Goal: Information Seeking & Learning: Learn about a topic

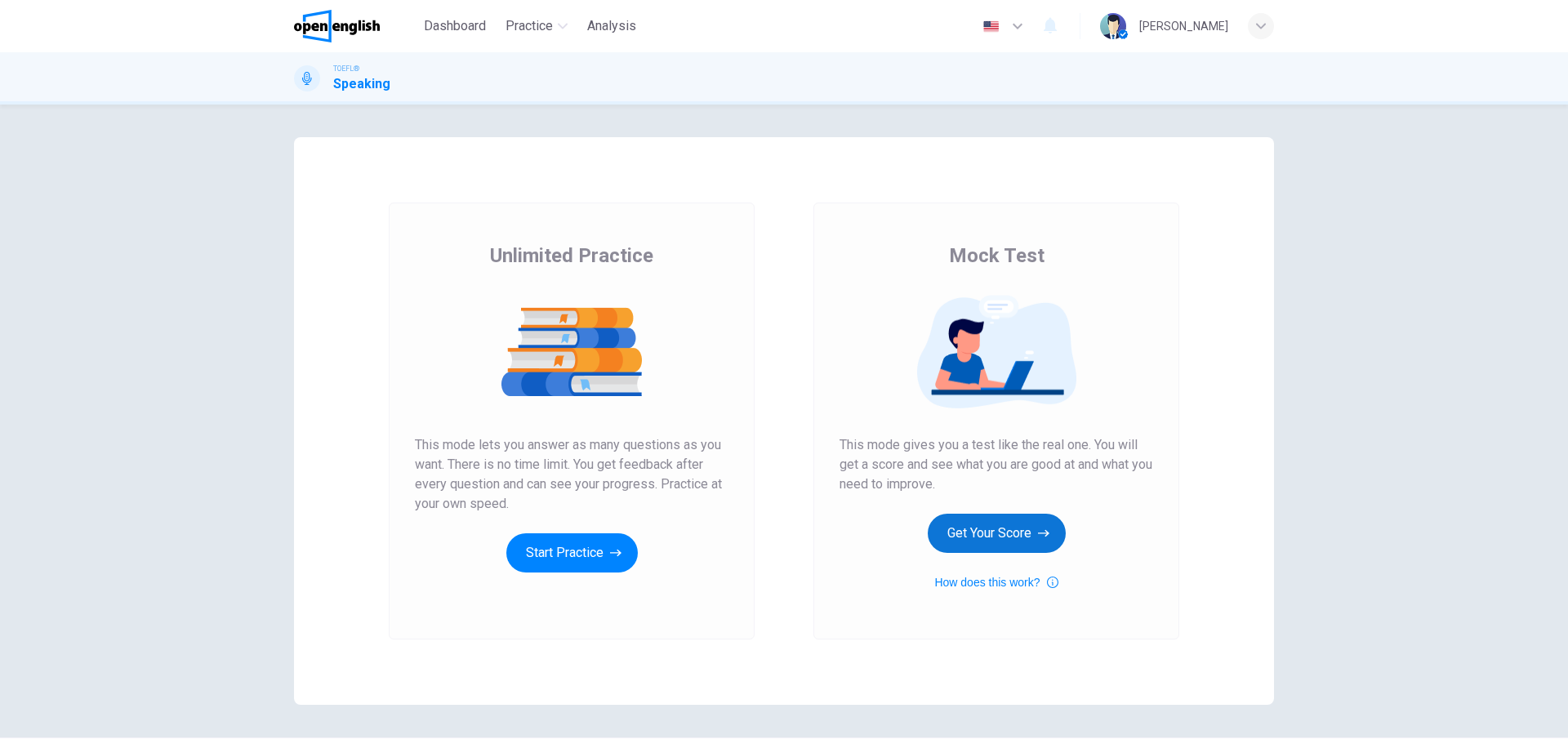
click at [973, 541] on button "Get Your Score" at bounding box center [996, 533] width 138 height 39
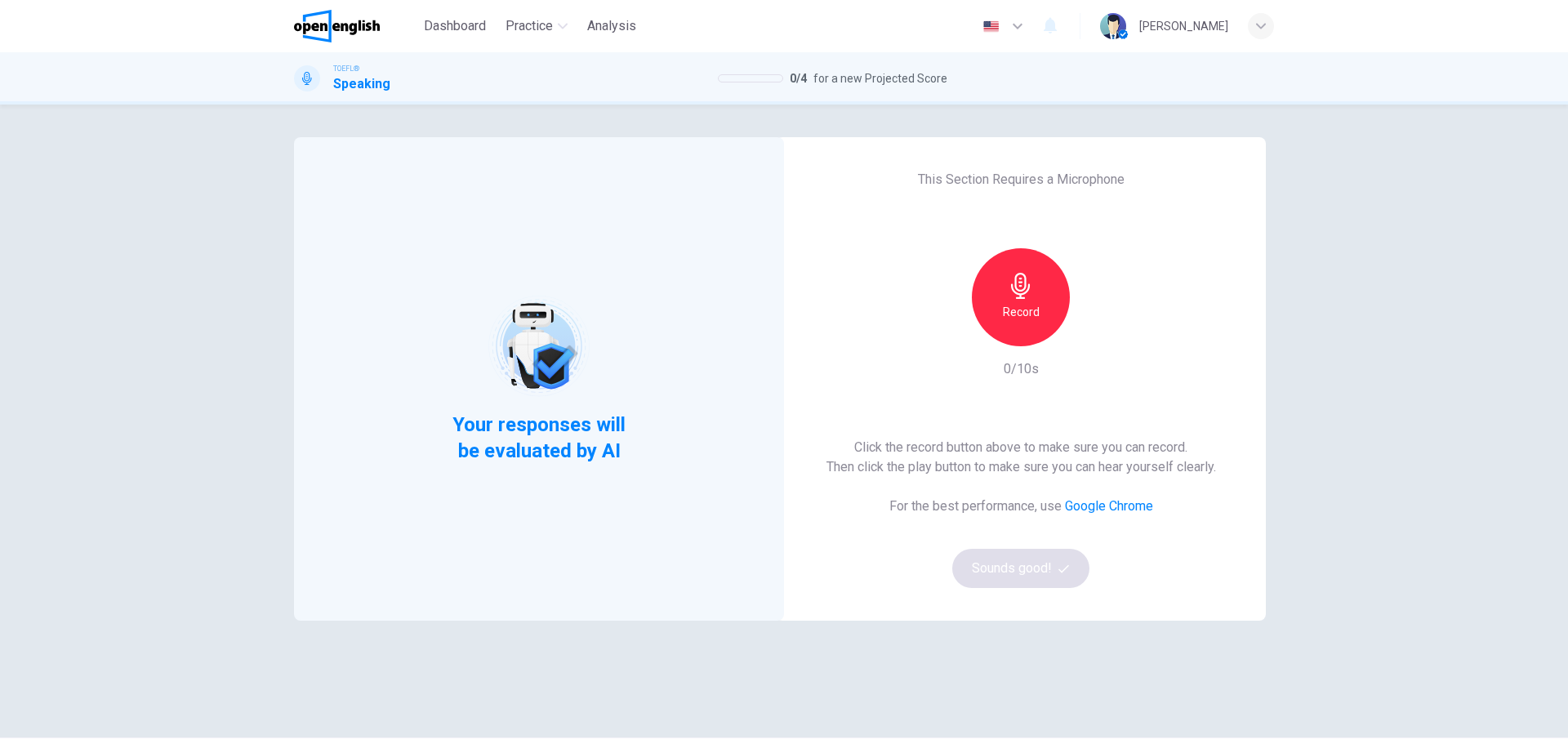
click at [179, 410] on div "Your responses will be evaluated by AI This Section Requires a Microphone Recor…" at bounding box center [784, 424] width 1568 height 639
click at [984, 320] on div "Record" at bounding box center [1021, 297] width 98 height 98
click at [1013, 284] on icon "button" at bounding box center [1021, 285] width 26 height 26
click at [1010, 549] on button "Sounds good!" at bounding box center [1021, 568] width 137 height 39
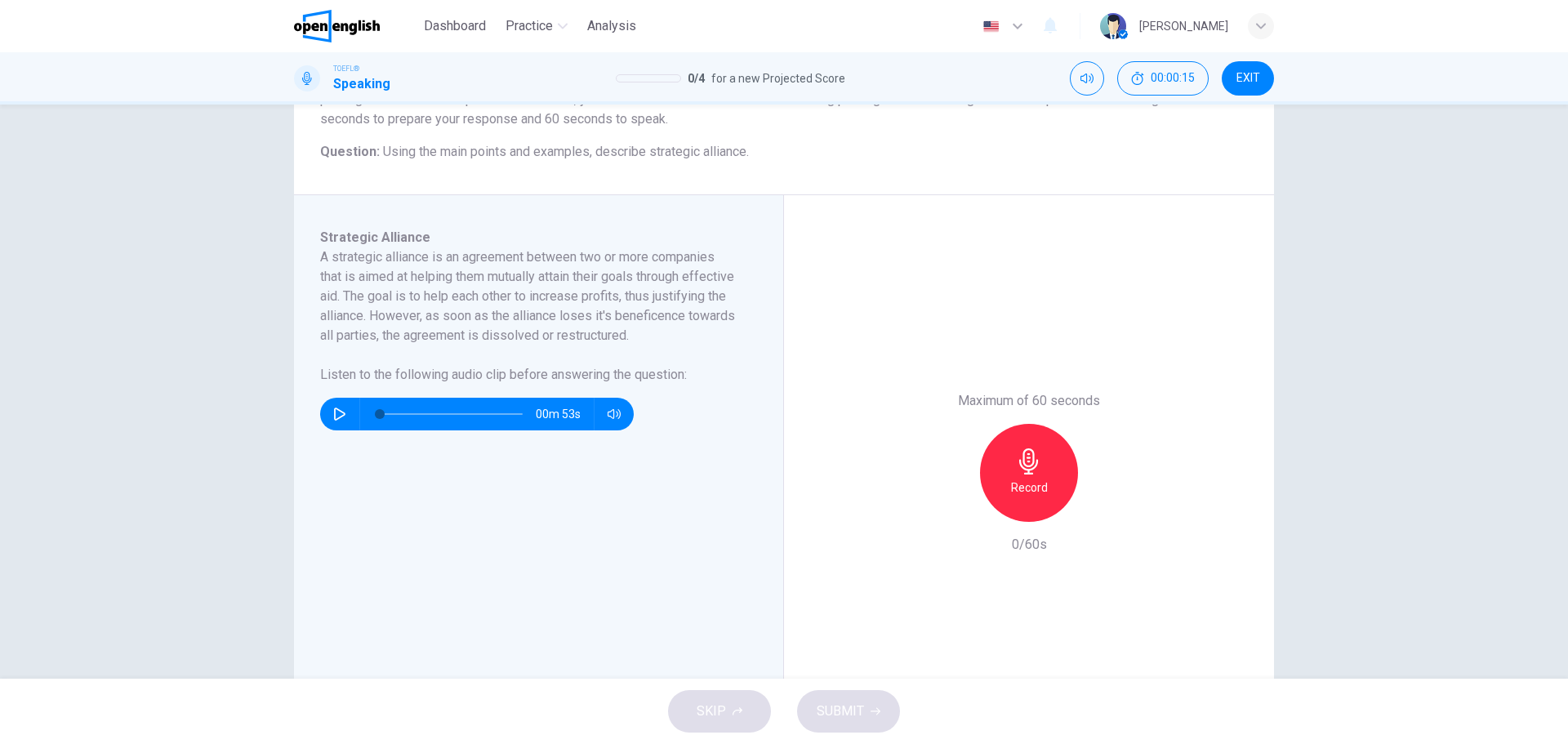
scroll to position [191, 0]
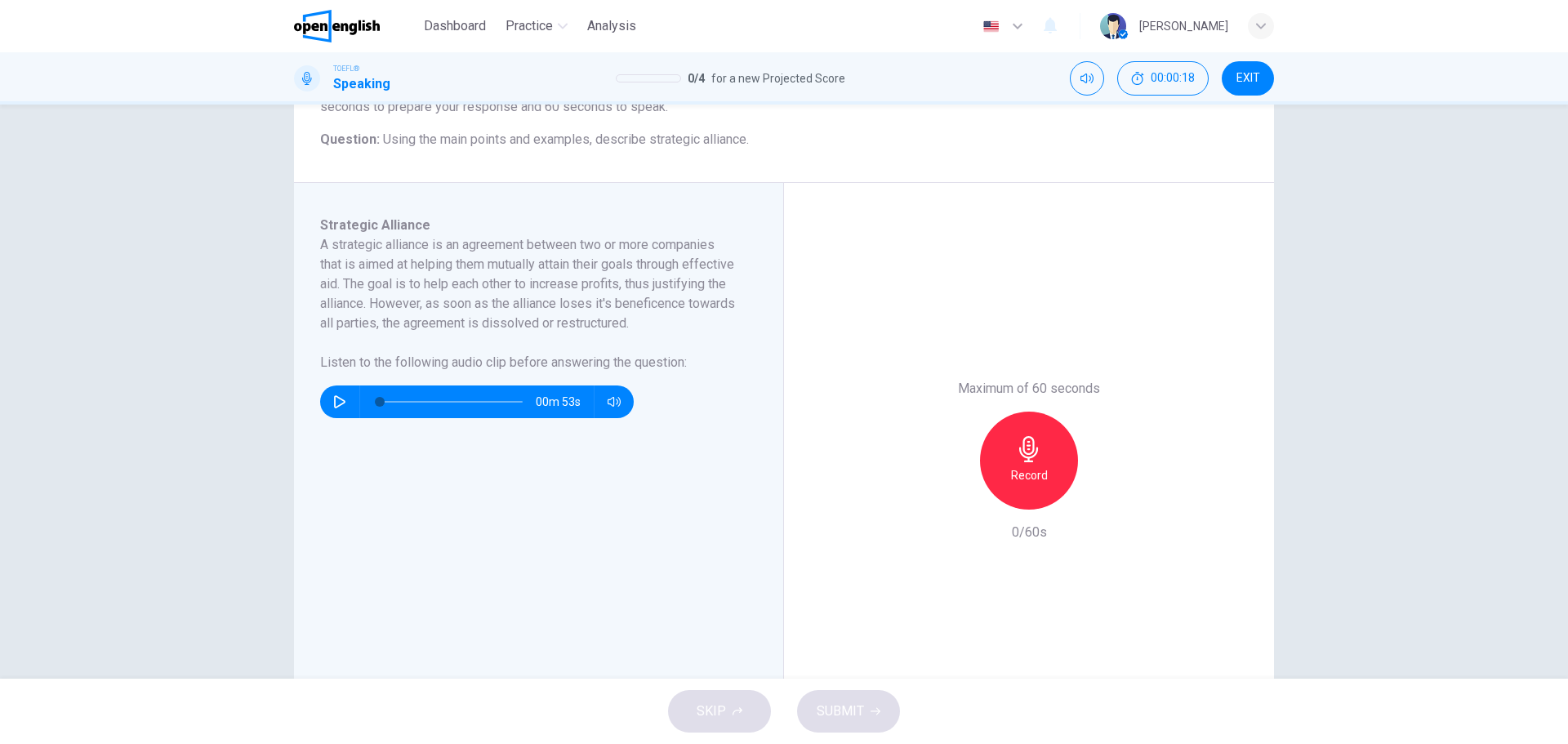
drag, startPoint x: 530, startPoint y: 246, endPoint x: 649, endPoint y: 245, distance: 119.0
click at [643, 243] on h6 "A strategic alliance is an agreement between two or more companies that is aime…" at bounding box center [528, 284] width 417 height 98
click at [320, 418] on div "00m 53s" at bounding box center [476, 402] width 313 height 33
click at [333, 418] on button "button" at bounding box center [340, 402] width 26 height 33
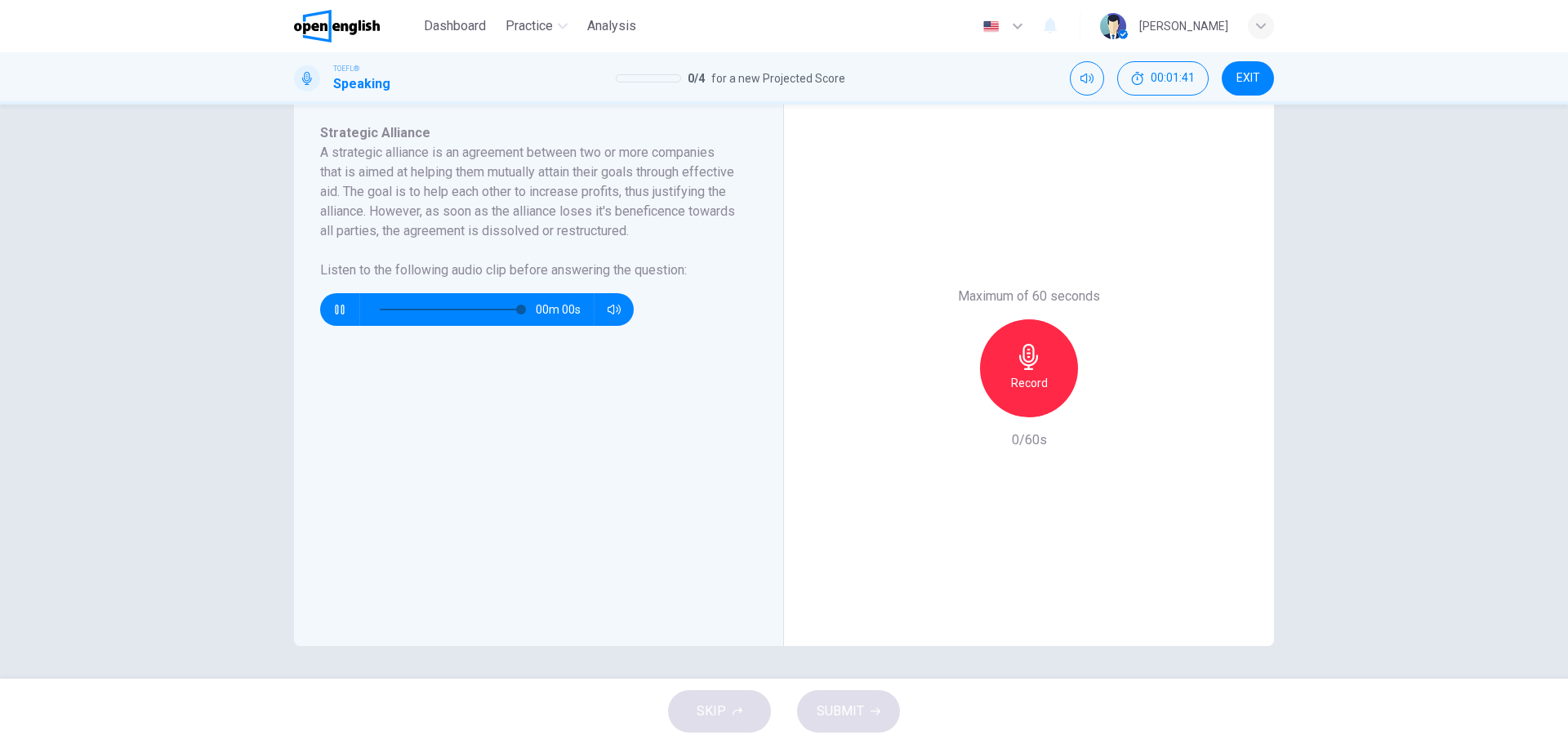
type input "*"
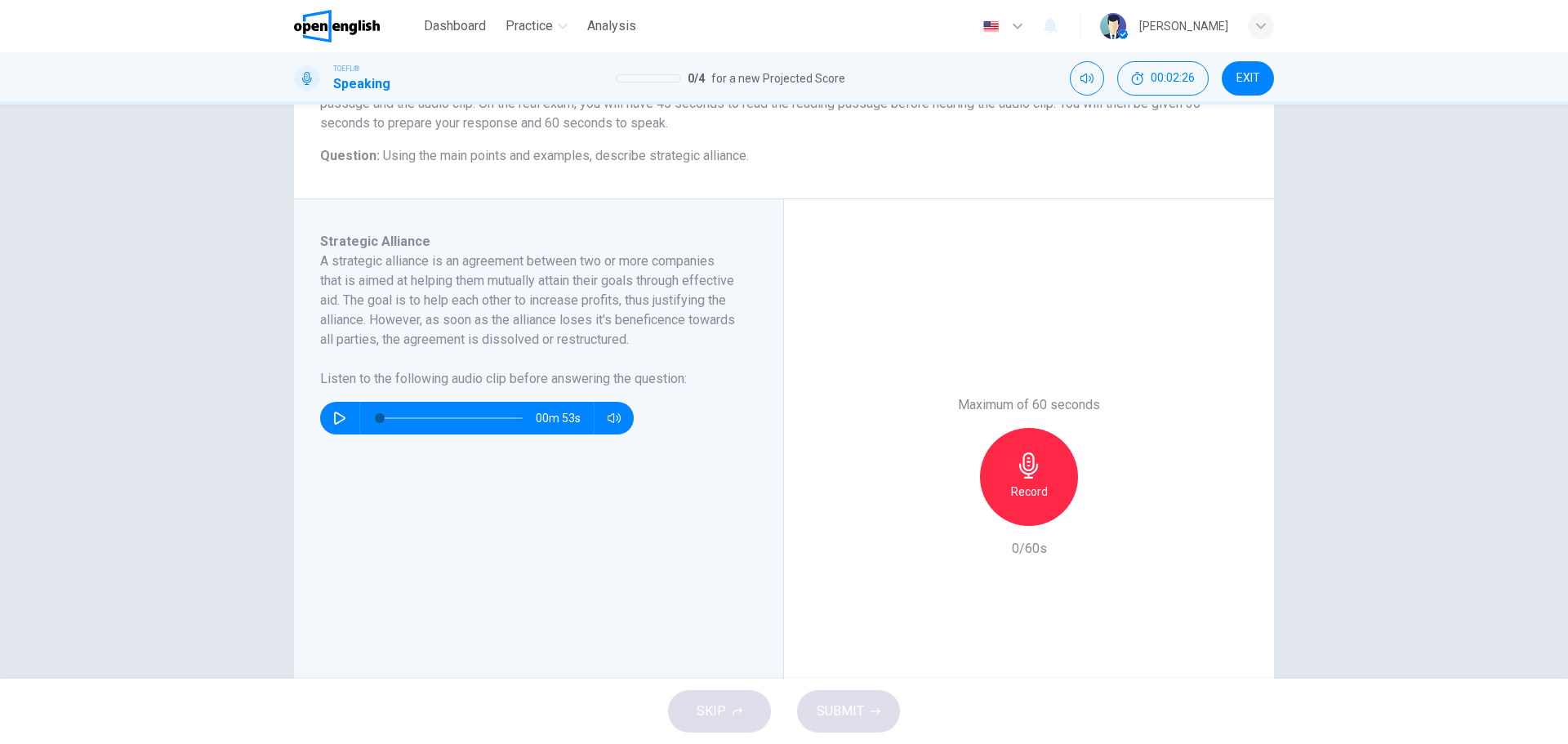
scroll to position [191, 0]
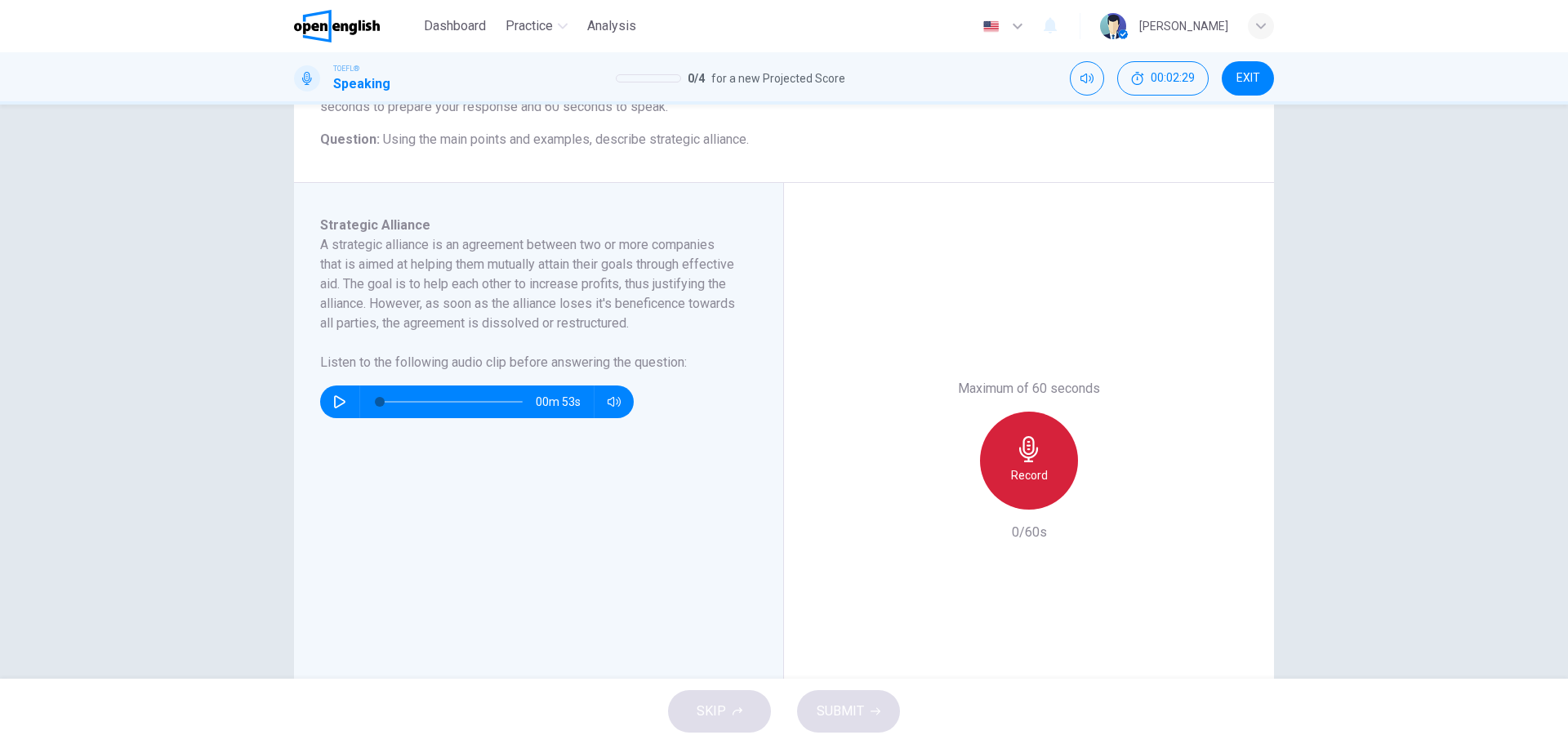
click at [1024, 480] on h6 "Record" at bounding box center [1029, 475] width 37 height 20
click at [1023, 479] on h6 "Stop" at bounding box center [1029, 475] width 24 height 20
click at [163, 411] on div "Question 1 Question Type : Integrated 3 Directions : You will now read a short …" at bounding box center [784, 392] width 1568 height 574
click at [960, 498] on div "button" at bounding box center [954, 496] width 26 height 26
click at [1014, 464] on div "Record" at bounding box center [1029, 460] width 98 height 98
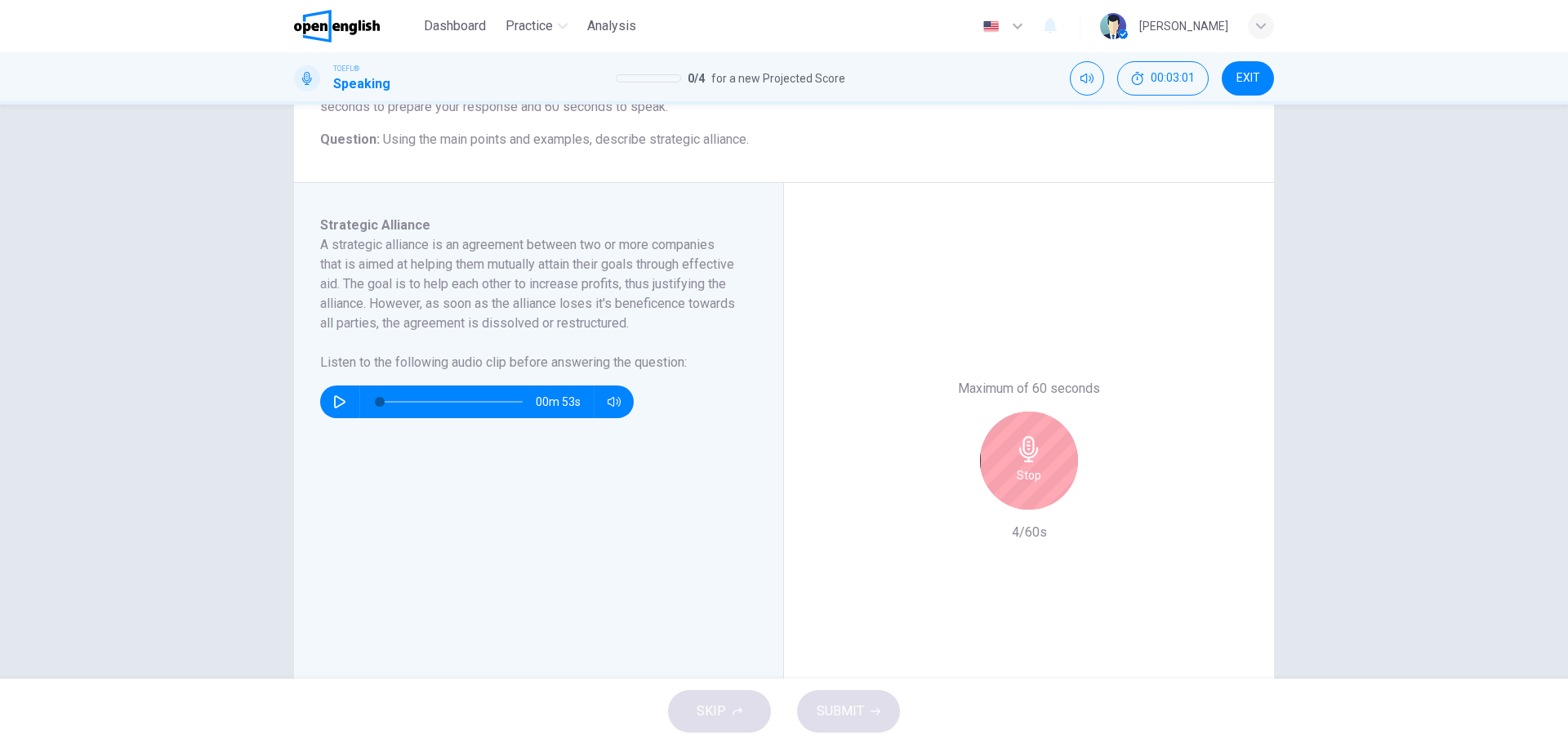
click at [1060, 509] on div "Maximum of 60 seconds Stop 4/60s" at bounding box center [1029, 460] width 176 height 163
click at [1002, 484] on div "Stop" at bounding box center [1029, 460] width 98 height 98
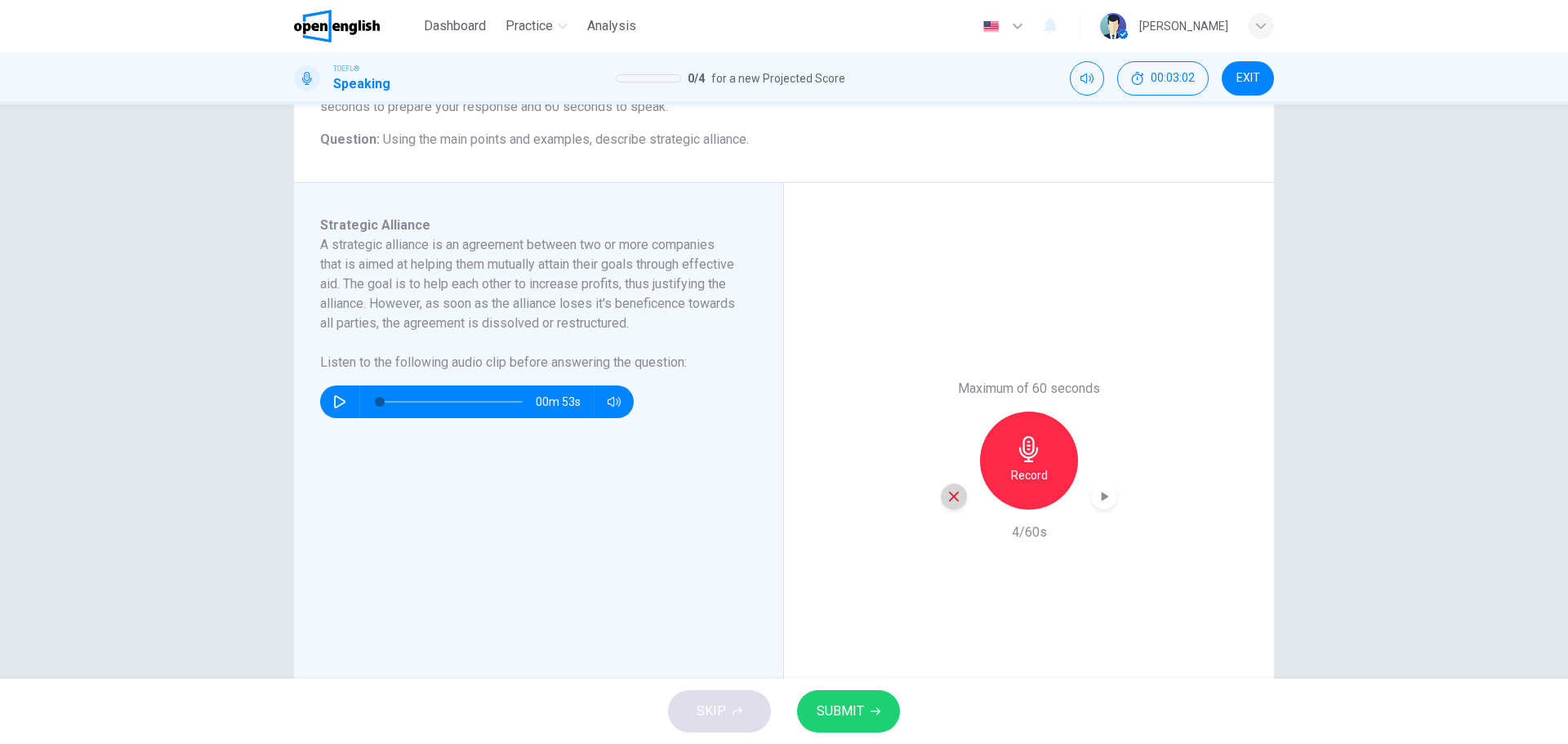
click at [950, 493] on icon "button" at bounding box center [954, 497] width 14 height 14
click at [1033, 458] on icon "button" at bounding box center [1029, 449] width 26 height 26
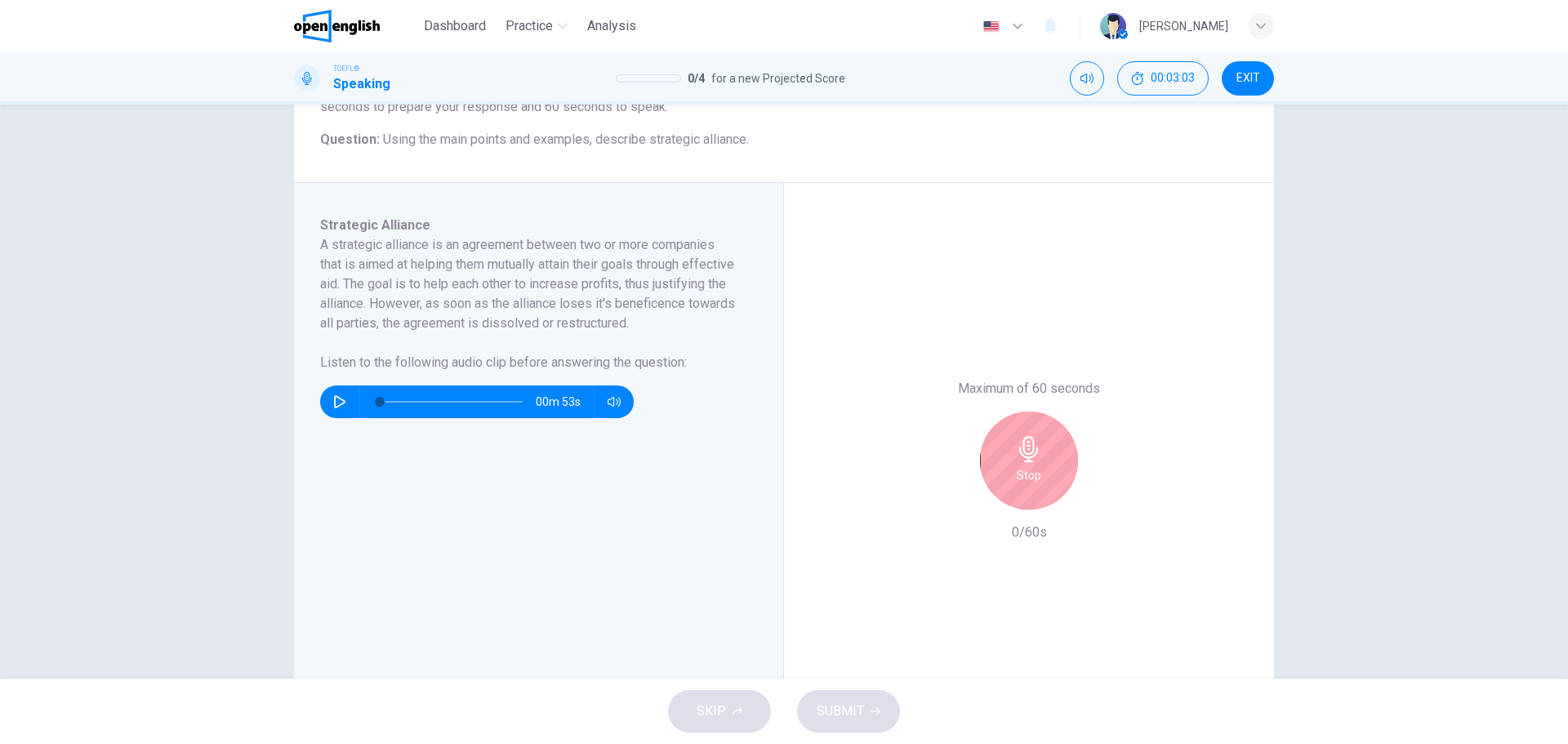
click at [1029, 460] on icon "button" at bounding box center [1029, 449] width 26 height 26
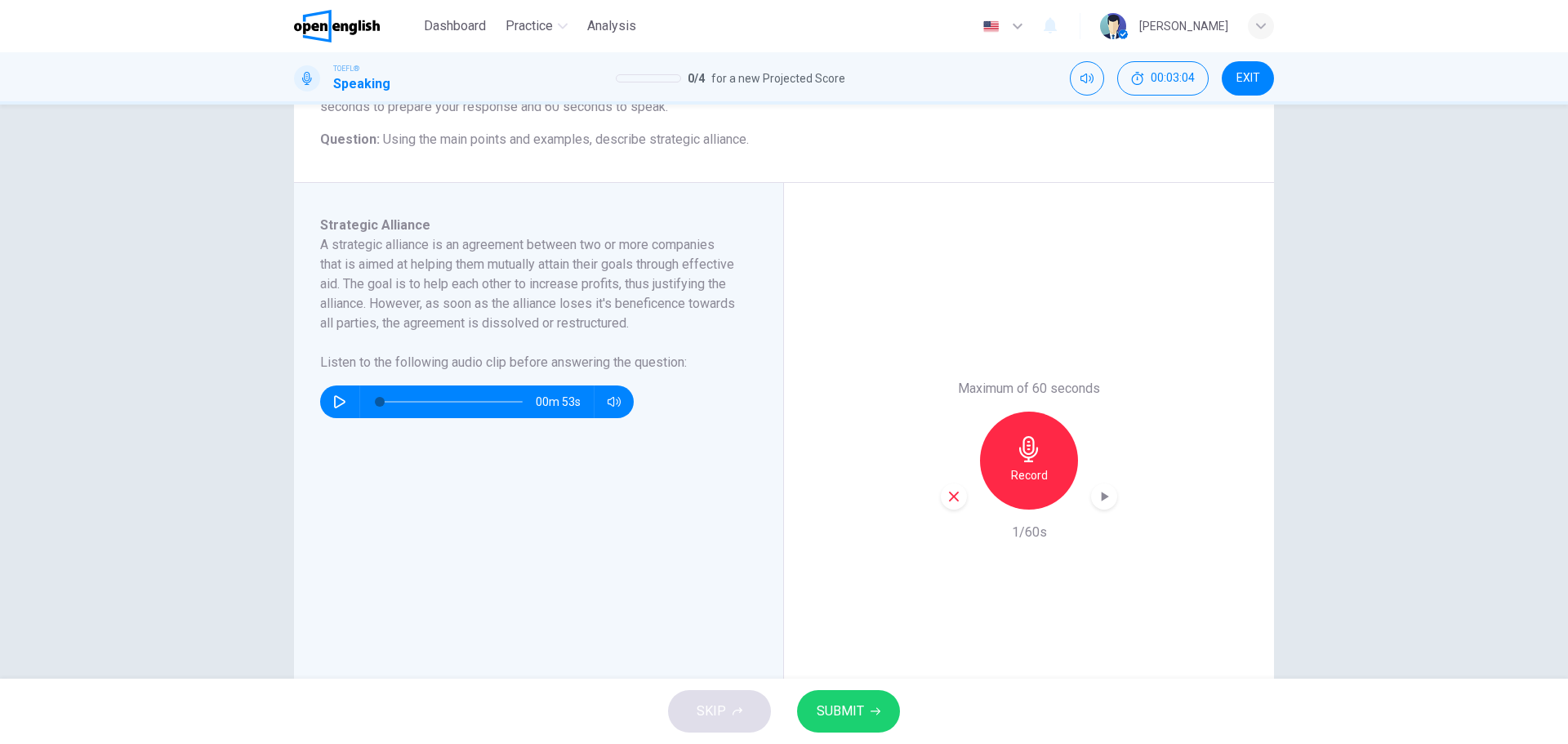
click at [947, 498] on icon "button" at bounding box center [954, 497] width 14 height 14
click at [1043, 460] on div "Record" at bounding box center [1029, 460] width 98 height 98
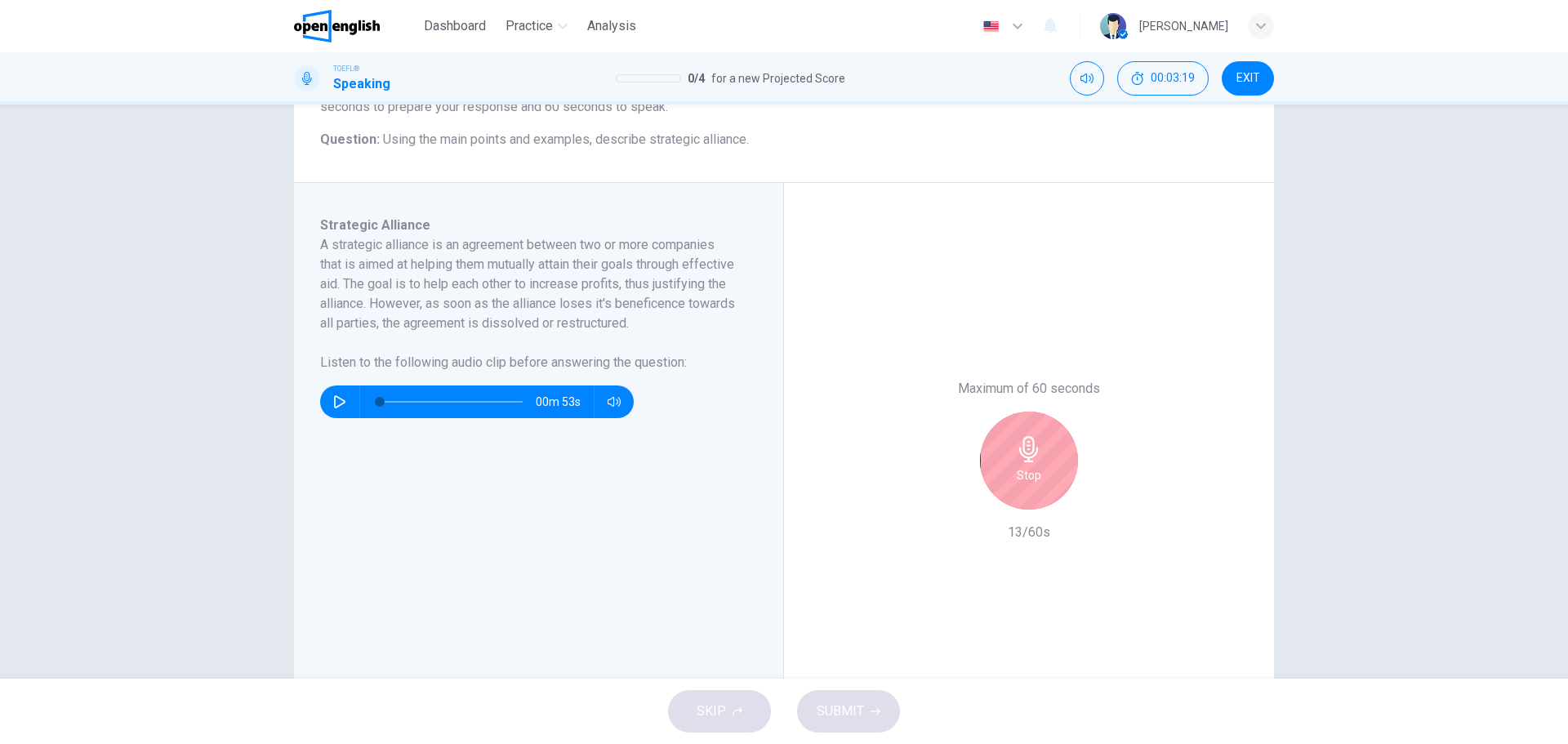
click at [1043, 474] on div "Stop" at bounding box center [1029, 460] width 98 height 98
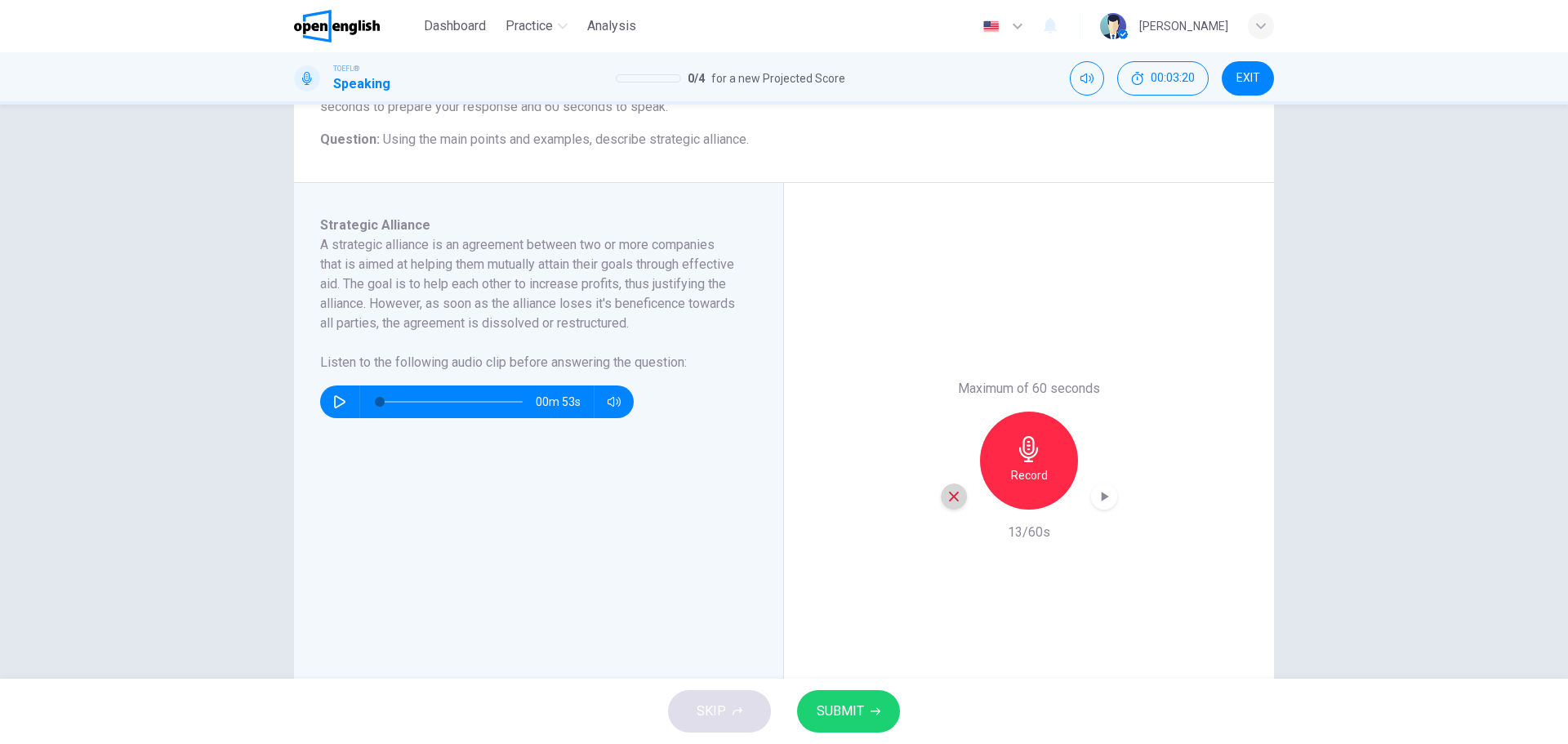
click at [952, 489] on icon "button" at bounding box center [954, 497] width 14 height 14
click at [1035, 464] on div "Record" at bounding box center [1029, 460] width 98 height 98
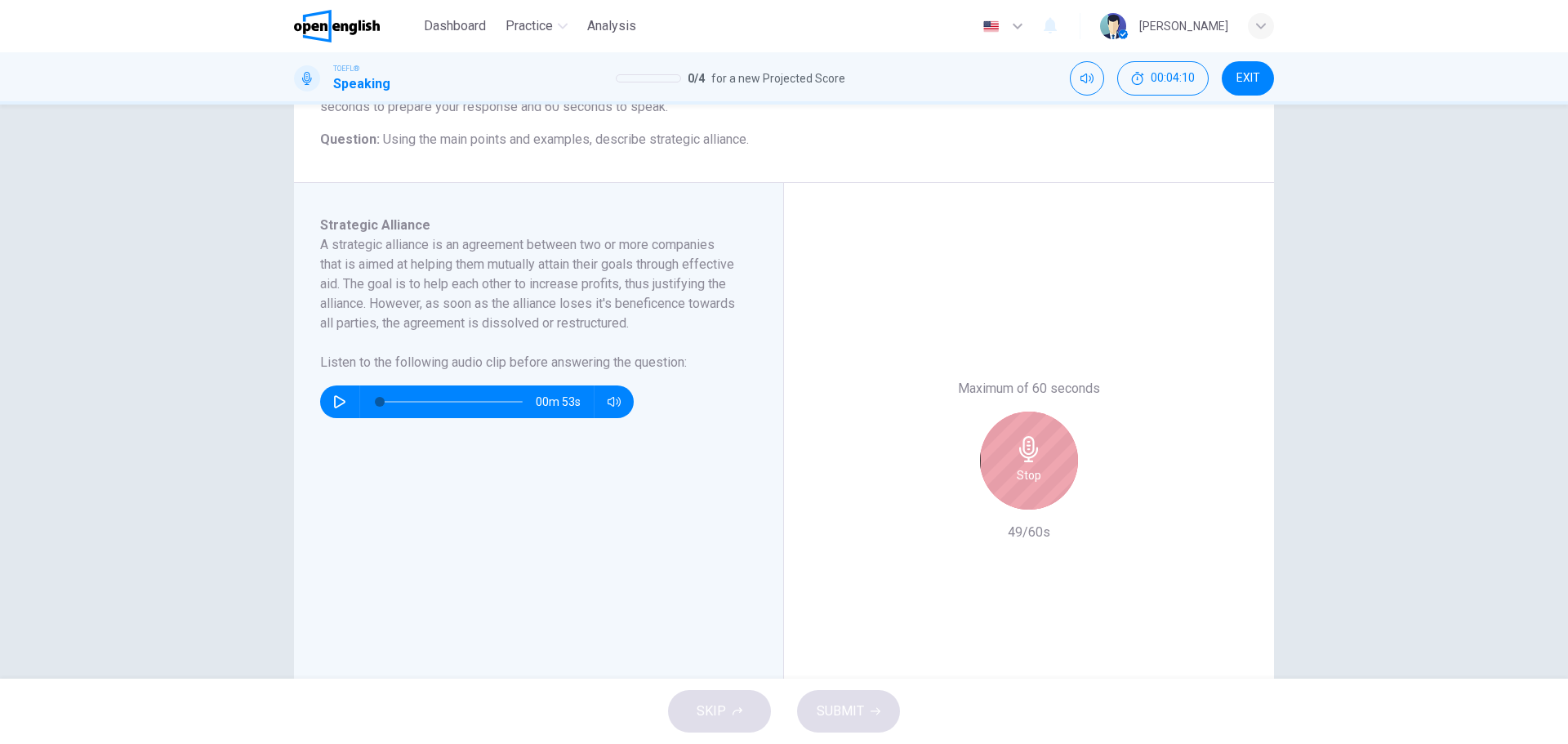
click at [1031, 443] on icon "button" at bounding box center [1029, 449] width 26 height 26
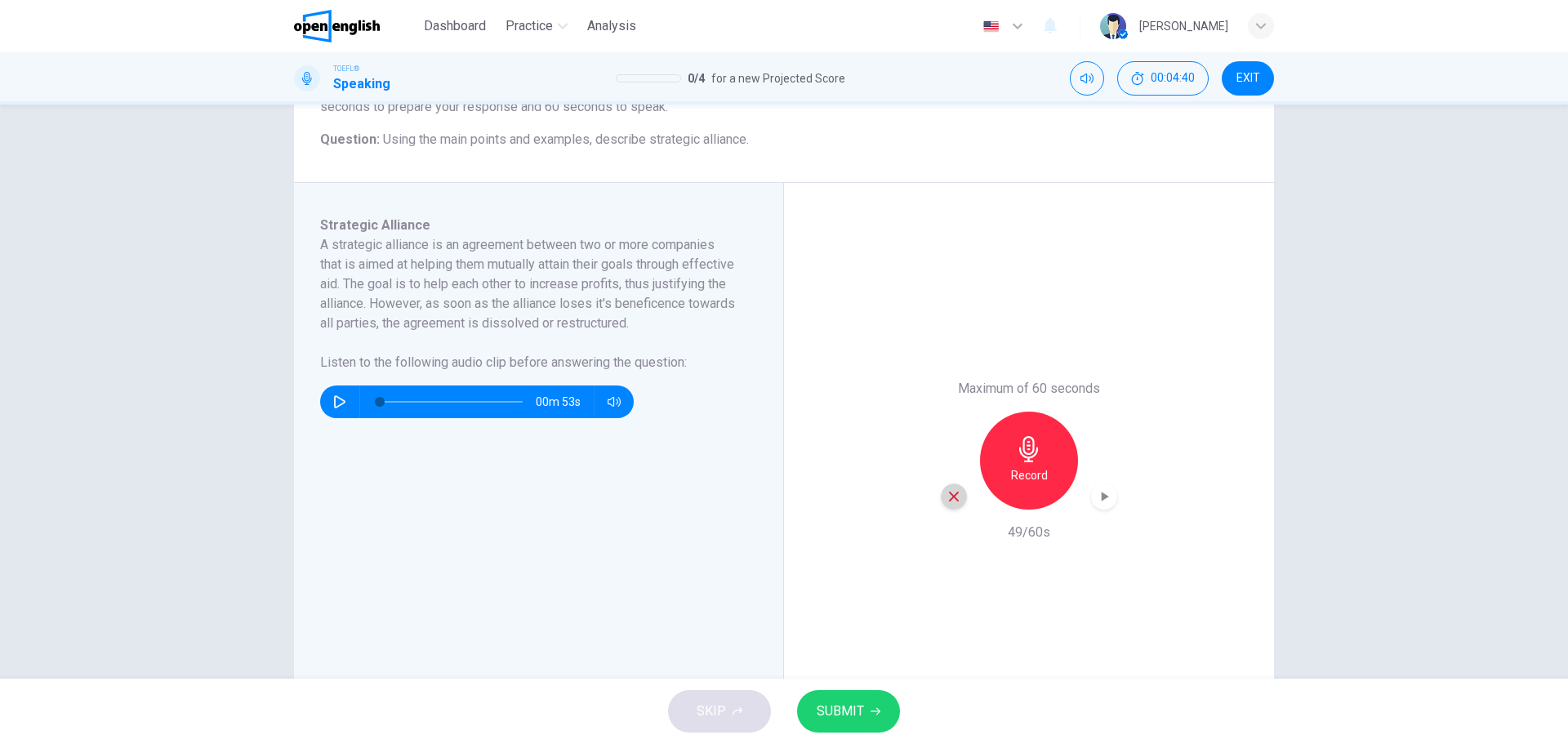
click at [941, 498] on div "button" at bounding box center [954, 496] width 26 height 26
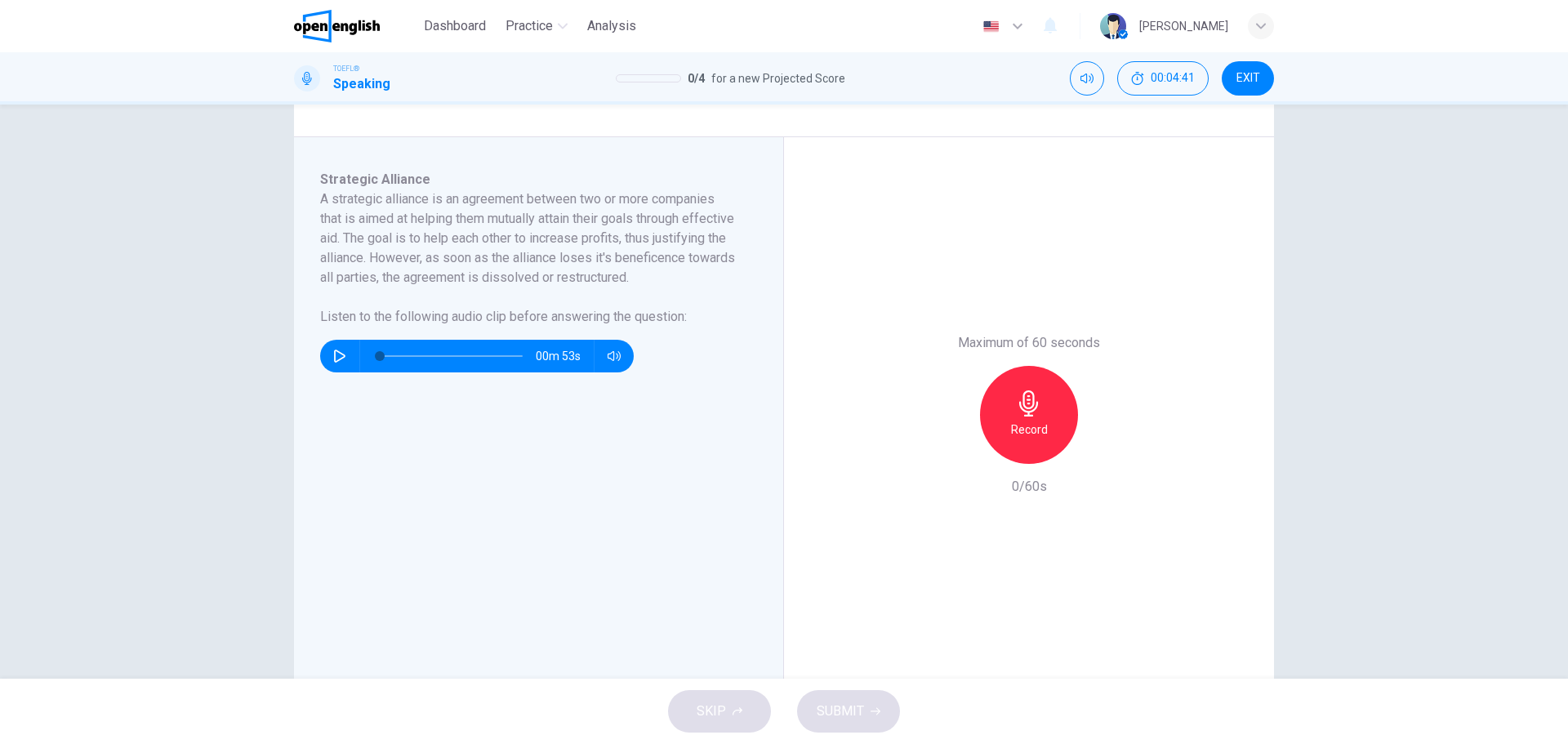
scroll to position [283, 0]
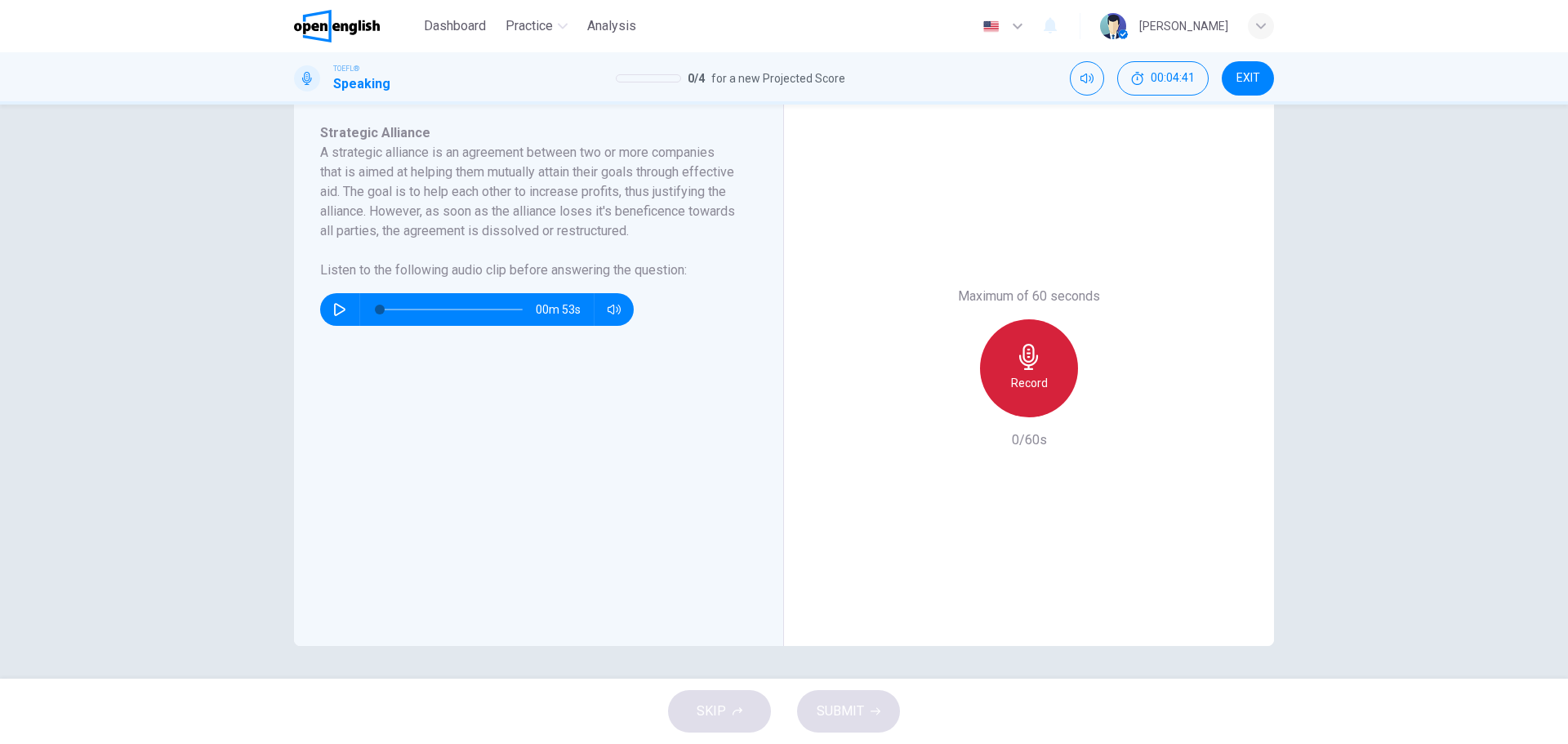
click at [1031, 381] on h6 "Record" at bounding box center [1029, 383] width 37 height 20
drag, startPoint x: 172, startPoint y: 414, endPoint x: 183, endPoint y: 414, distance: 11.0
click at [172, 414] on div "Question 1 Question Type : Integrated 3 Directions : You will now read a short …" at bounding box center [784, 392] width 1568 height 574
click at [957, 400] on div "button" at bounding box center [954, 404] width 26 height 26
click at [1024, 391] on h6 "Record" at bounding box center [1029, 383] width 37 height 20
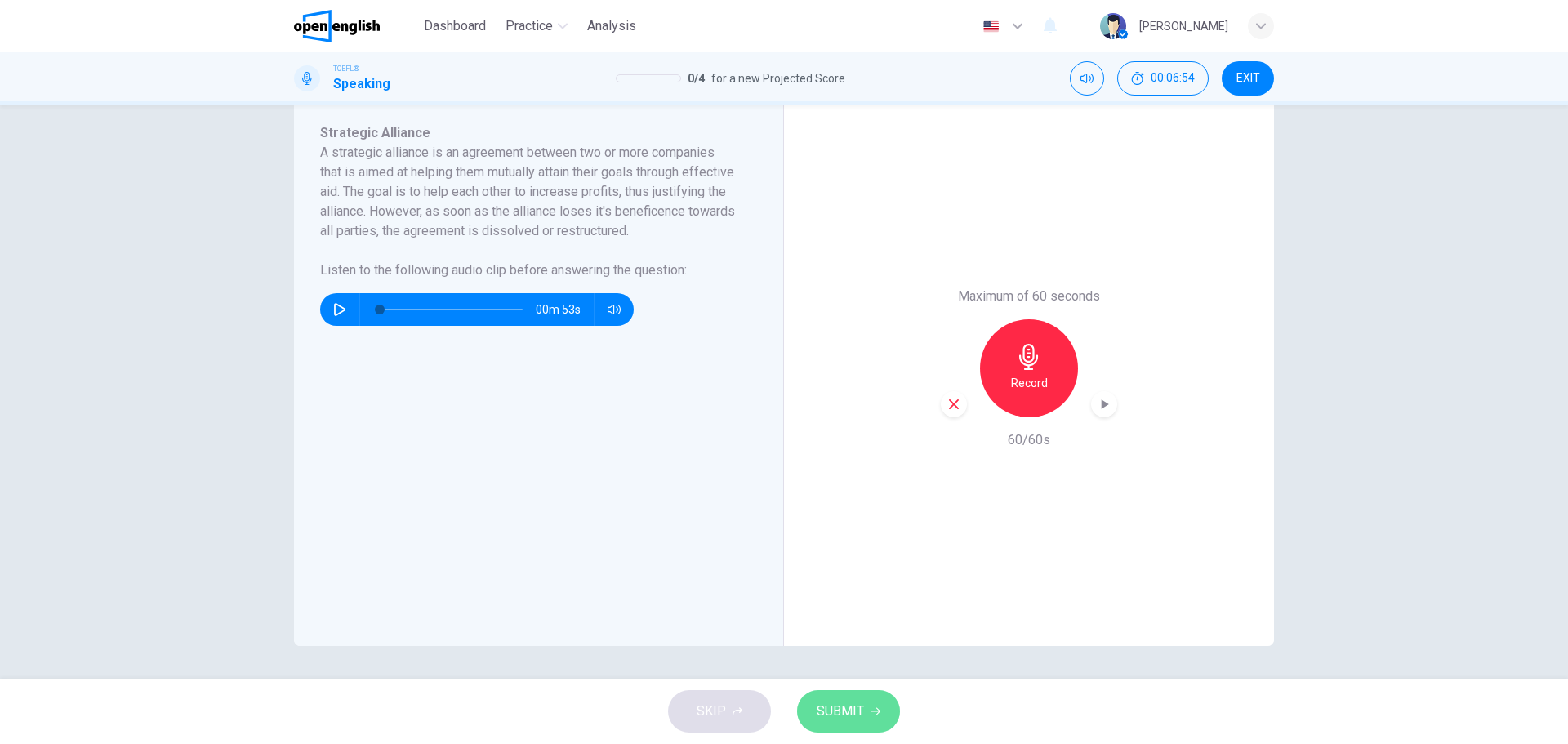
click at [873, 716] on button "SUBMIT" at bounding box center [848, 711] width 103 height 42
click at [182, 377] on div "Question 1 Question Type : Integrated 3 Directions : You will now read a short …" at bounding box center [784, 392] width 1568 height 574
drag, startPoint x: 0, startPoint y: 512, endPoint x: 20, endPoint y: 506, distance: 20.9
click at [1, 511] on div "Question 1 Question Type : Integrated 3 Directions : You will now read a short …" at bounding box center [784, 392] width 1568 height 574
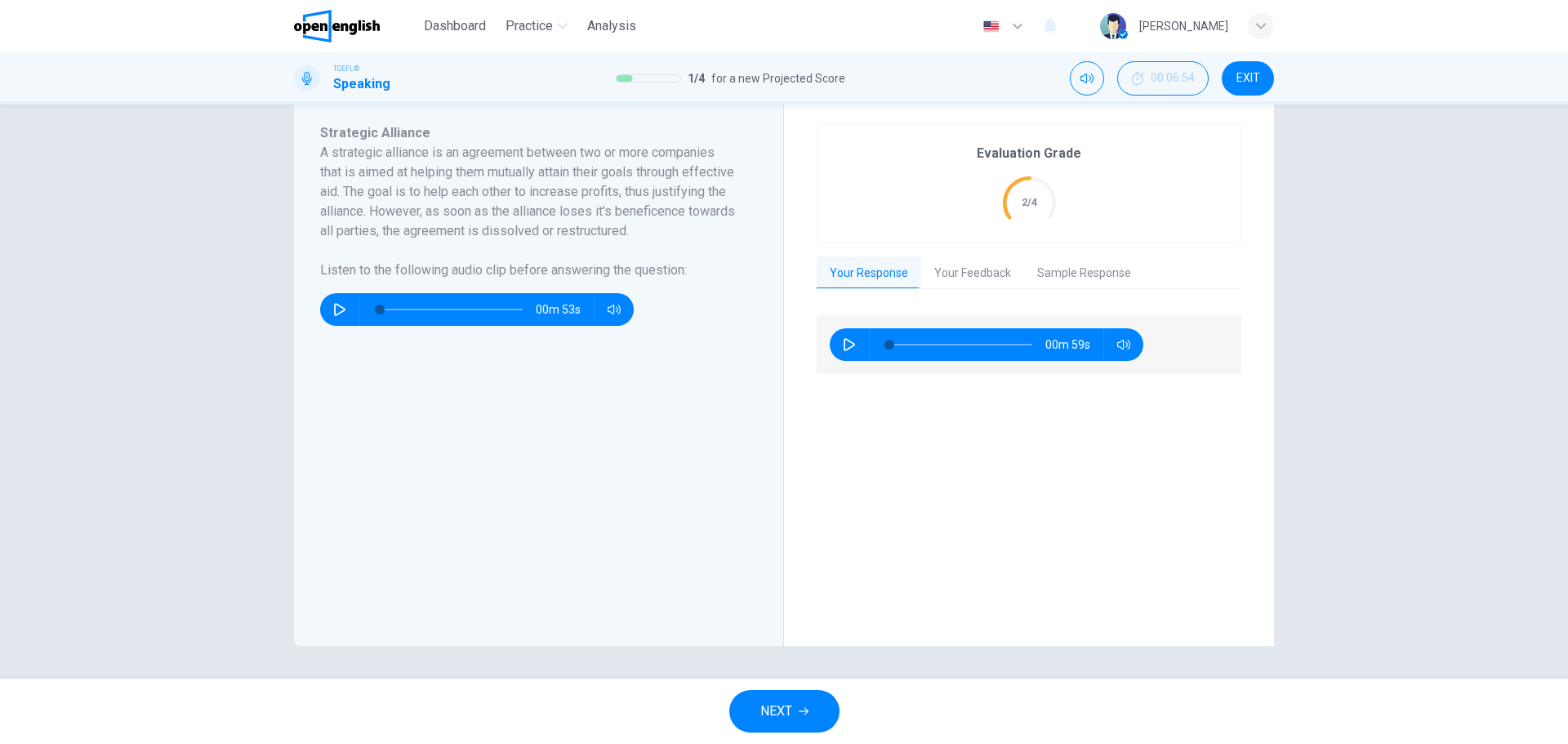
click at [196, 409] on div "Question 1 Question Type : Integrated 3 Directions : You will now read a short …" at bounding box center [784, 392] width 1568 height 574
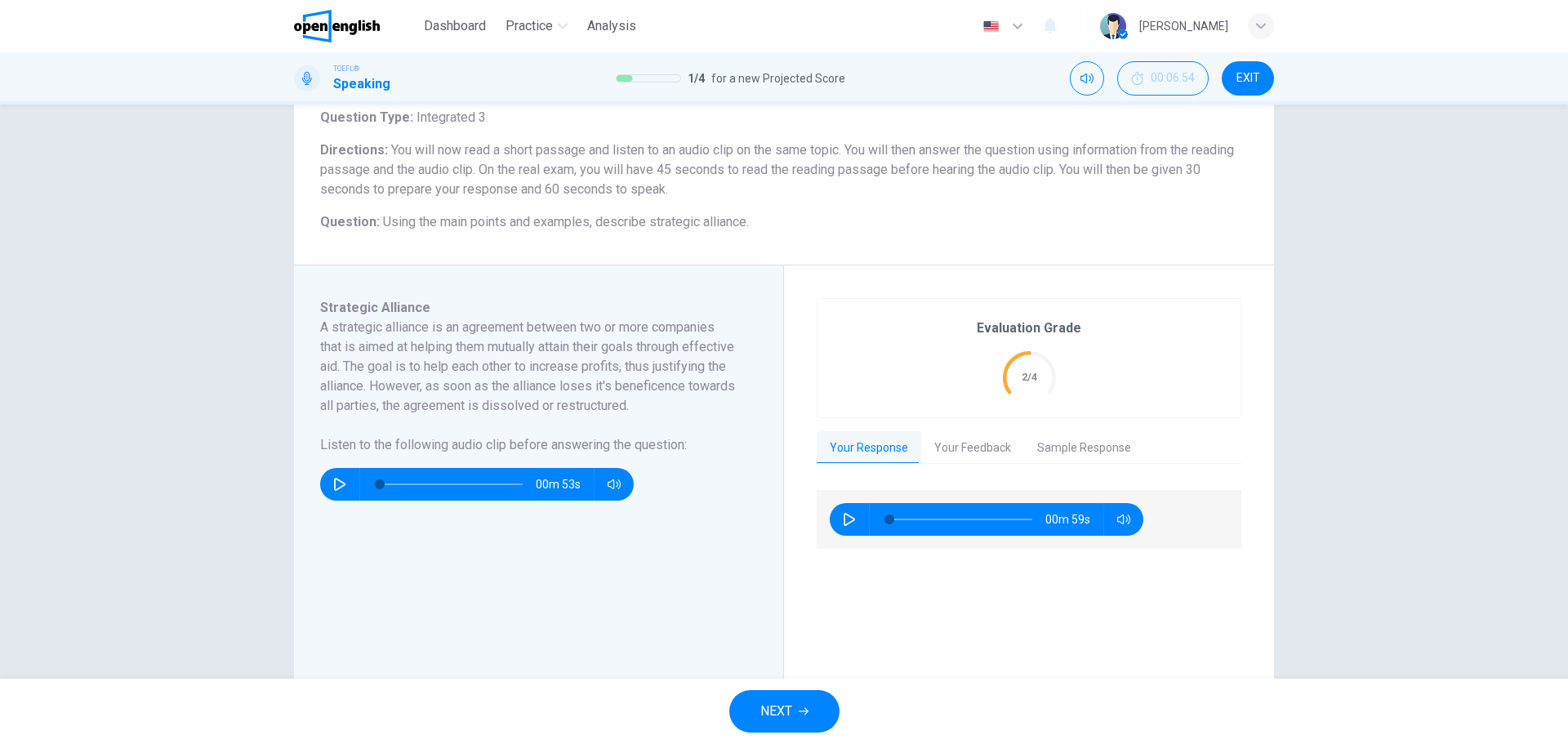
scroll to position [92, 0]
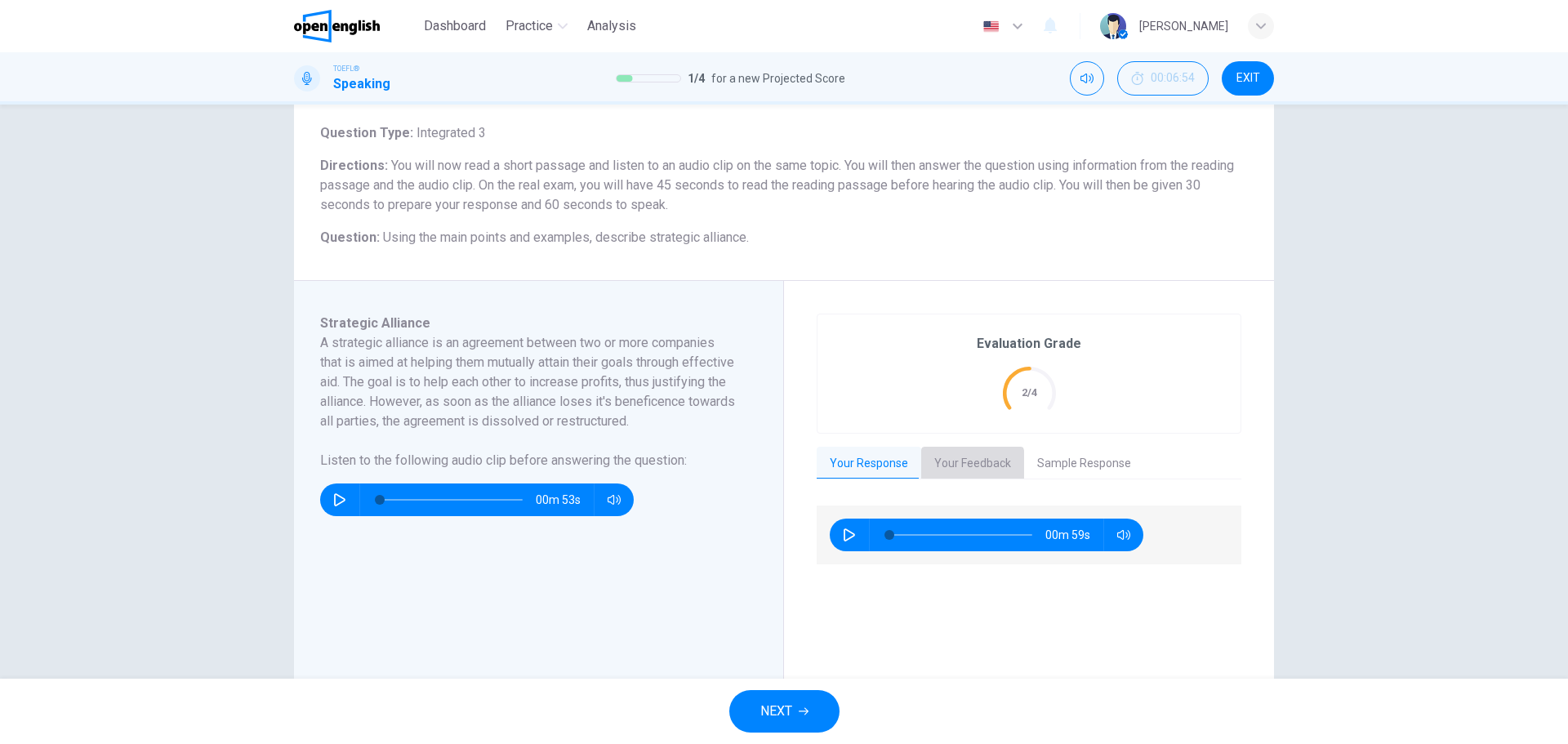
click at [933, 467] on button "Your Feedback" at bounding box center [973, 464] width 103 height 34
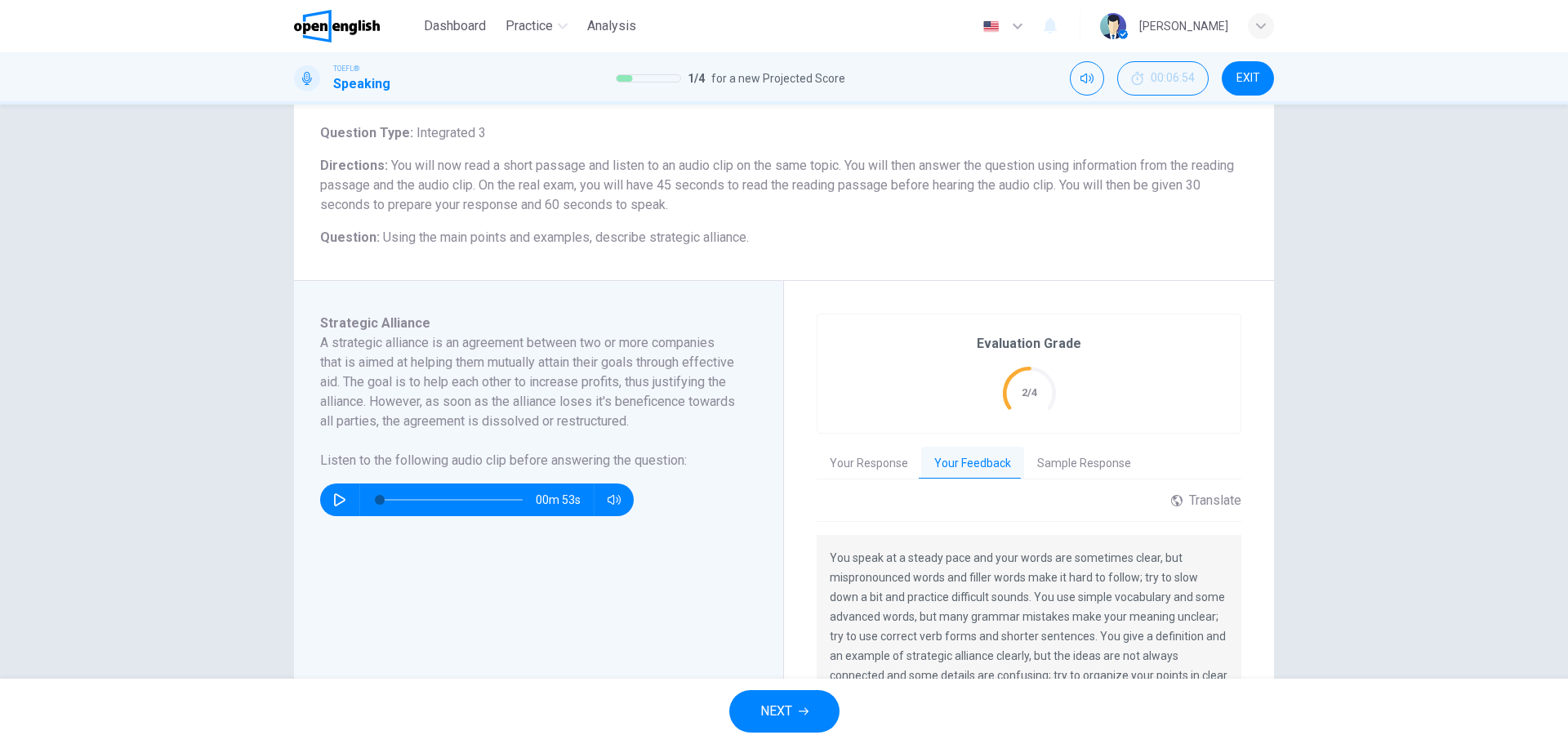
scroll to position [283, 0]
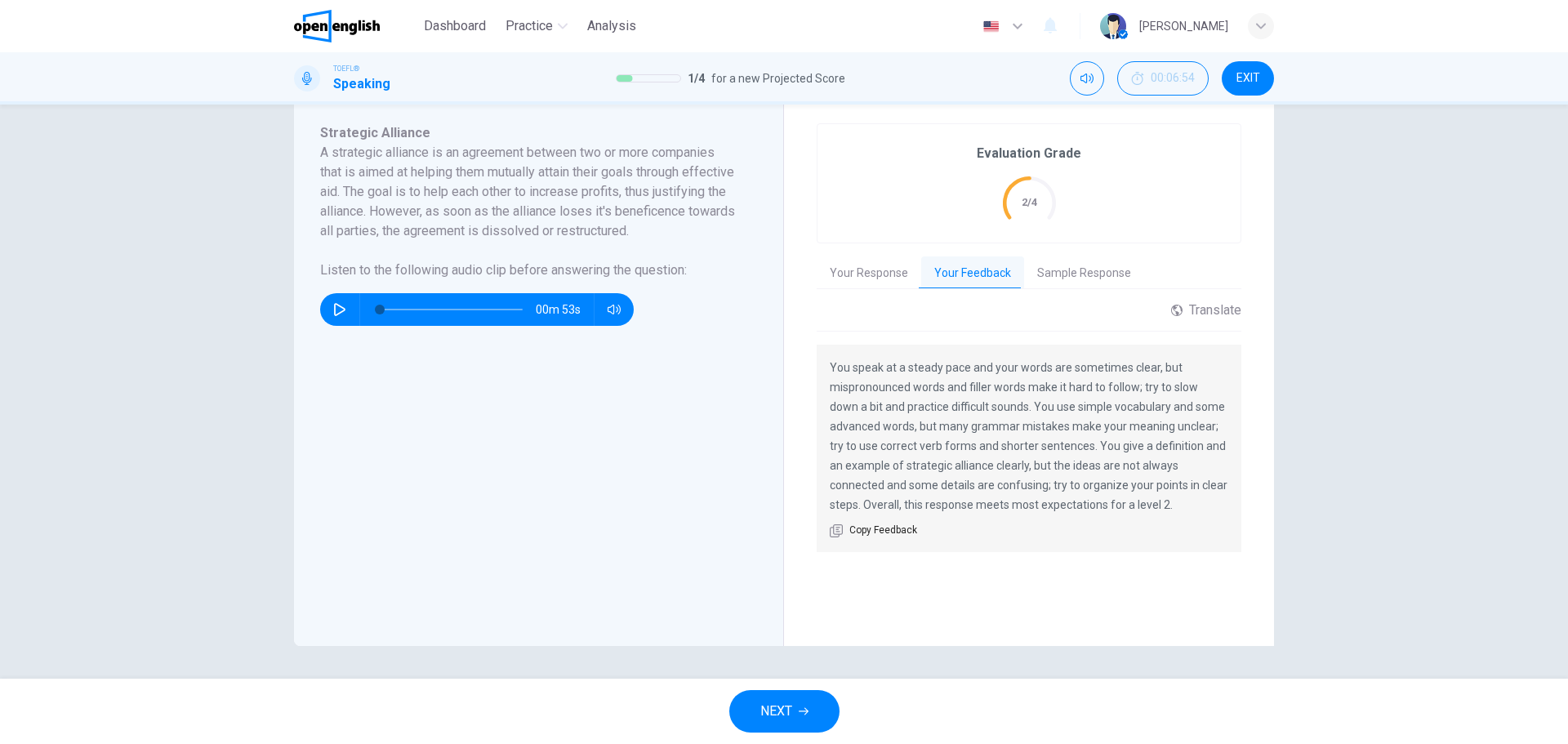
click at [1056, 260] on button "Sample Response" at bounding box center [1084, 274] width 120 height 34
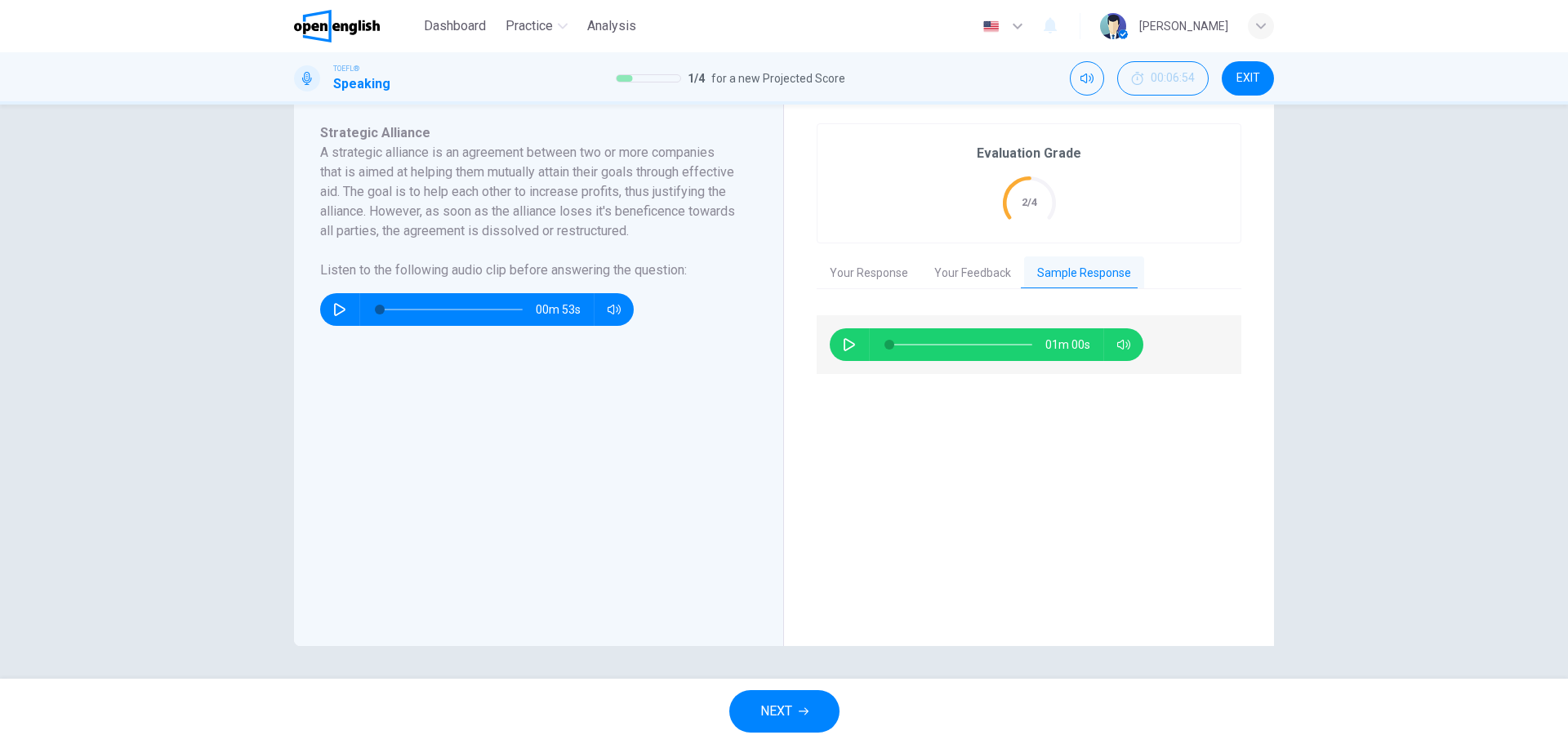
click at [844, 349] on icon "button" at bounding box center [849, 344] width 12 height 13
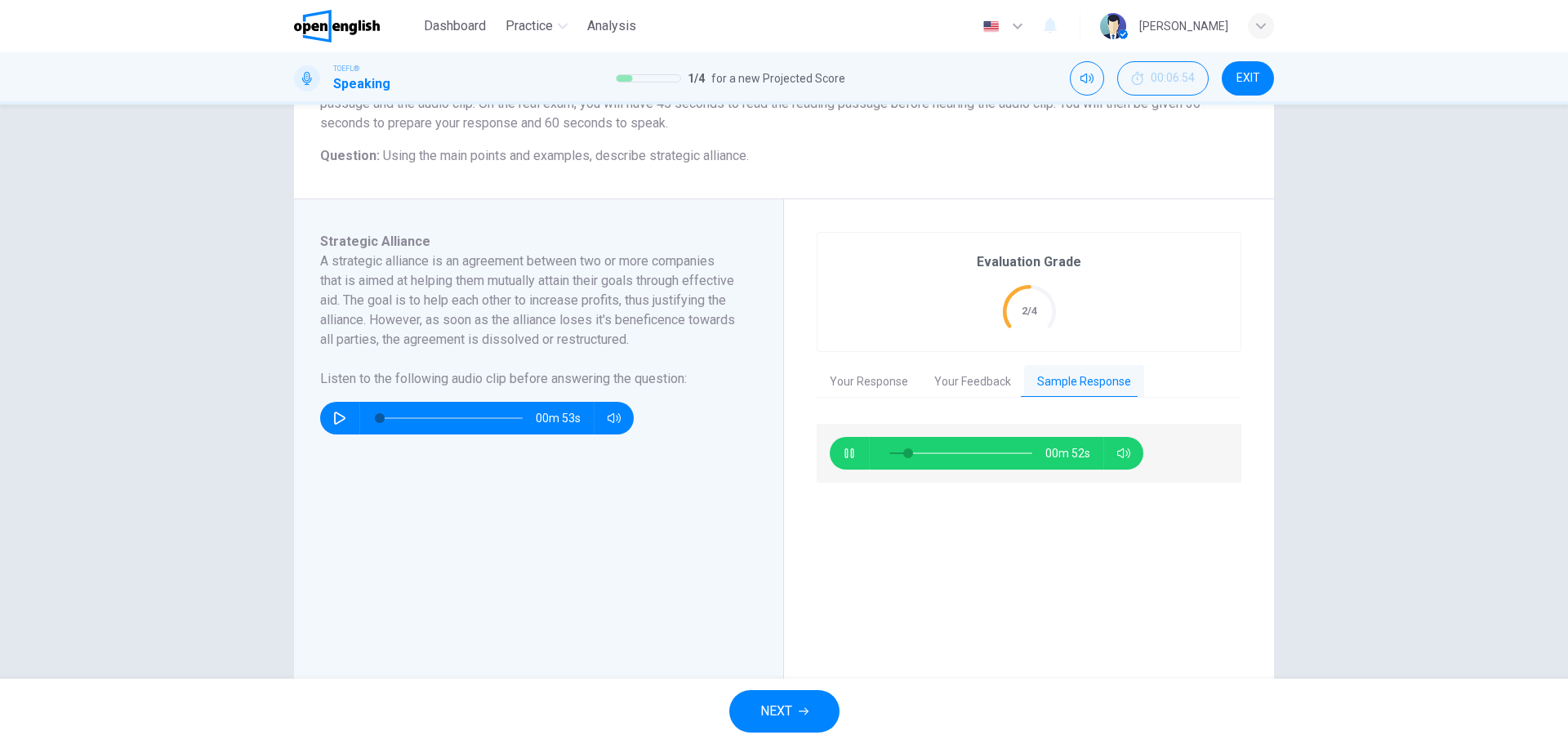
scroll to position [191, 0]
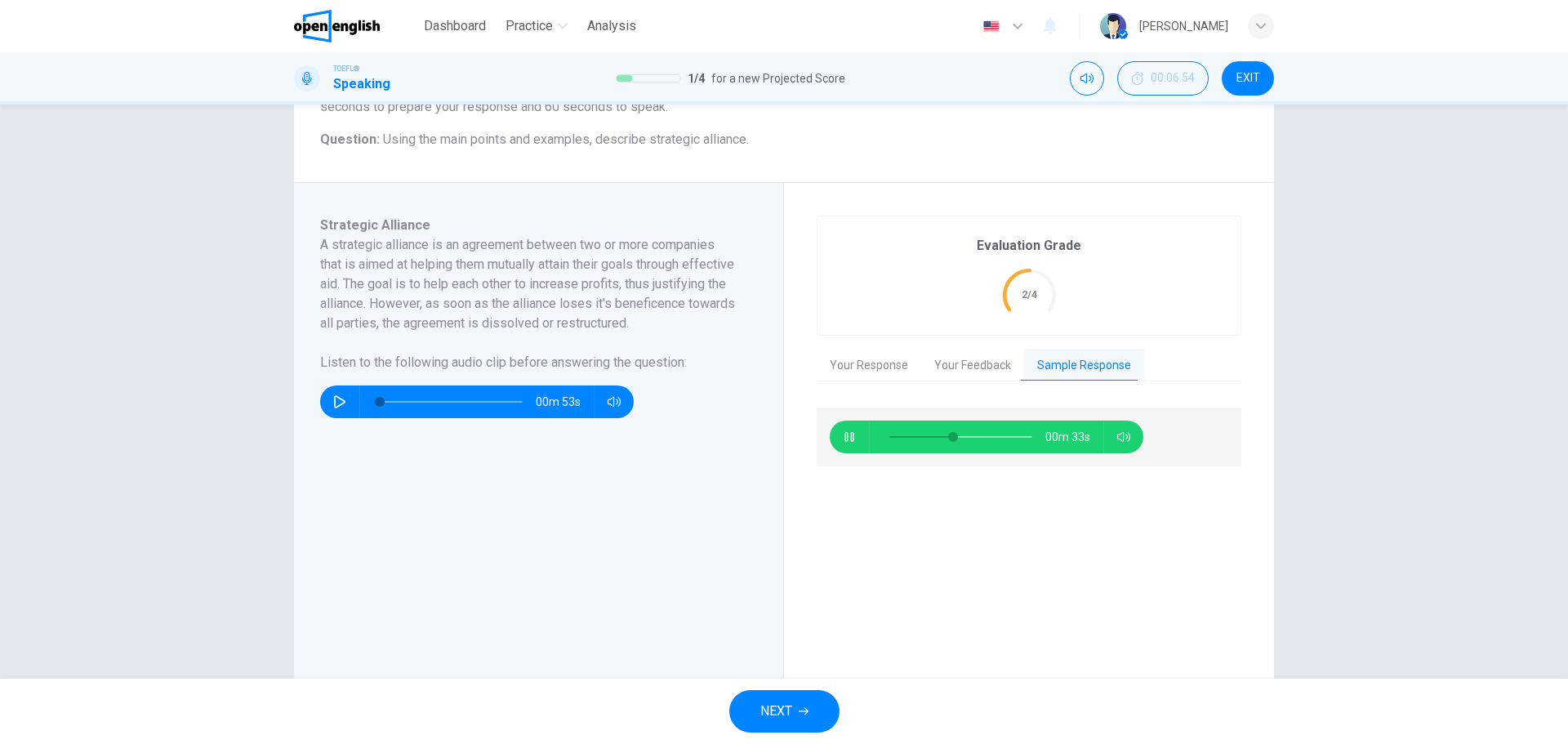
type input "**"
click at [829, 701] on button "NEXT" at bounding box center [784, 711] width 110 height 42
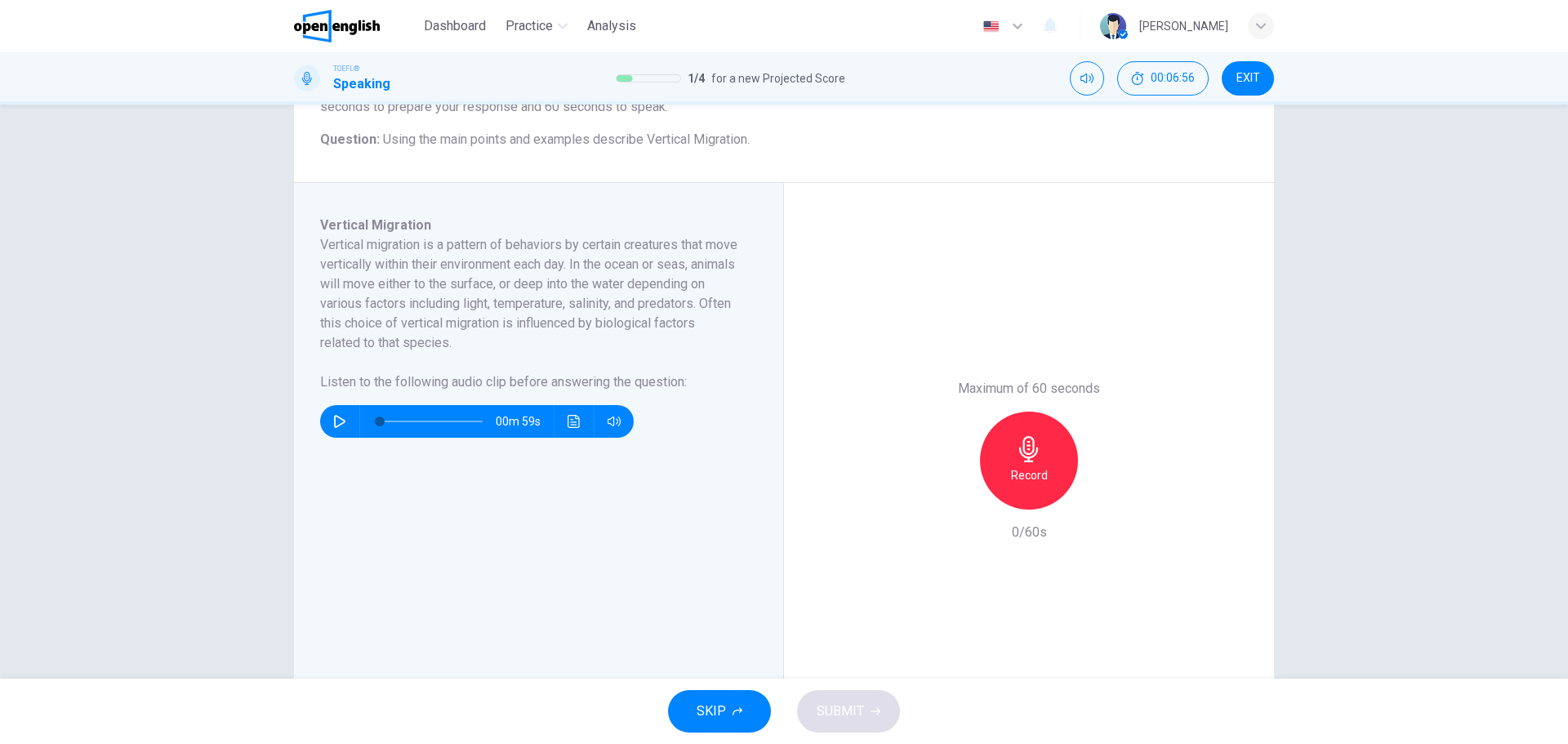
scroll to position [0, 0]
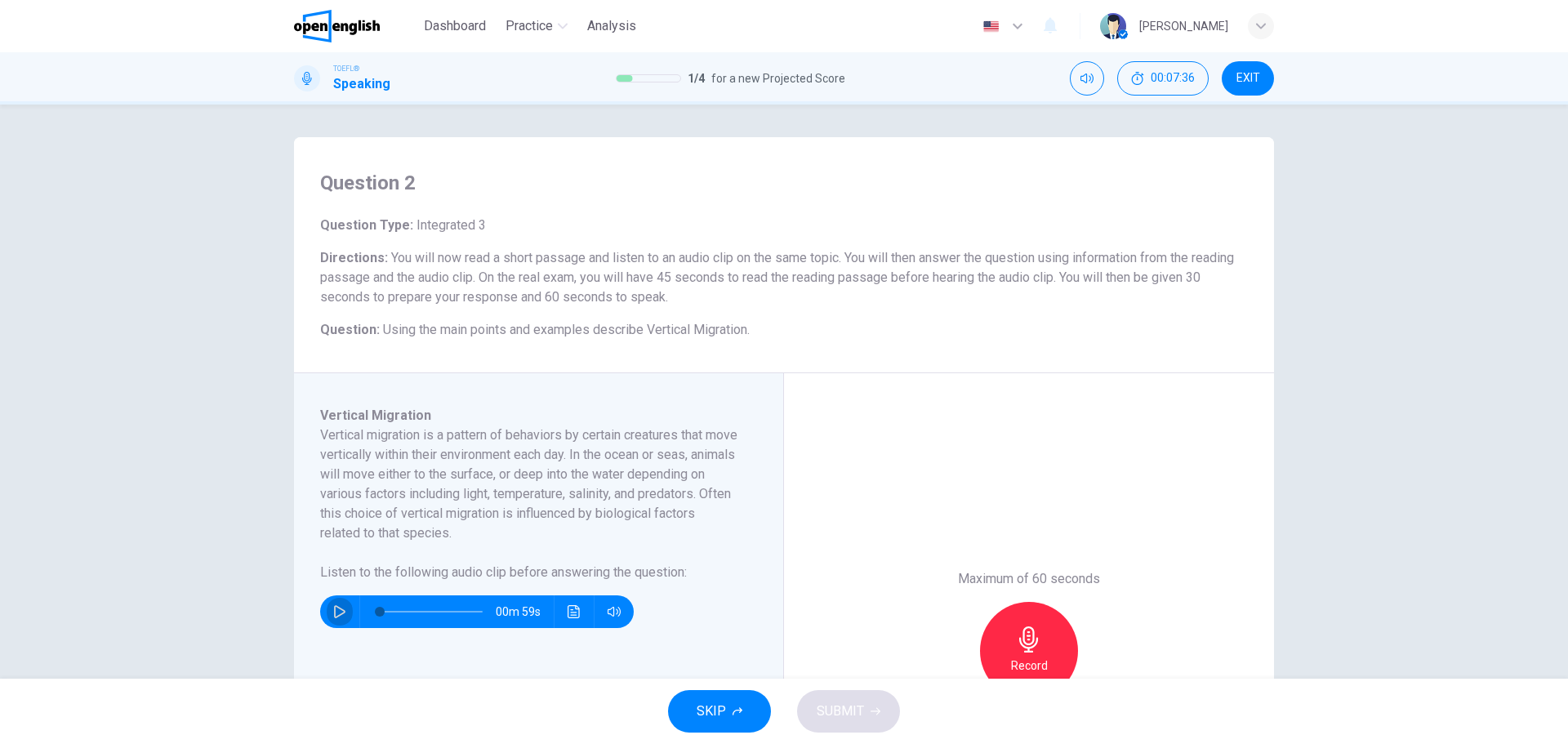
click at [333, 616] on icon "button" at bounding box center [340, 611] width 13 height 13
click at [578, 614] on button "Click to see the audio transcription" at bounding box center [574, 611] width 26 height 33
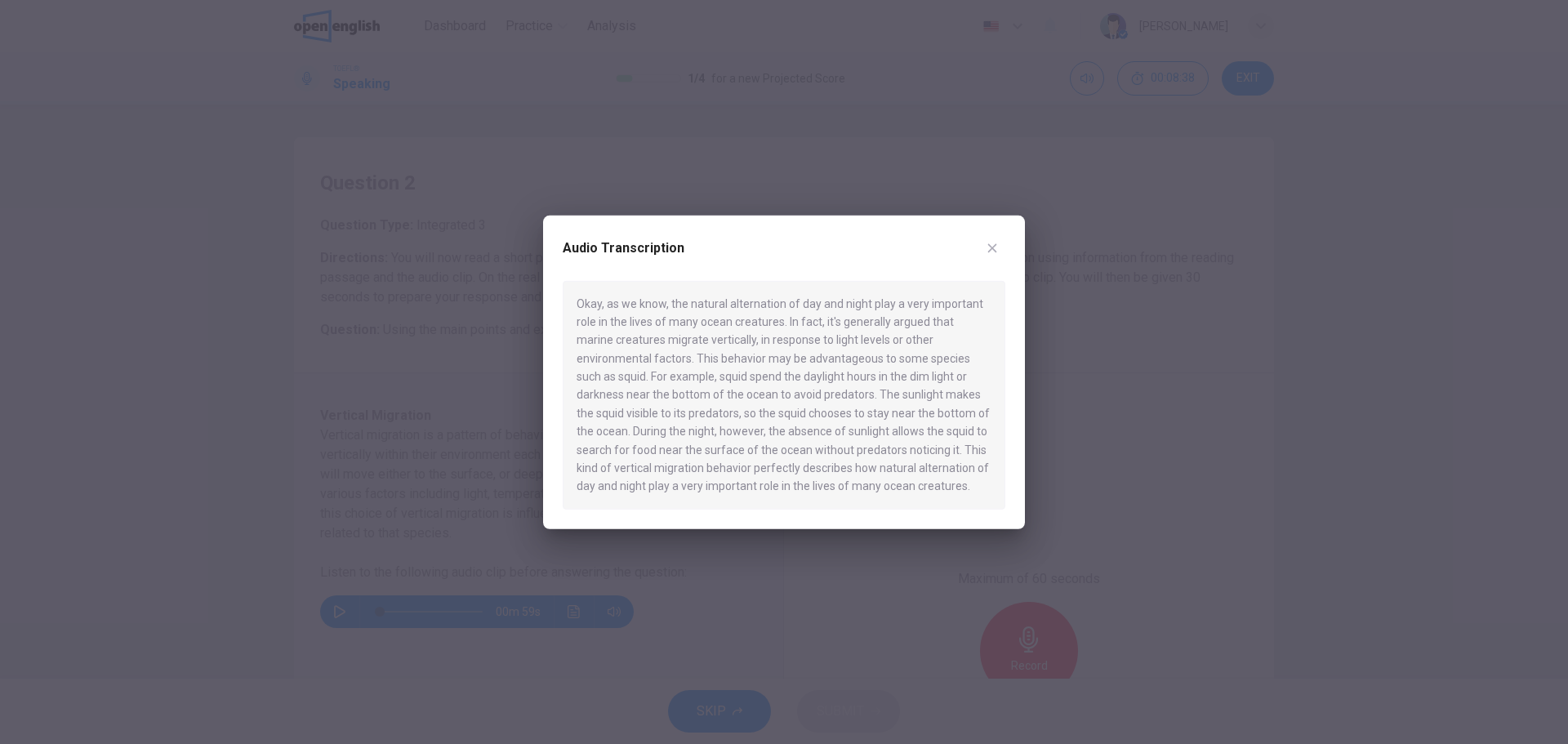
click at [206, 581] on div at bounding box center [784, 372] width 1568 height 744
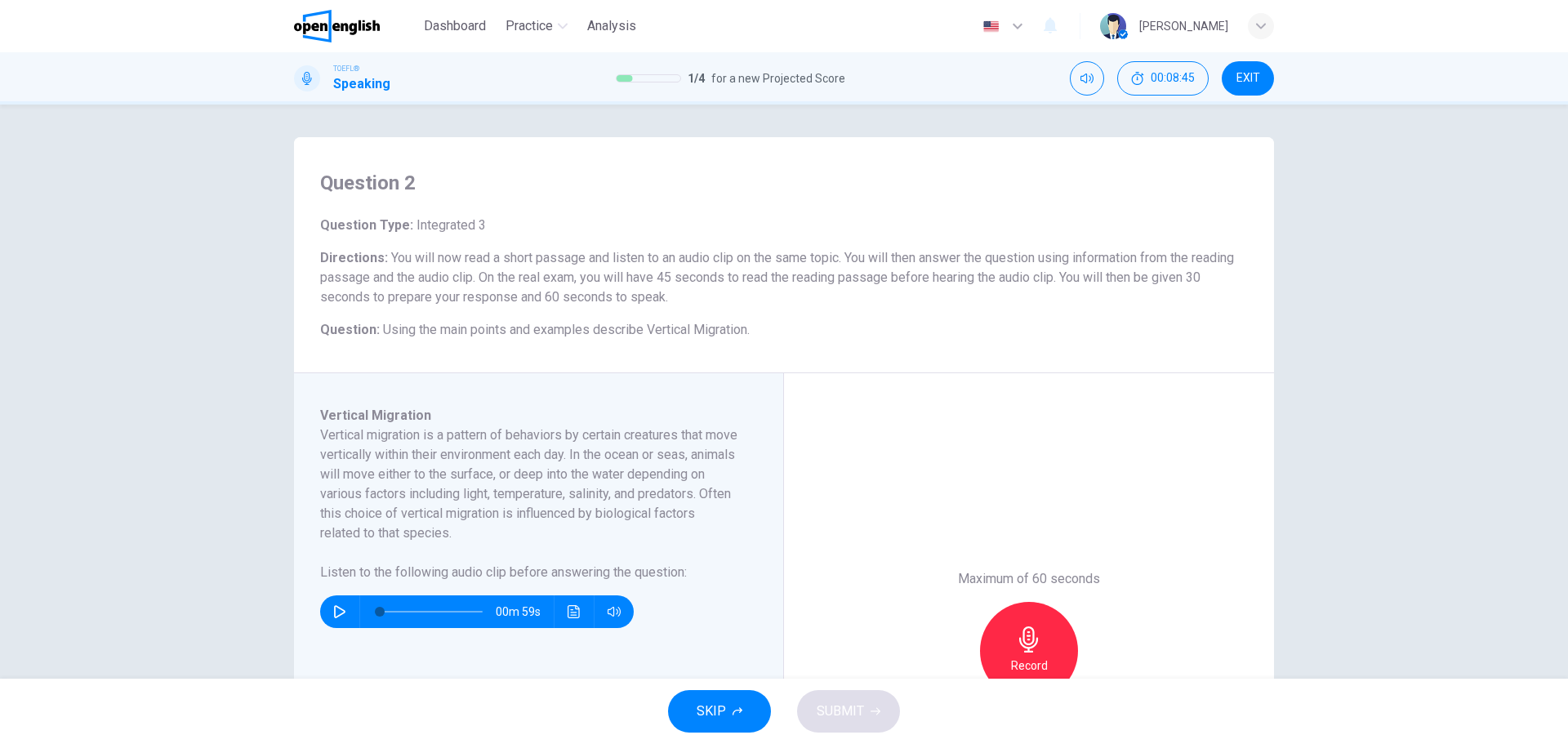
click at [329, 618] on button "button" at bounding box center [340, 611] width 26 height 33
click at [567, 609] on icon "Click to see the audio transcription" at bounding box center [574, 611] width 13 height 13
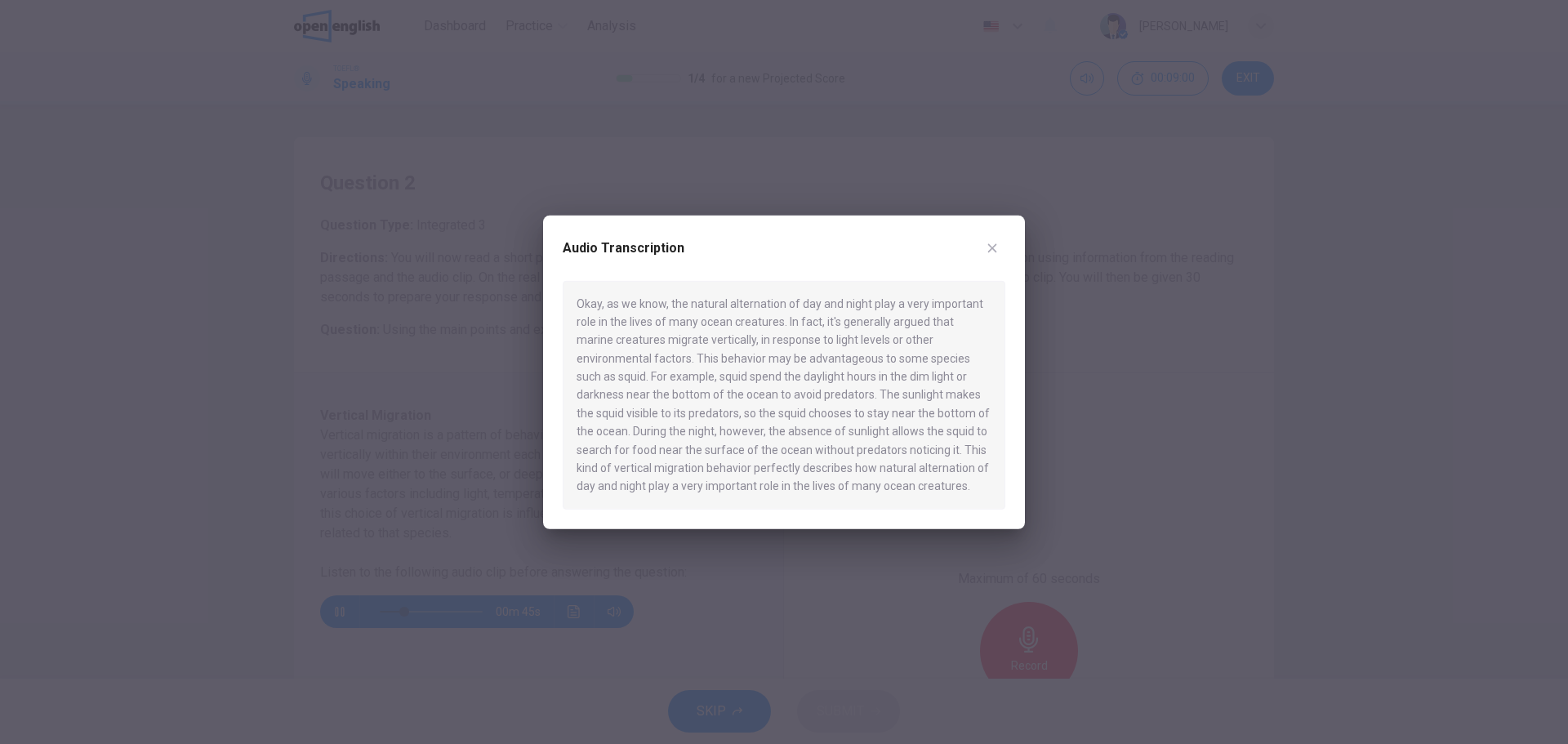
click at [478, 740] on div at bounding box center [784, 372] width 1568 height 744
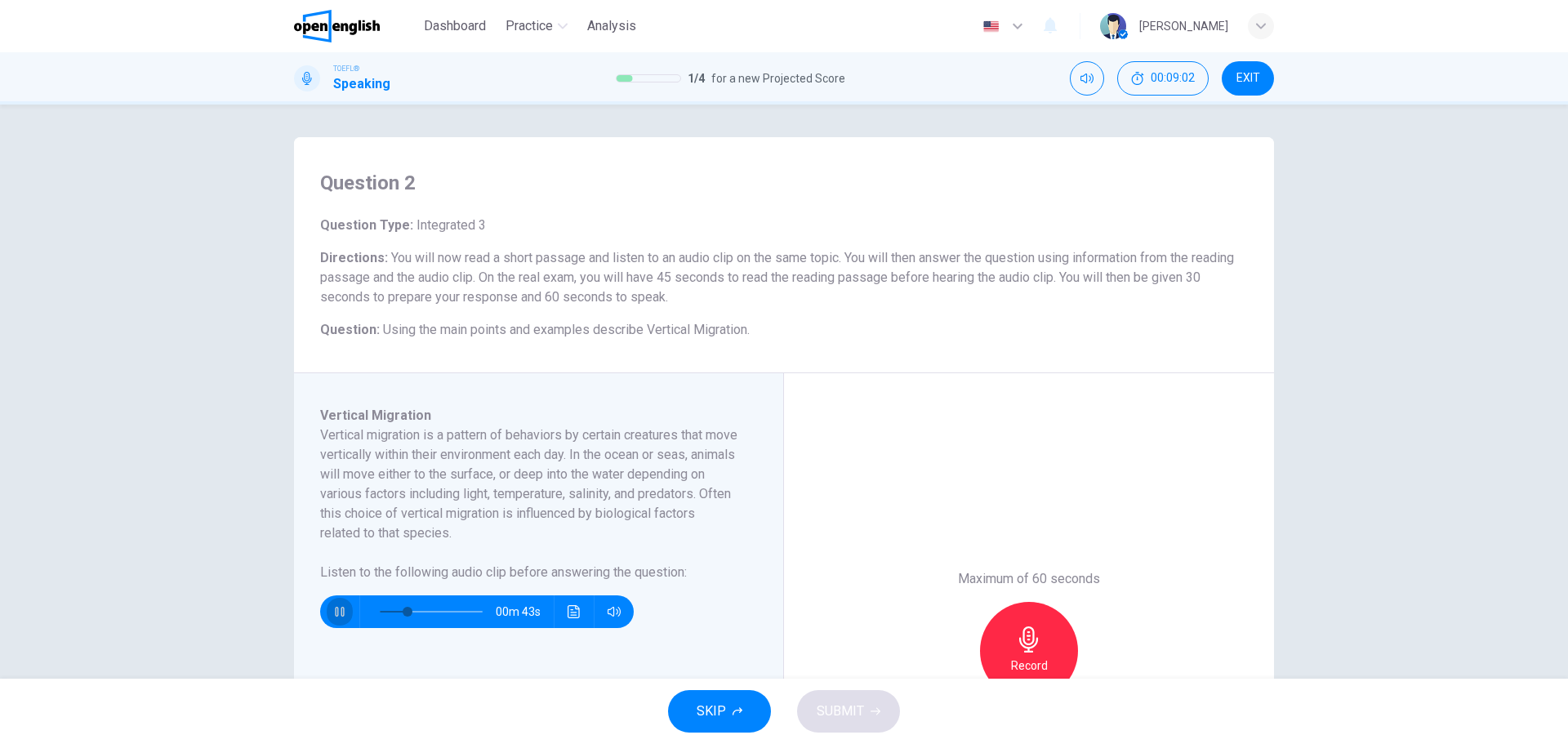
click at [336, 605] on icon "button" at bounding box center [340, 611] width 13 height 13
click at [561, 618] on button "Click to see the audio transcription" at bounding box center [574, 611] width 26 height 33
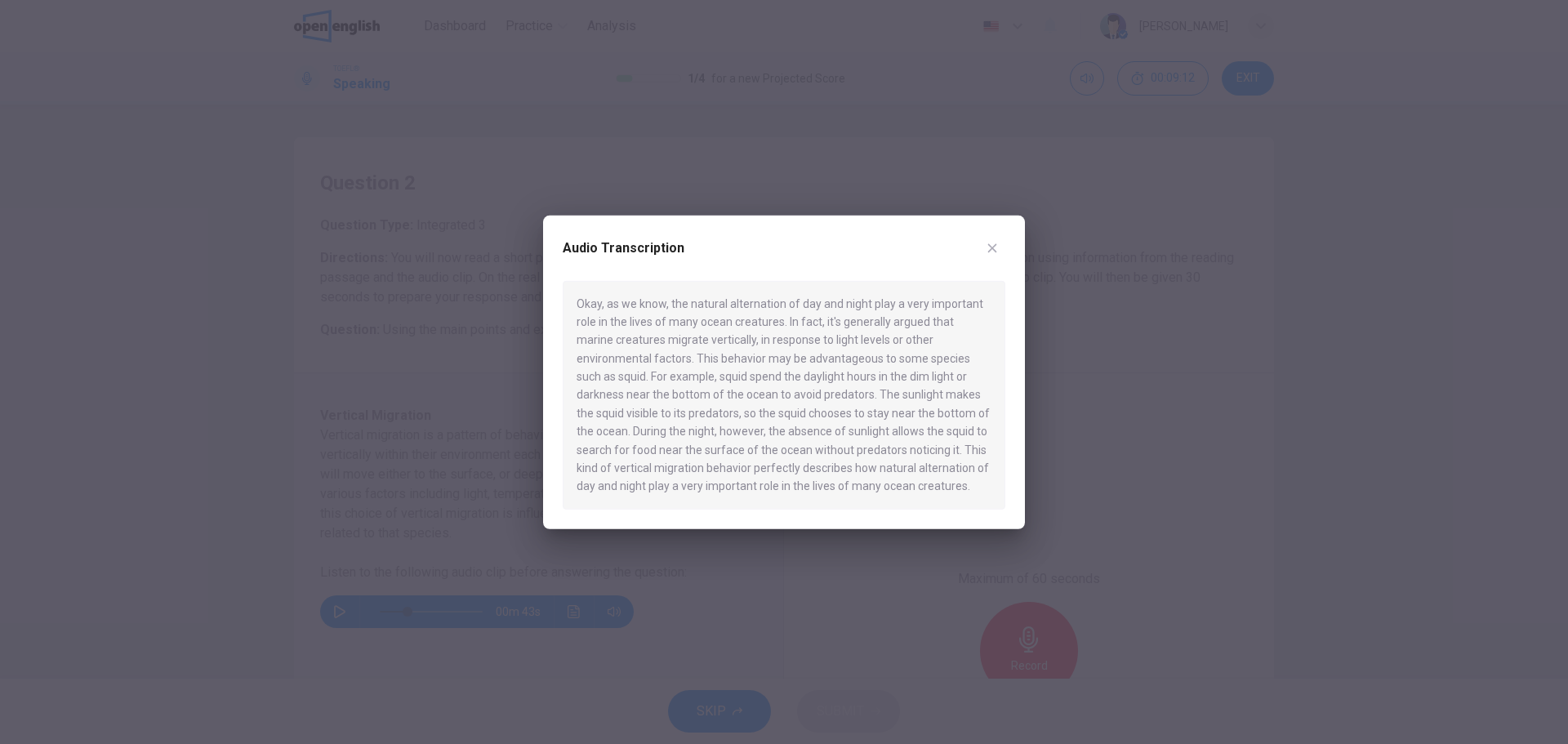
click at [495, 681] on div at bounding box center [784, 372] width 1568 height 744
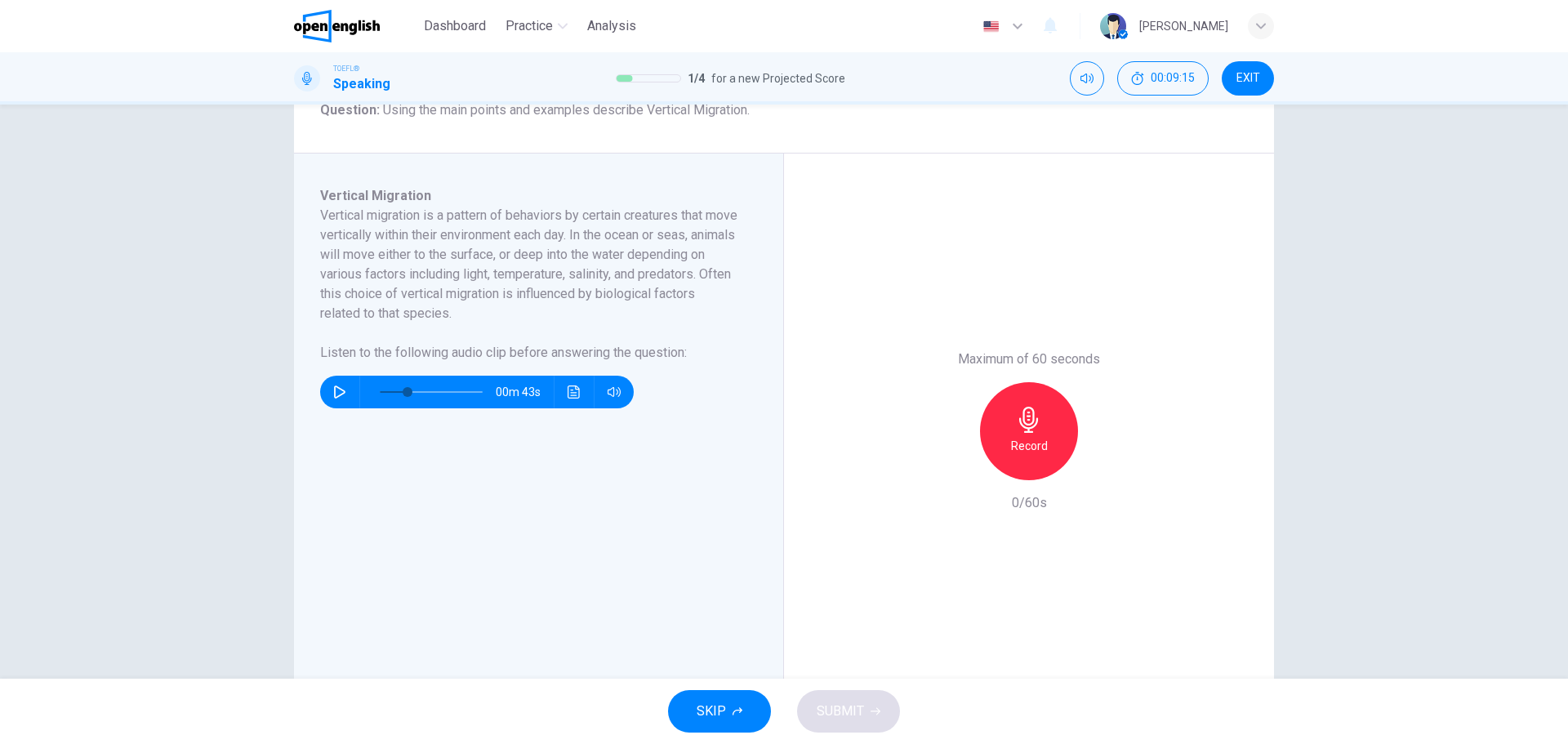
scroll to position [92, 0]
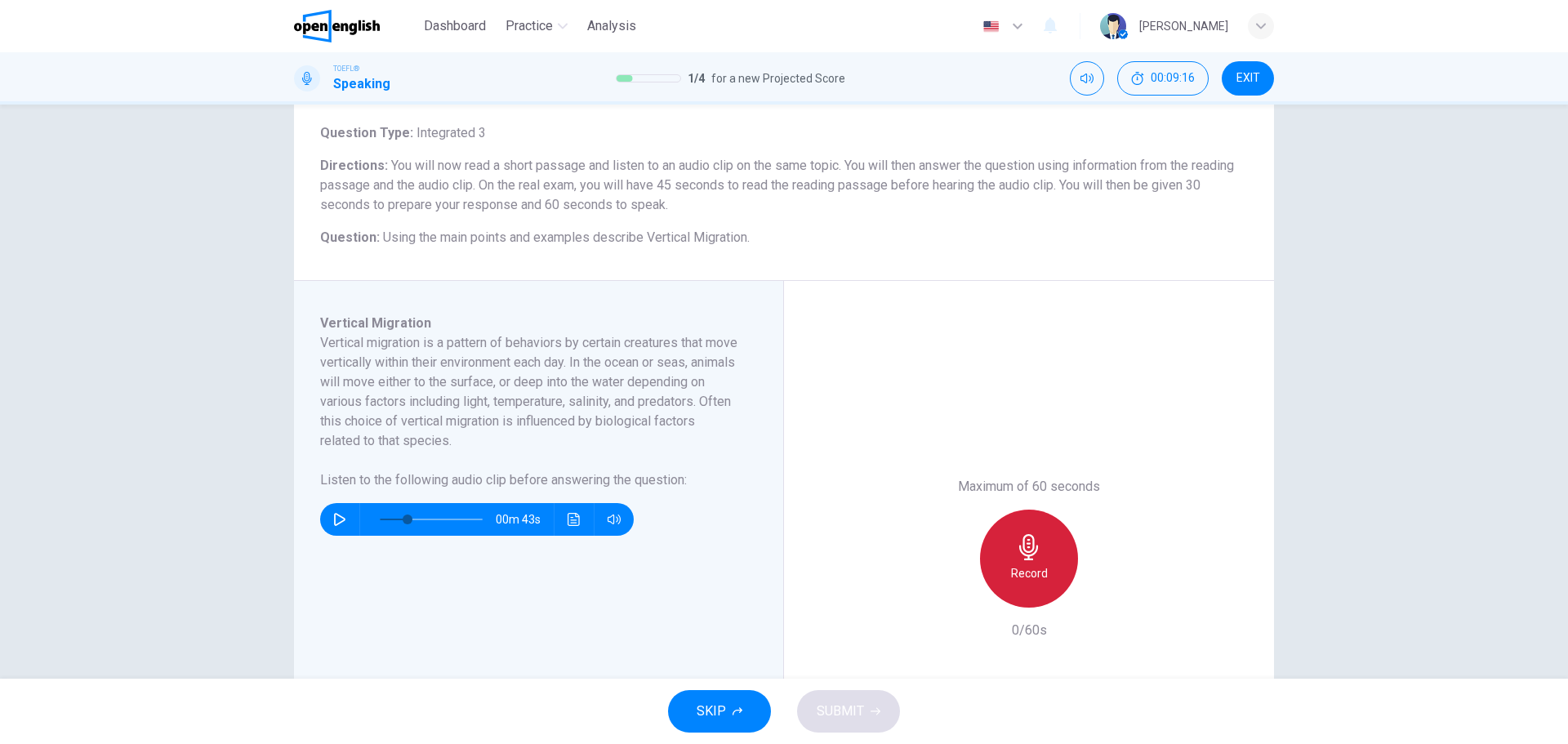
click at [1041, 550] on div "Record" at bounding box center [1029, 558] width 98 height 98
drag, startPoint x: 563, startPoint y: 499, endPoint x: 565, endPoint y: 516, distance: 17.1
click at [564, 513] on div "00m 43s" at bounding box center [528, 512] width 417 height 46
click at [567, 518] on icon "Click to see the audio transcription" at bounding box center [574, 519] width 13 height 13
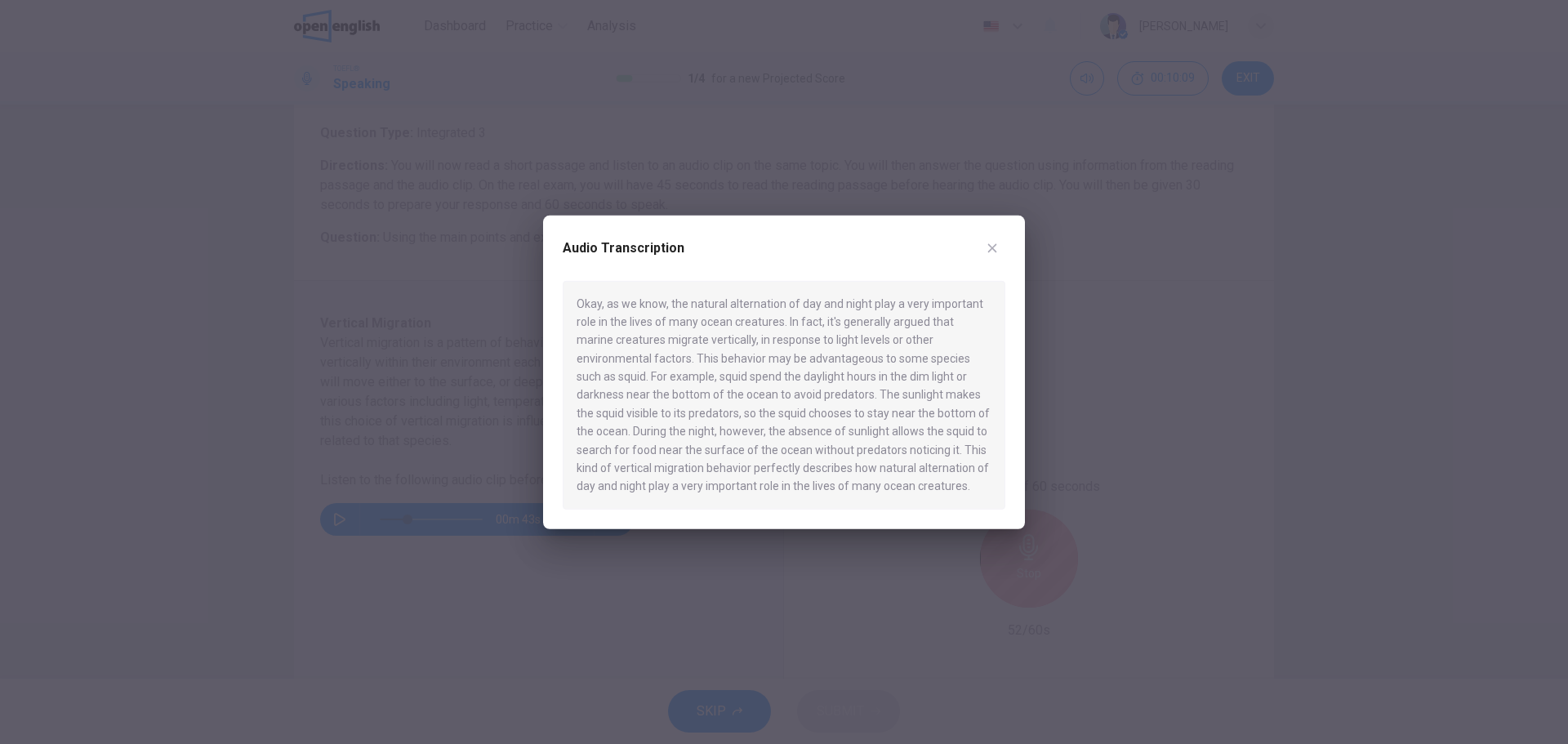
drag, startPoint x: 1098, startPoint y: 584, endPoint x: 1044, endPoint y: 574, distance: 54.9
click at [1099, 585] on div at bounding box center [784, 372] width 1568 height 744
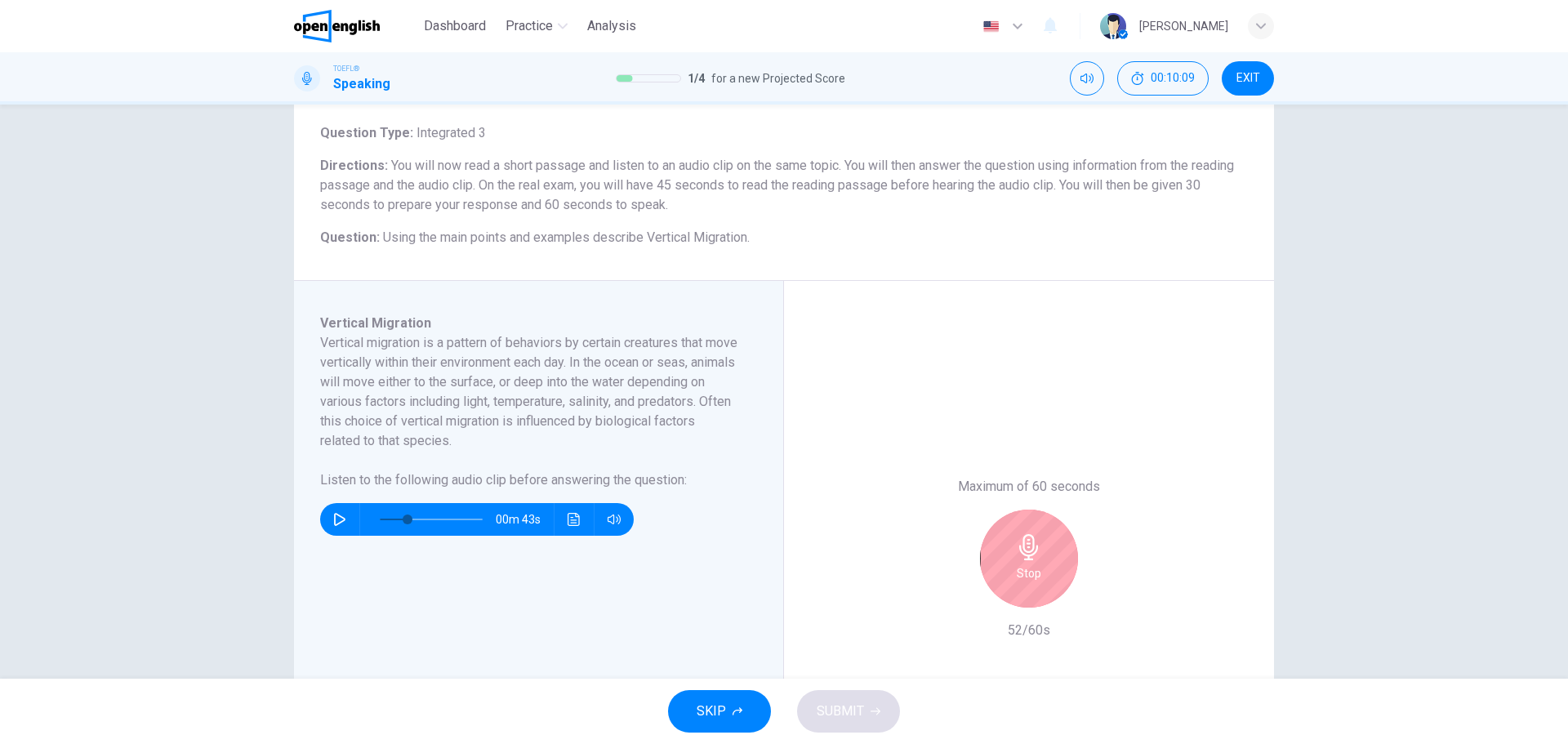
click at [1043, 573] on div "Stop" at bounding box center [1029, 558] width 98 height 98
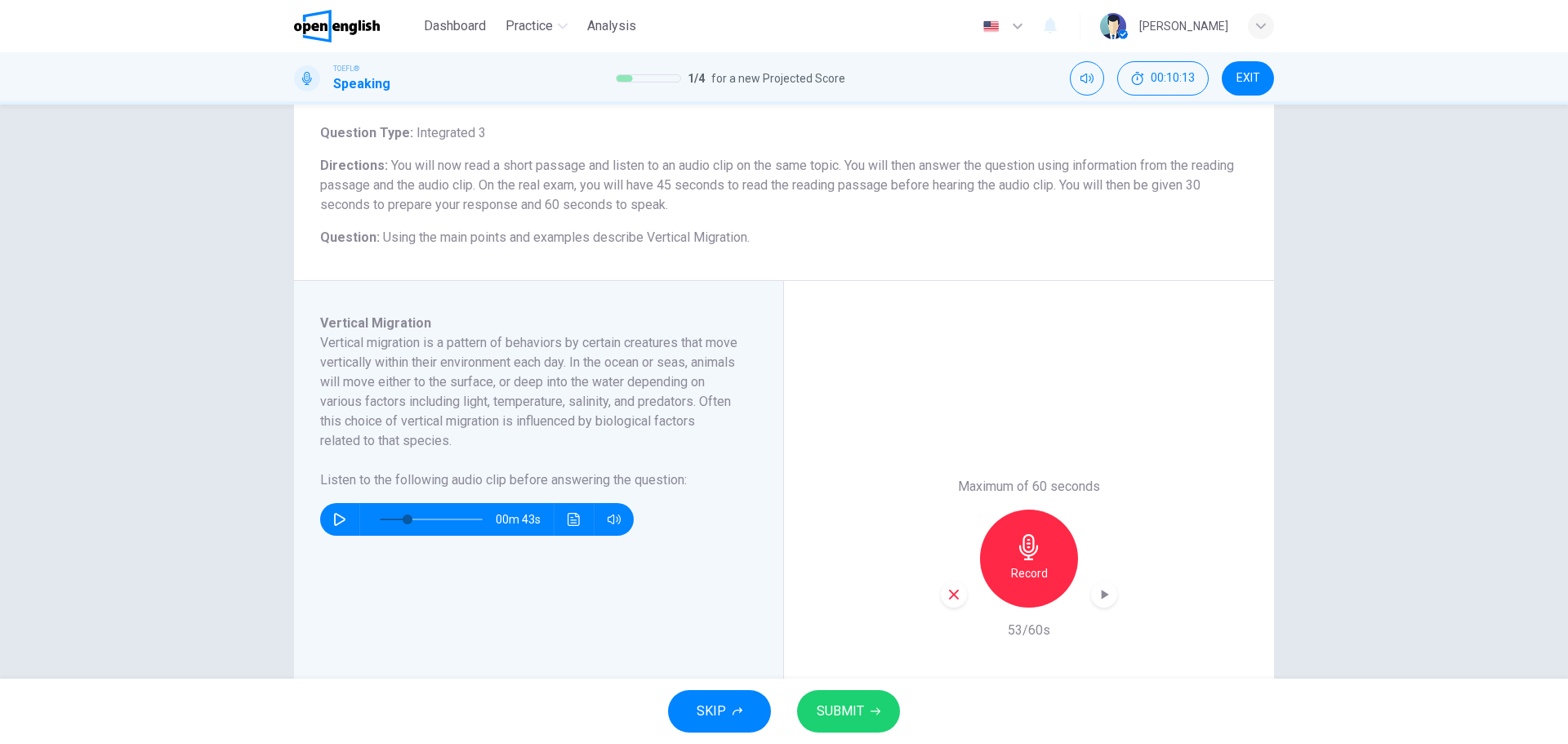
click at [114, 451] on div "Question 2 Question Type : Integrated 3 Directions : You will now read a short …" at bounding box center [784, 392] width 1568 height 574
click at [958, 590] on div "button" at bounding box center [954, 594] width 26 height 26
type input "*"
drag, startPoint x: 395, startPoint y: 516, endPoint x: 284, endPoint y: 502, distance: 111.9
click at [284, 502] on div "Question 2 Question Type : Integrated 3 Directions : You will now read a short …" at bounding box center [784, 441] width 1032 height 791
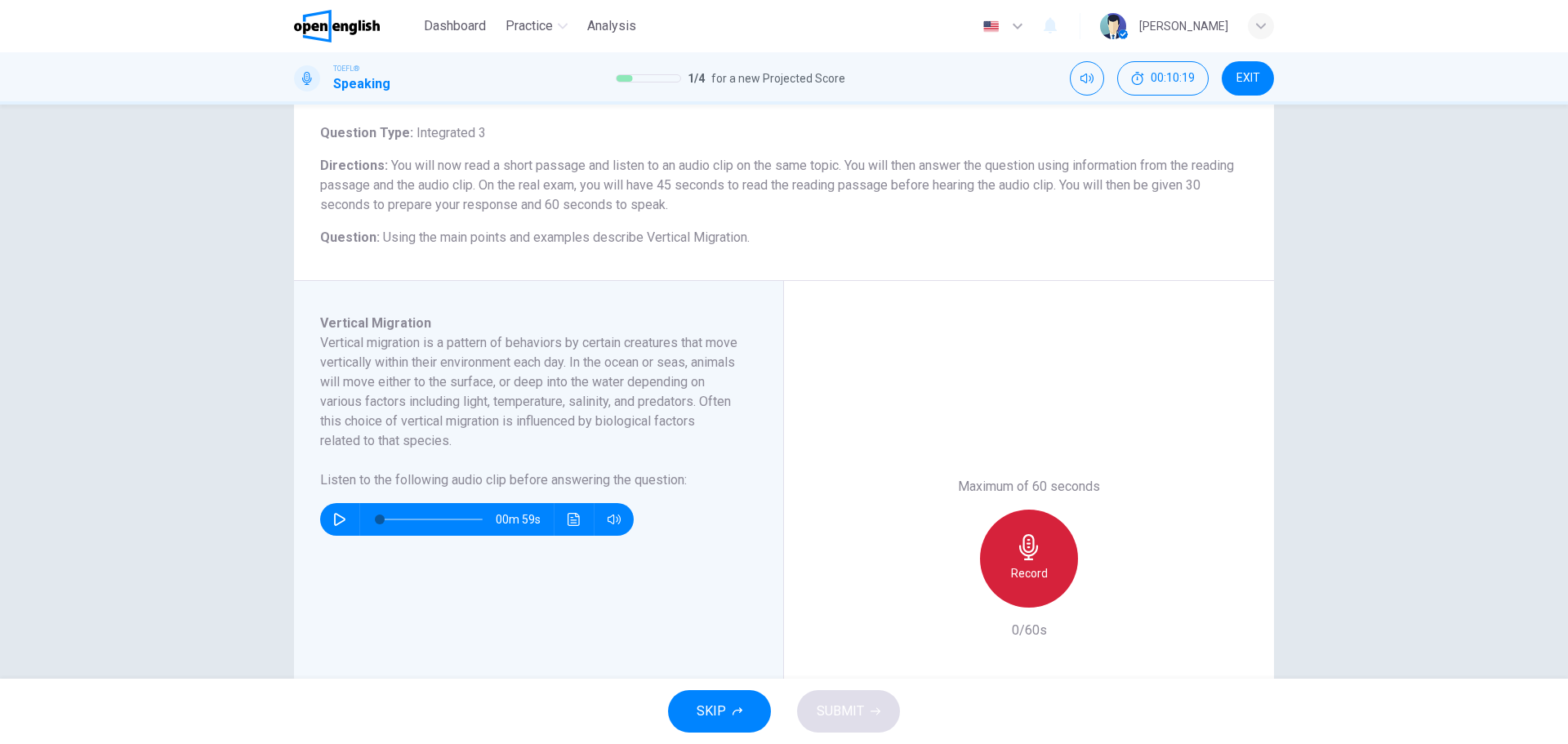
click at [1021, 583] on div "Record" at bounding box center [1029, 558] width 98 height 98
click at [1020, 581] on h6 "Stop" at bounding box center [1029, 573] width 24 height 20
click at [954, 599] on icon "button" at bounding box center [954, 594] width 10 height 10
click at [1012, 582] on h6 "Record" at bounding box center [1029, 573] width 37 height 20
click at [1004, 560] on div "Stop" at bounding box center [1029, 558] width 98 height 98
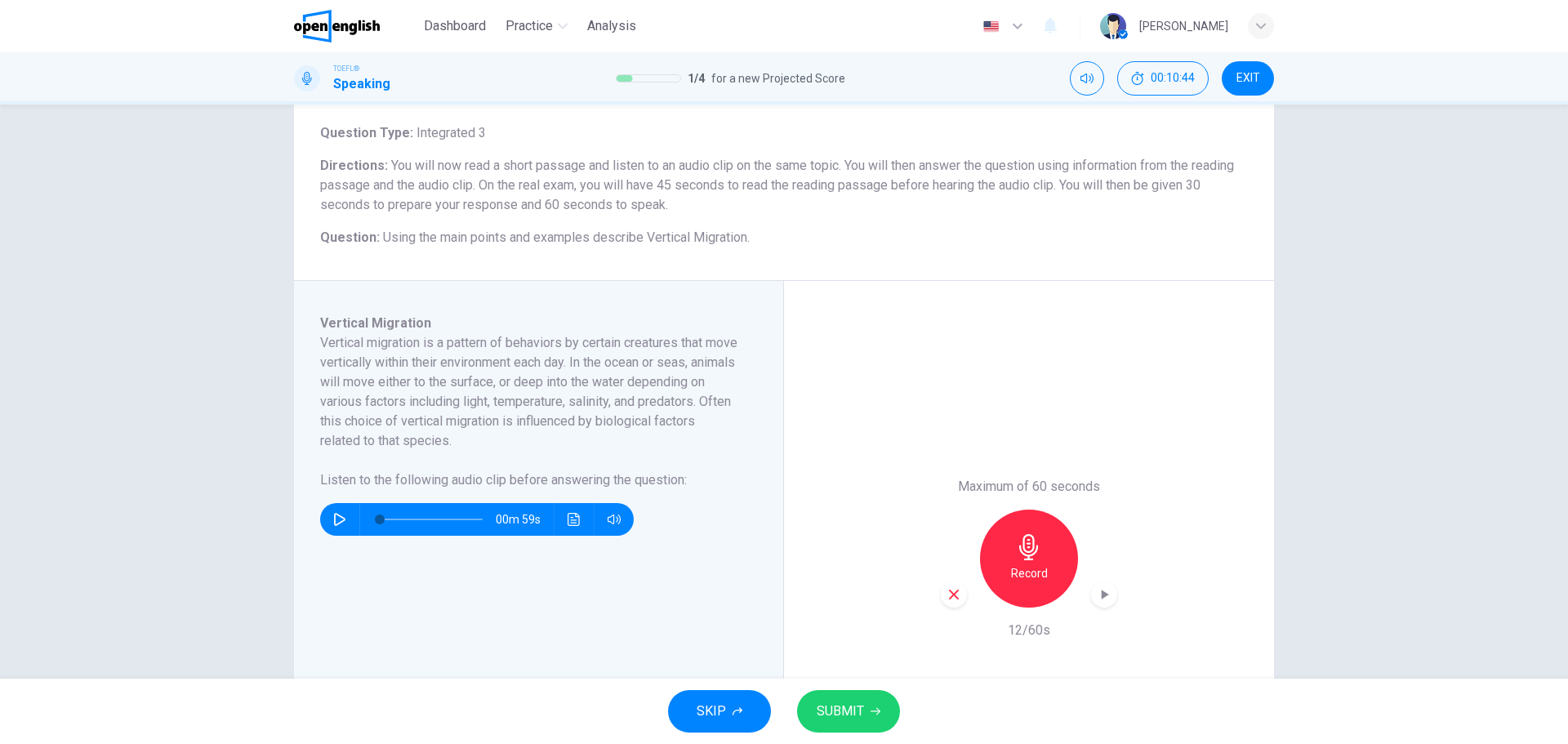
click at [942, 585] on div "button" at bounding box center [954, 594] width 26 height 26
click at [145, 429] on div "Question 2 Question Type : Integrated 3 Directions : You will now read a short …" at bounding box center [784, 392] width 1568 height 574
click at [1042, 579] on h6 "Record" at bounding box center [1029, 573] width 37 height 20
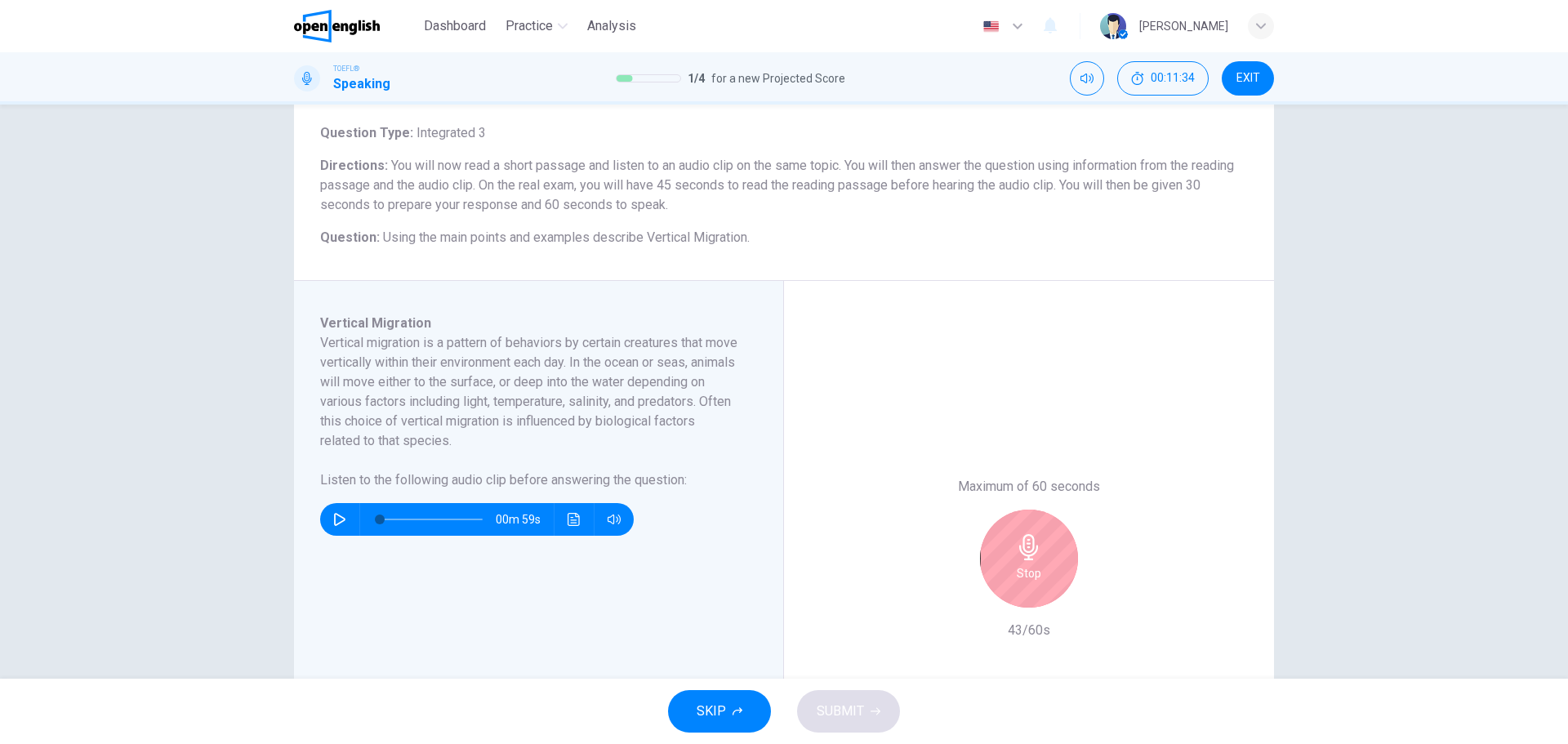
click at [1017, 563] on h6 "Stop" at bounding box center [1029, 573] width 24 height 20
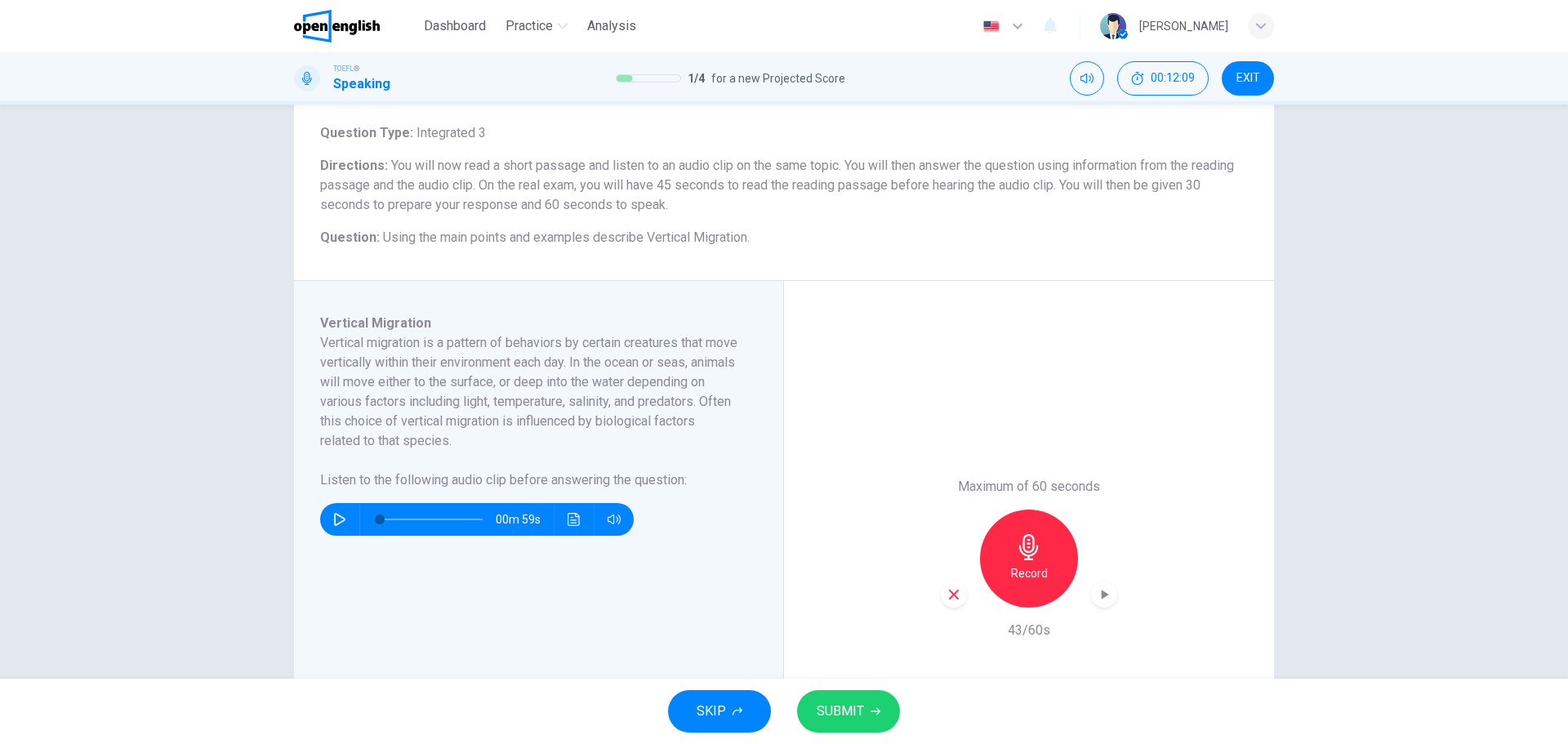
click at [955, 600] on icon "button" at bounding box center [954, 594] width 14 height 14
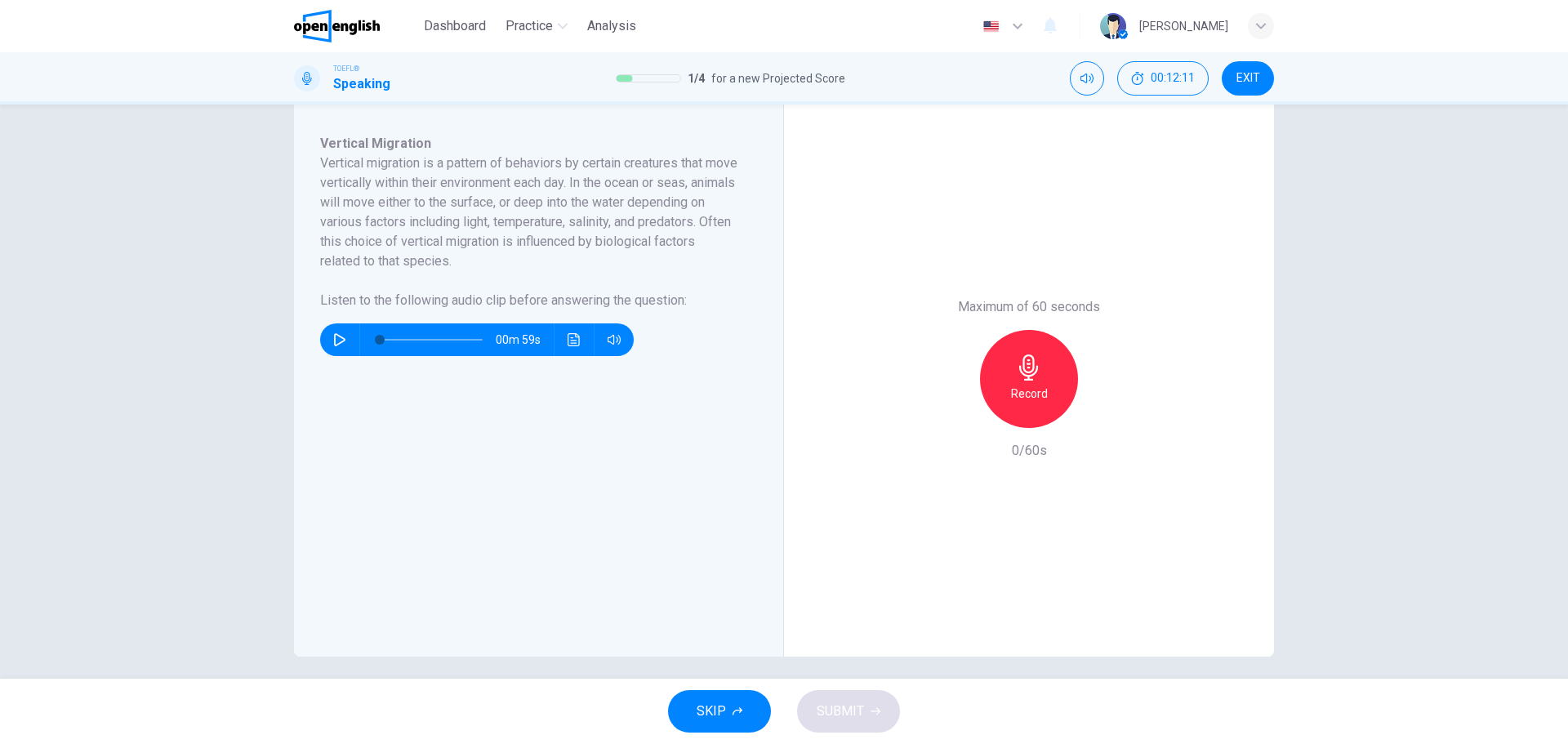
scroll to position [283, 0]
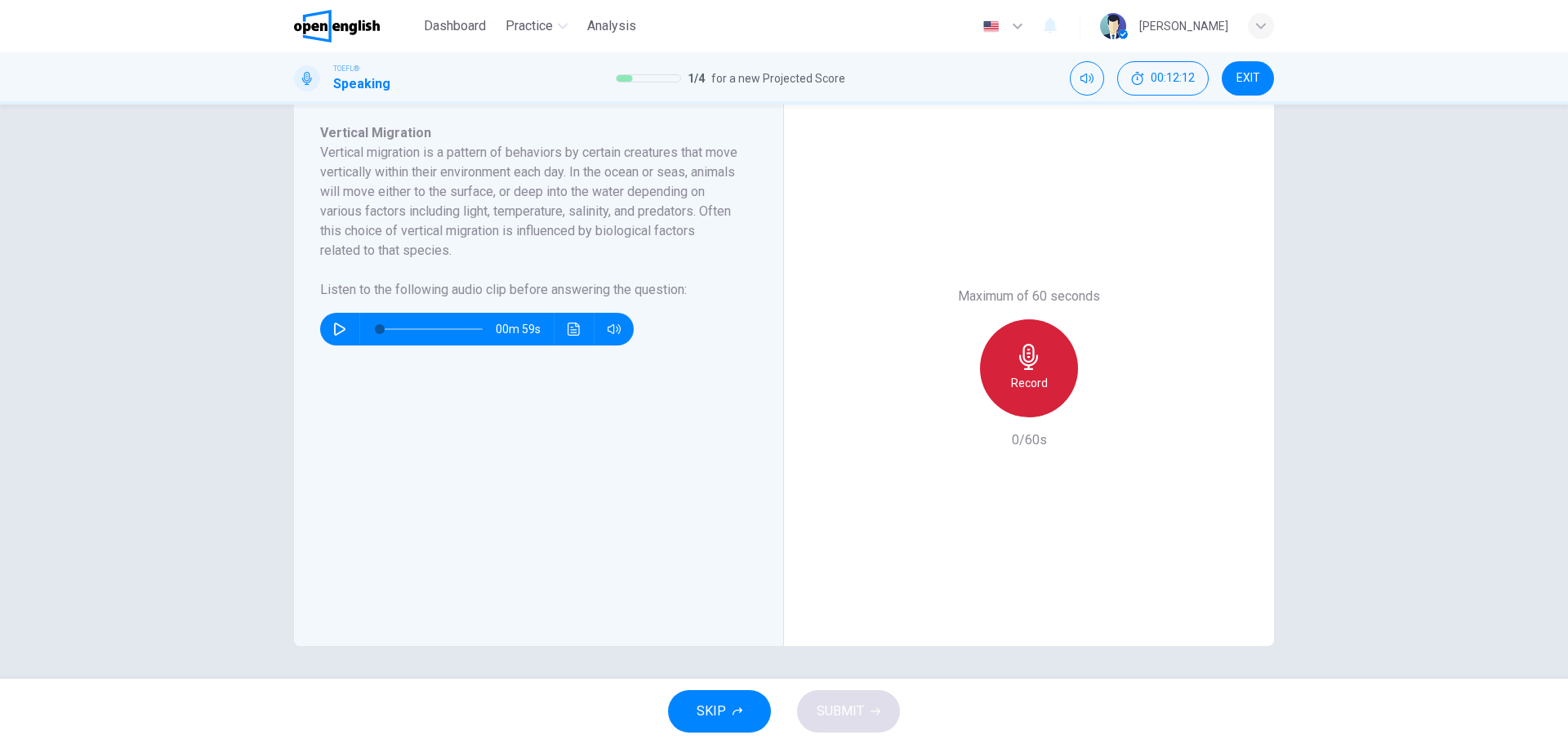
click at [1030, 361] on icon "button" at bounding box center [1029, 357] width 26 height 26
click at [1023, 352] on icon "button" at bounding box center [1029, 357] width 26 height 26
click at [941, 403] on div "button" at bounding box center [954, 404] width 26 height 26
click at [127, 415] on div "Question 2 Question Type : Integrated 3 Directions : You will now read a short …" at bounding box center [784, 392] width 1568 height 574
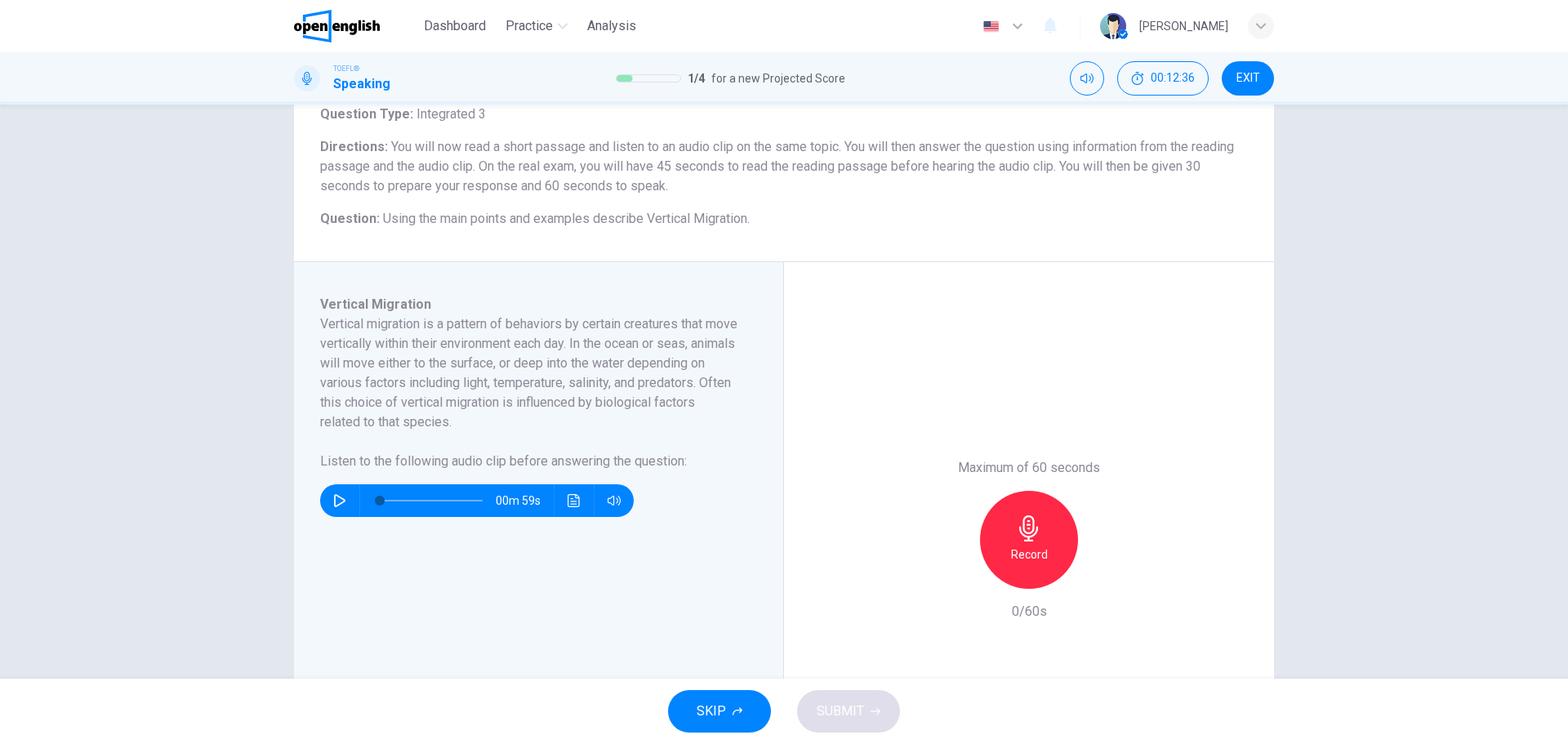
scroll to position [92, 0]
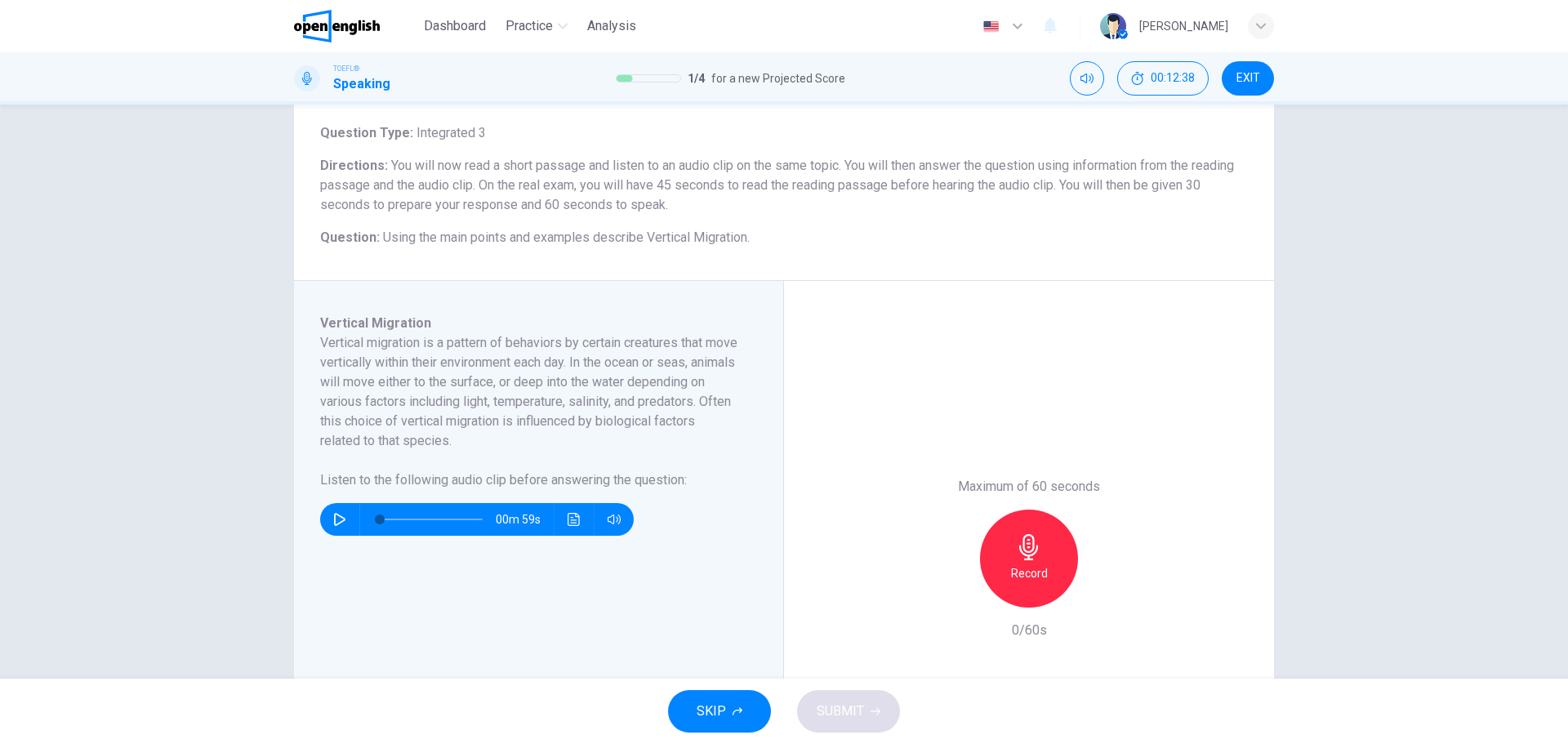
click at [1044, 553] on div "Record" at bounding box center [1029, 558] width 98 height 98
drag, startPoint x: 1029, startPoint y: 562, endPoint x: 1038, endPoint y: 563, distance: 9.1
click at [1032, 561] on div "Stop" at bounding box center [1029, 558] width 98 height 98
click at [864, 691] on button "SUBMIT" at bounding box center [848, 711] width 103 height 42
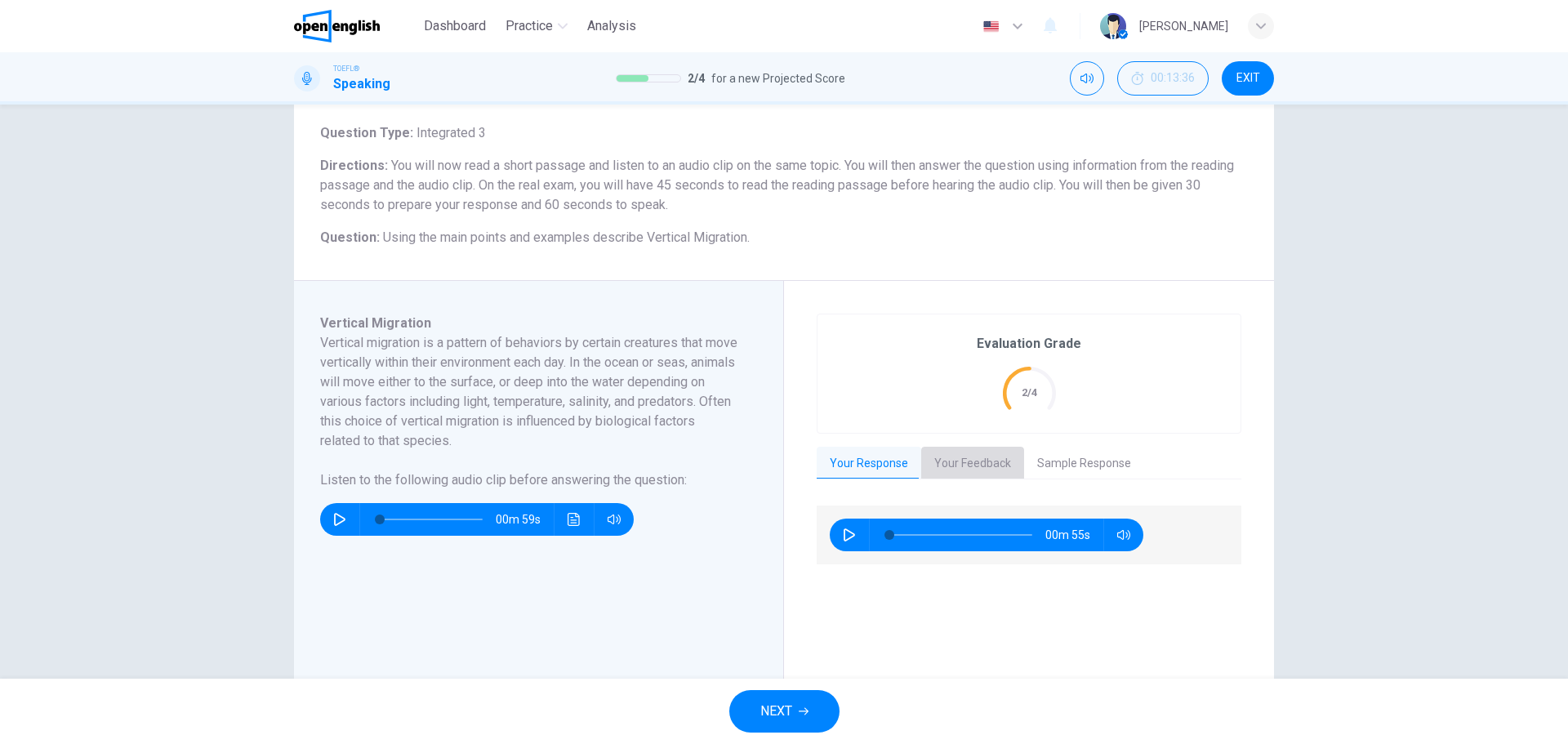
click at [968, 473] on button "Your Feedback" at bounding box center [973, 464] width 103 height 34
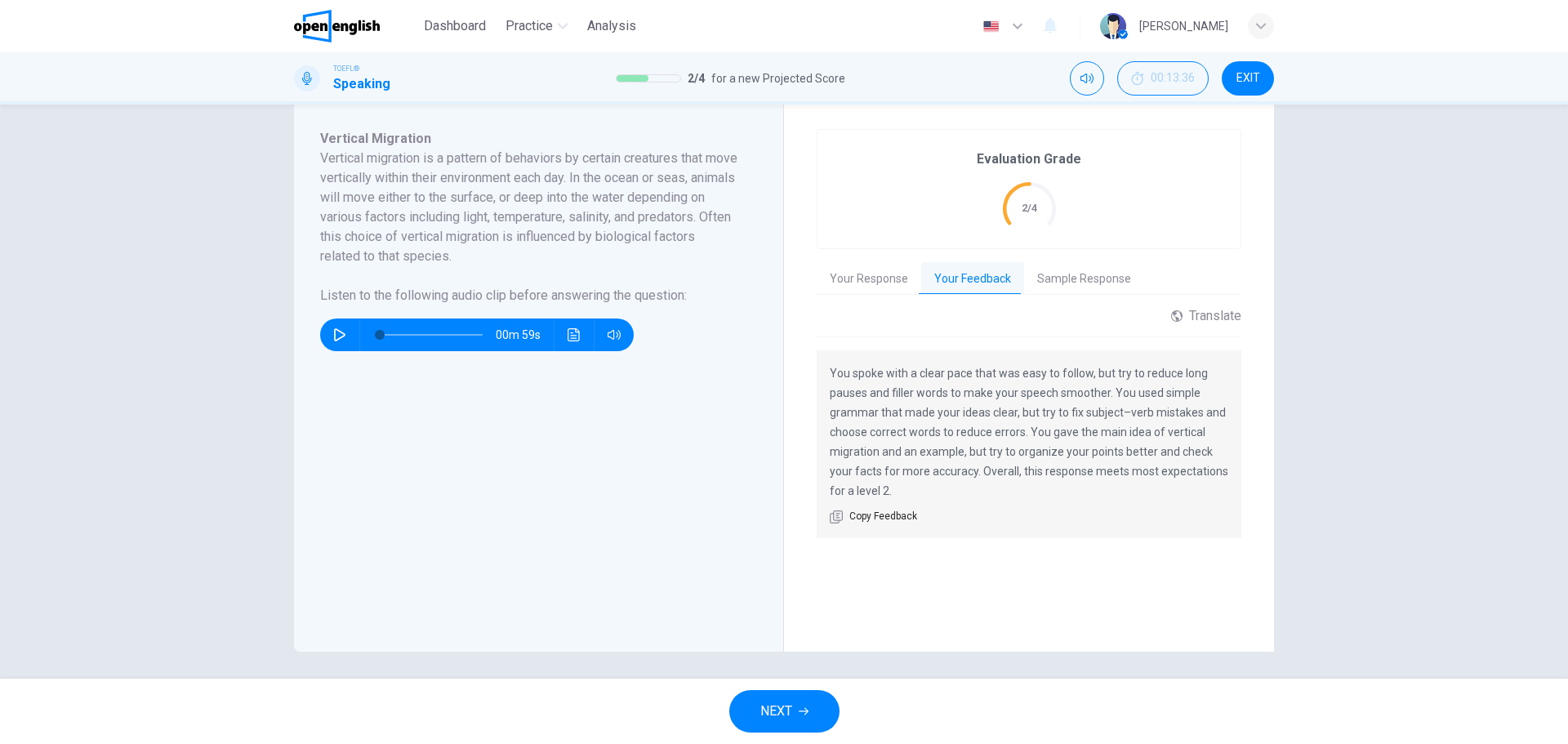
scroll to position [283, 0]
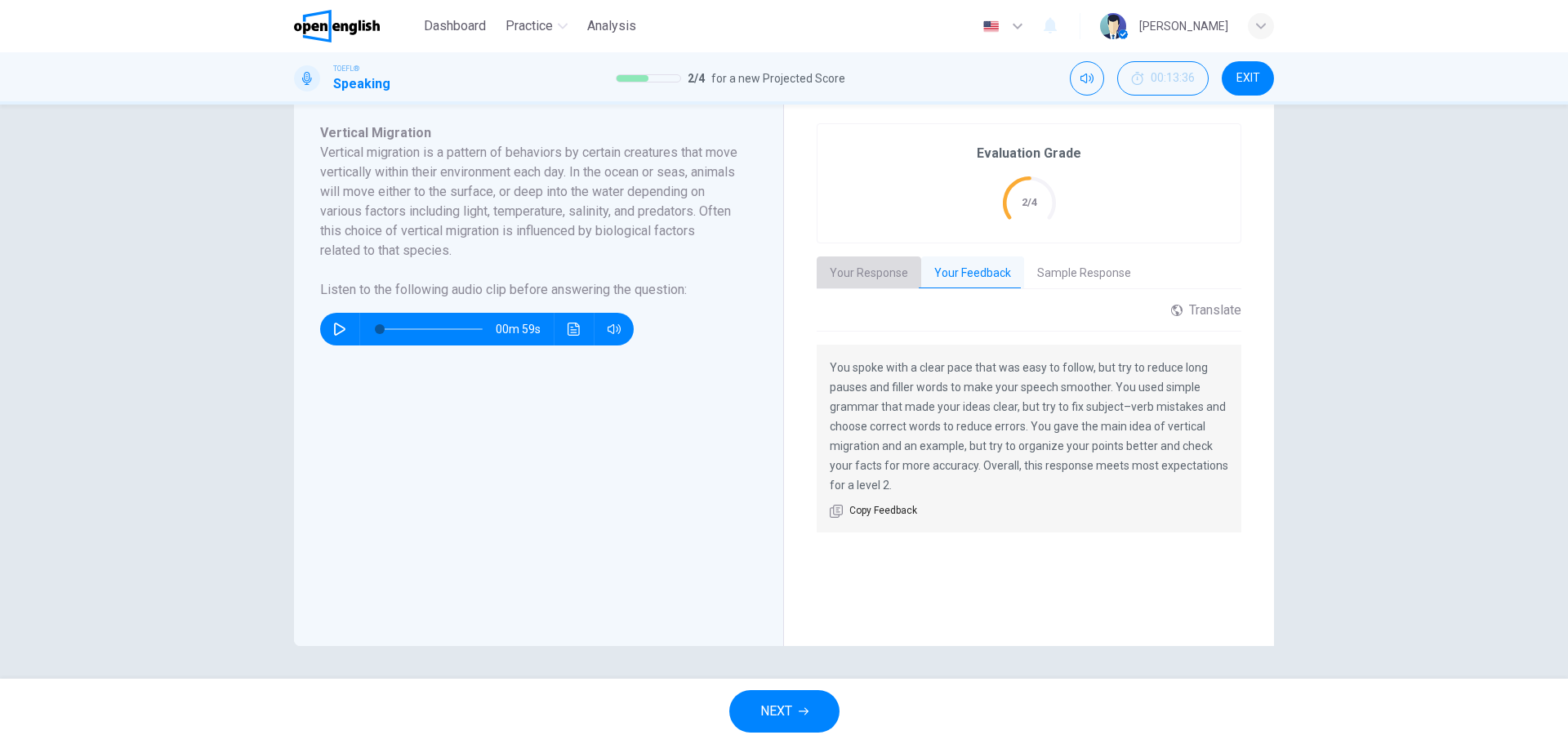
click at [874, 285] on button "Your Response" at bounding box center [869, 274] width 105 height 34
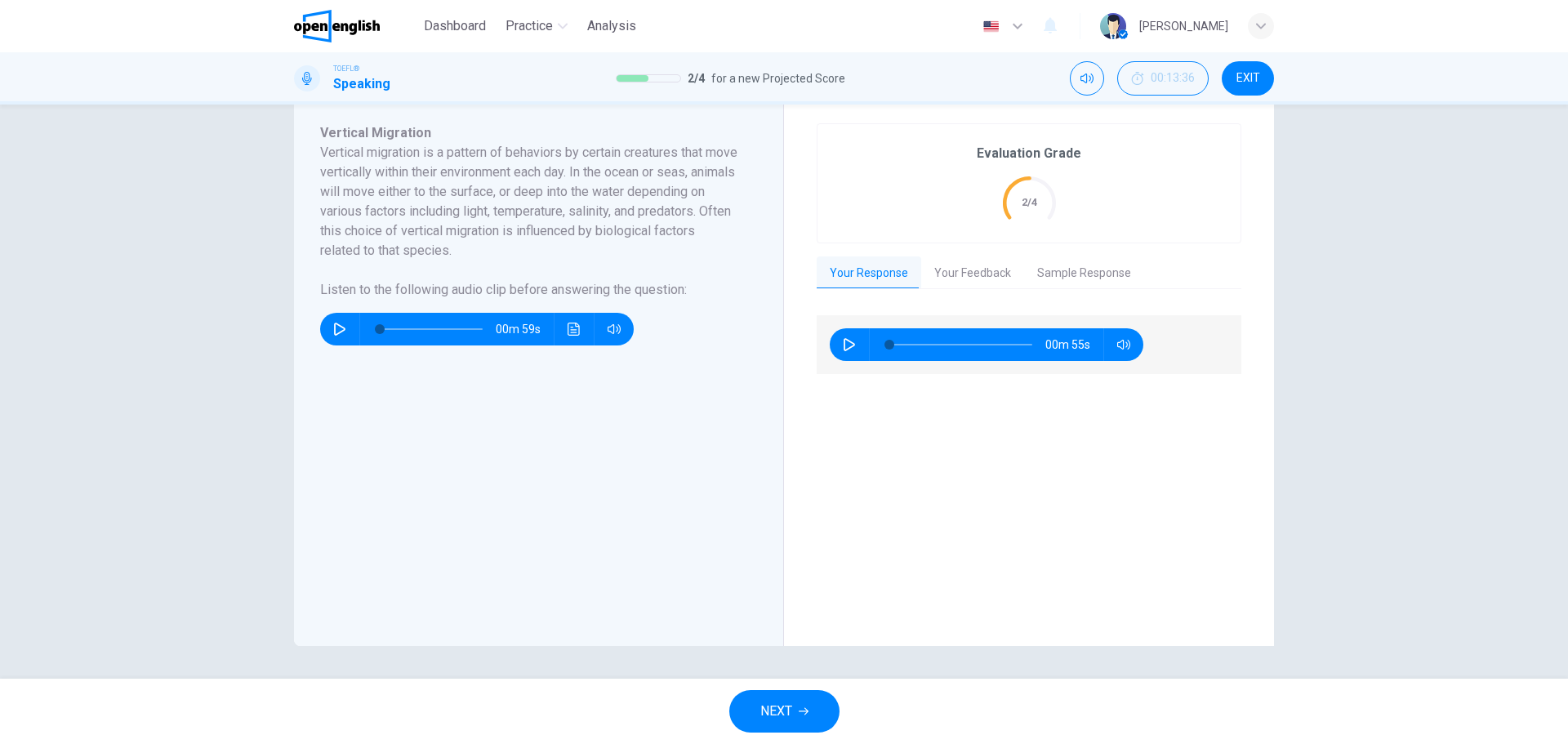
click at [937, 272] on button "Your Feedback" at bounding box center [973, 274] width 103 height 34
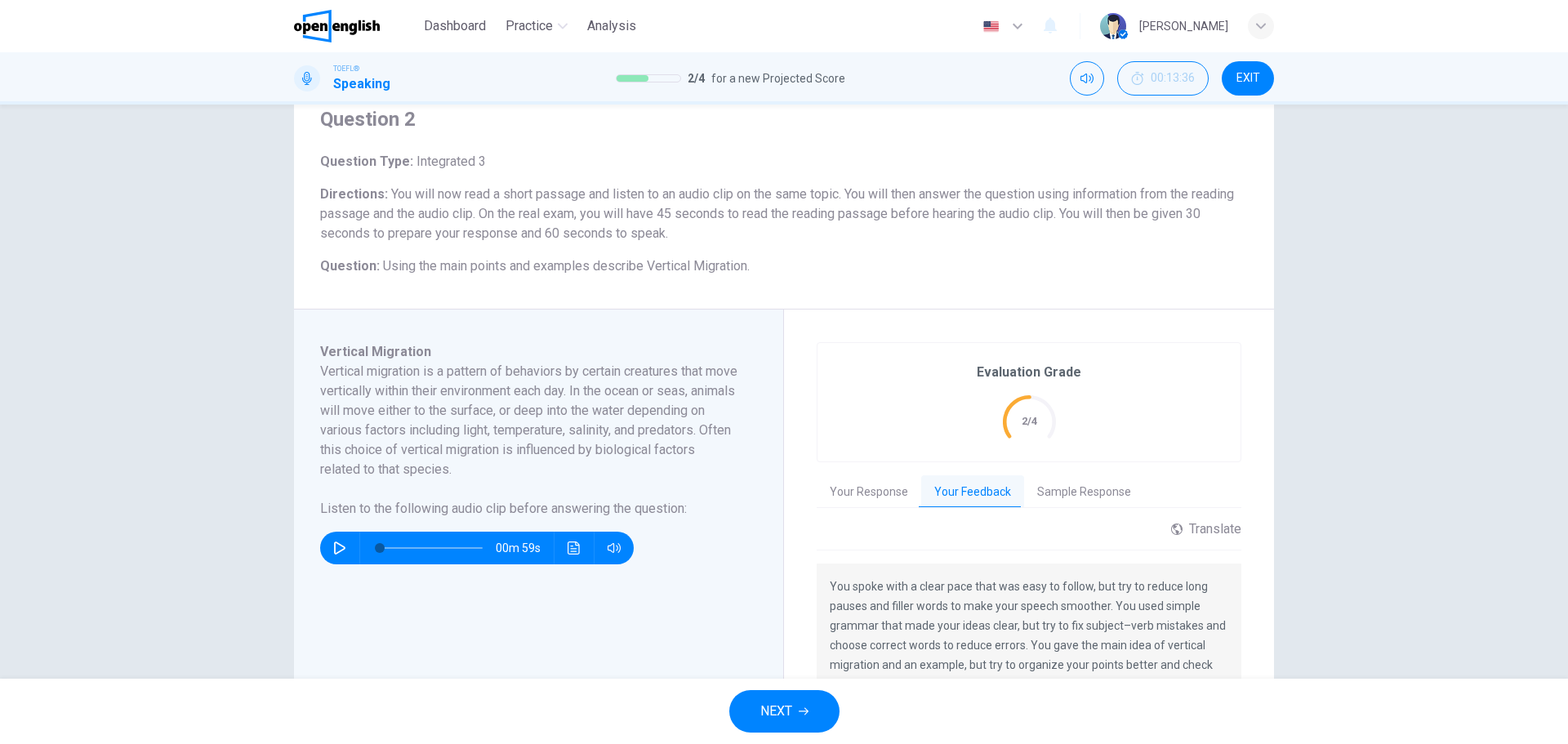
scroll to position [191, 0]
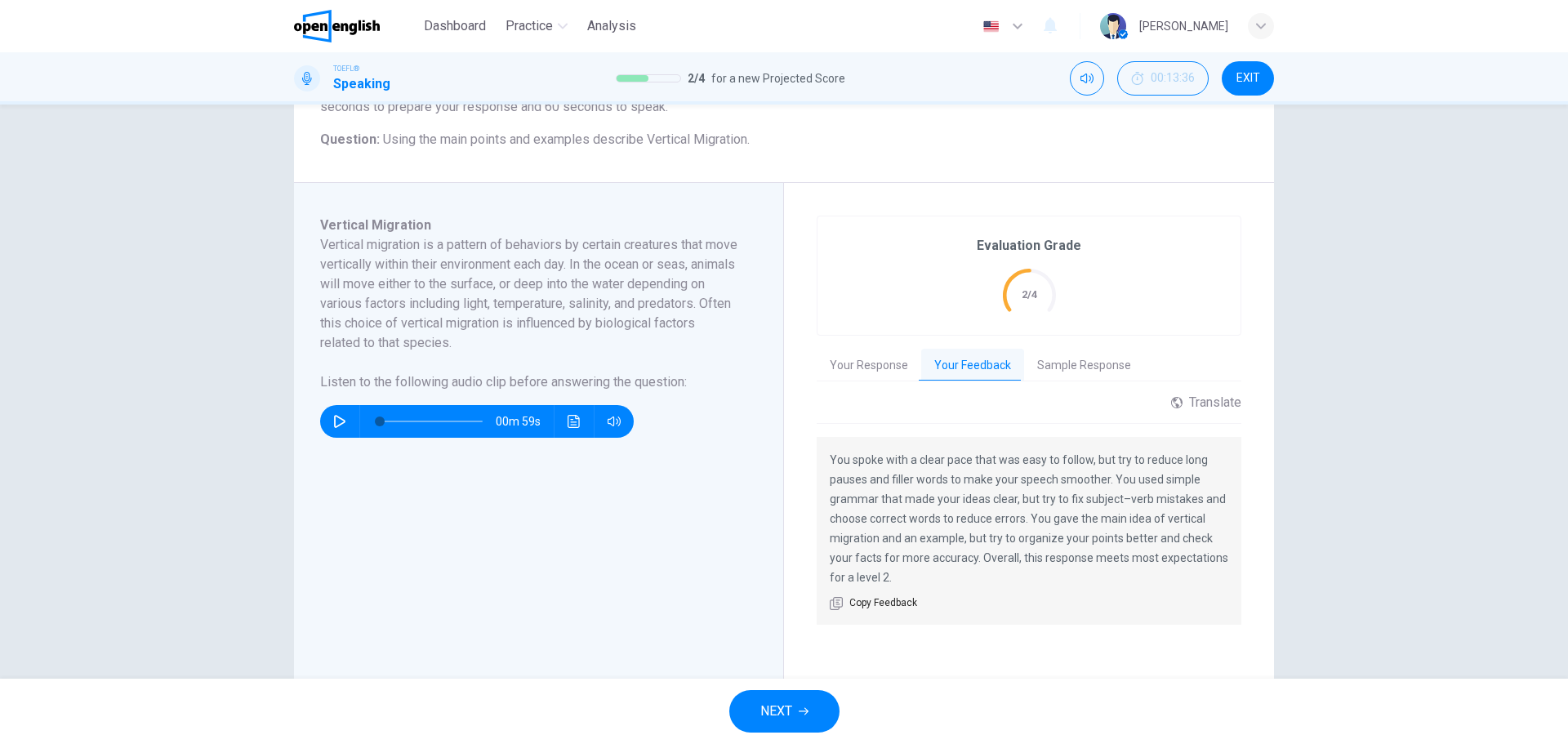
click at [806, 717] on button "NEXT" at bounding box center [784, 711] width 110 height 42
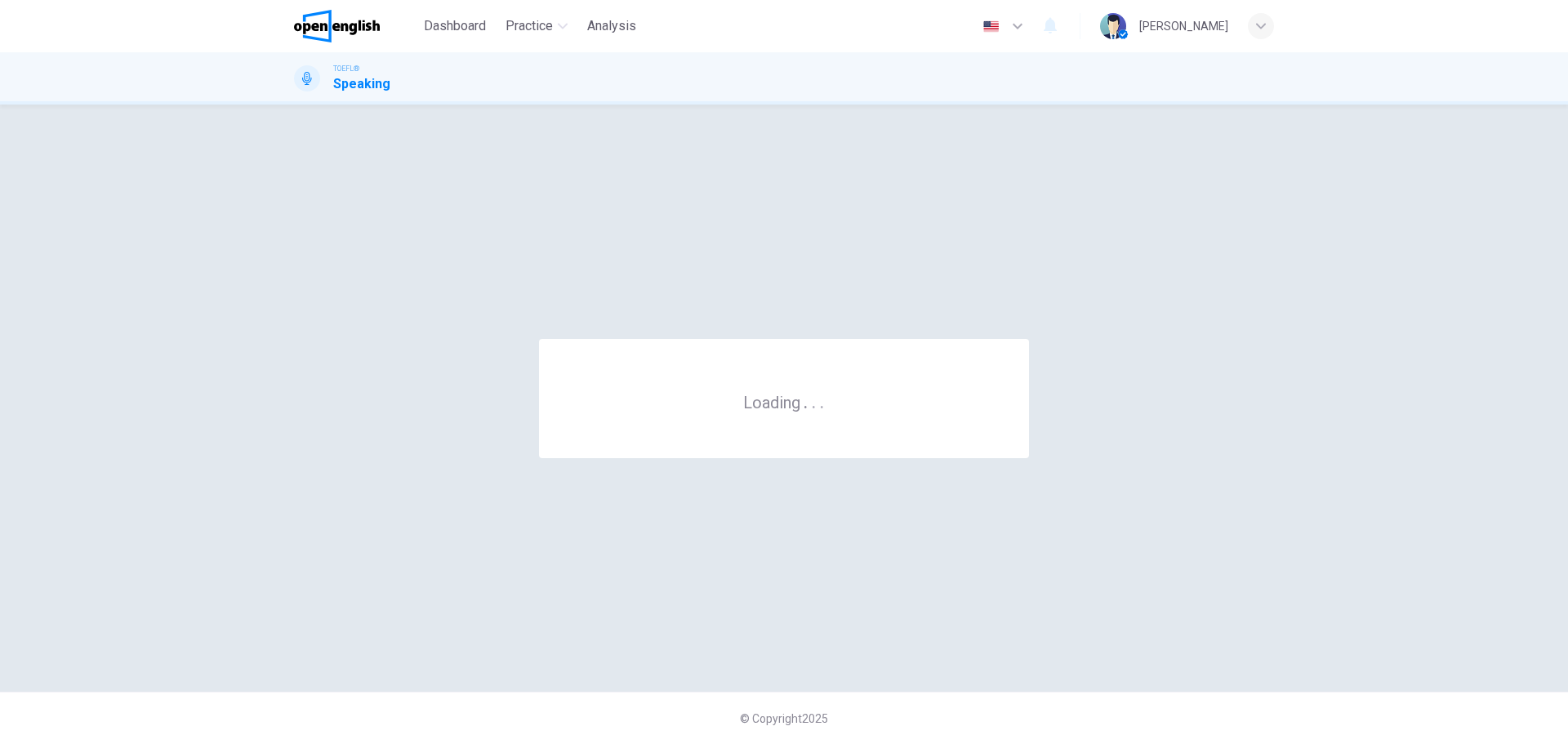
scroll to position [0, 0]
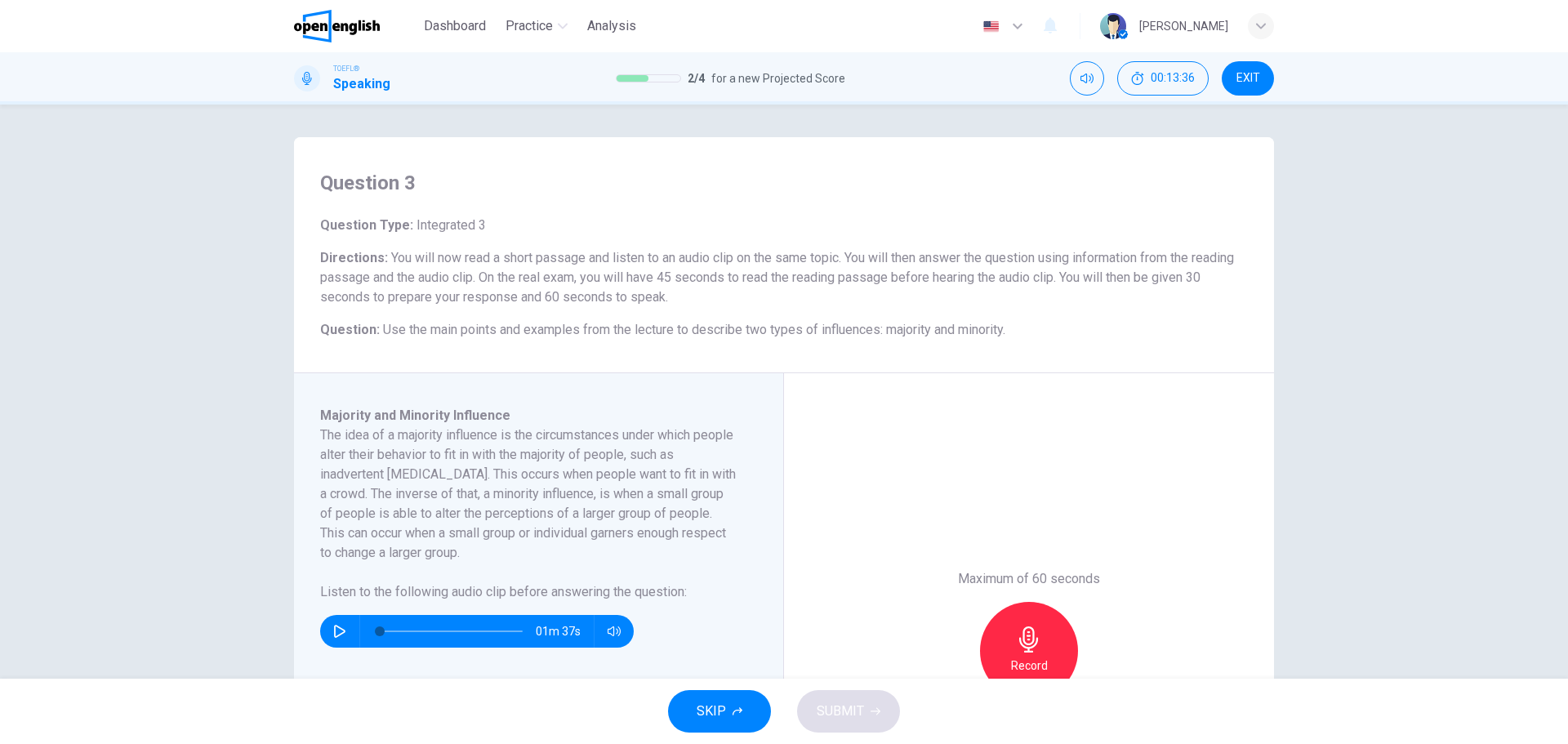
click at [174, 416] on div "Question 3 Question Type : Integrated 3 Directions : You will now read a short …" at bounding box center [784, 392] width 1568 height 574
drag, startPoint x: 672, startPoint y: 447, endPoint x: 711, endPoint y: 453, distance: 39.5
click at [714, 454] on h6 "The idea of a majority influence is the circumstances under which people alter …" at bounding box center [528, 494] width 417 height 137
click at [666, 443] on h6 "The idea of a majority influence is the circumstances under which people alter …" at bounding box center [528, 494] width 417 height 137
click at [704, 446] on h6 "The idea of a majority influence is the circumstances under which people alter …" at bounding box center [528, 494] width 417 height 137
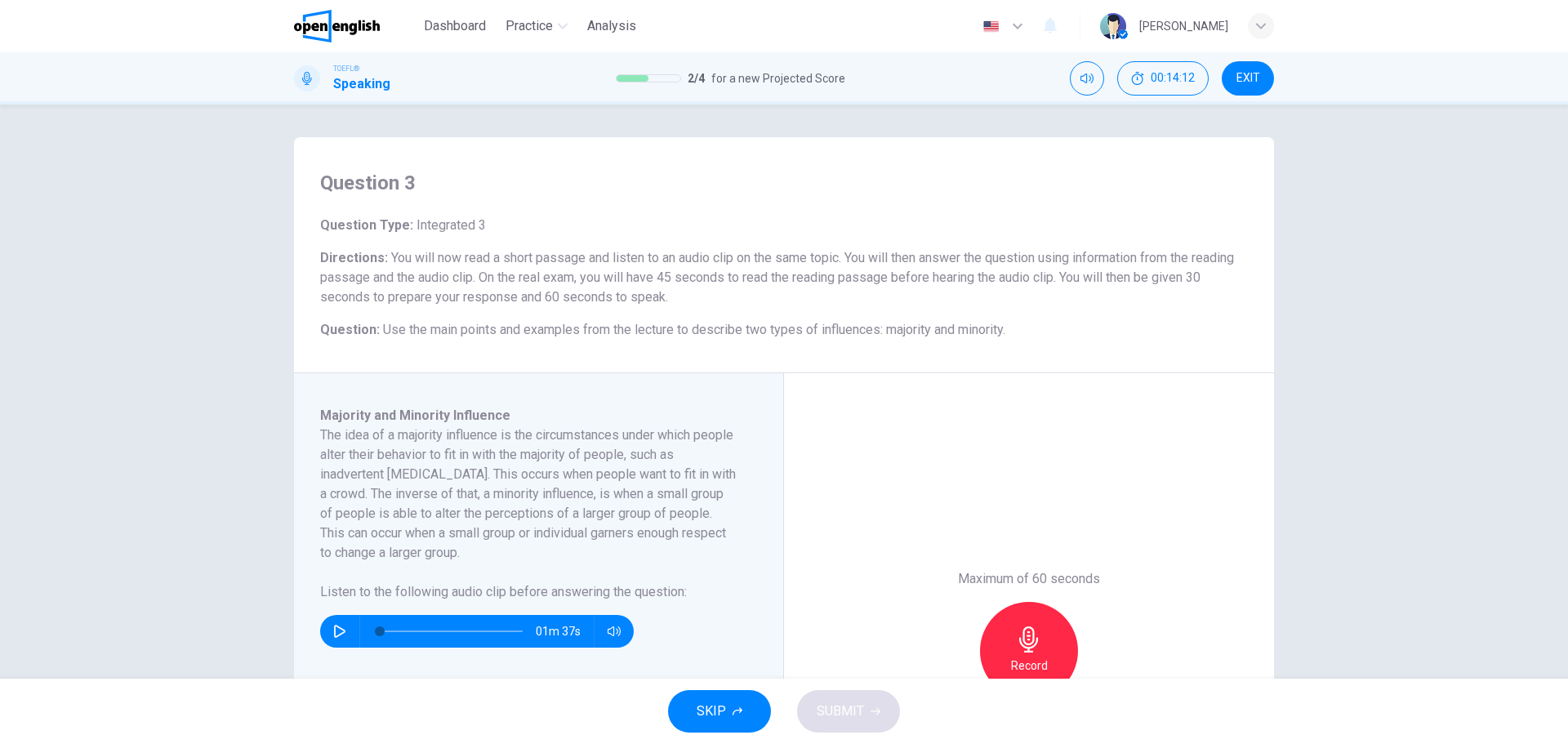
click at [705, 446] on h6 "The idea of a majority influence is the circumstances under which people alter …" at bounding box center [528, 494] width 417 height 137
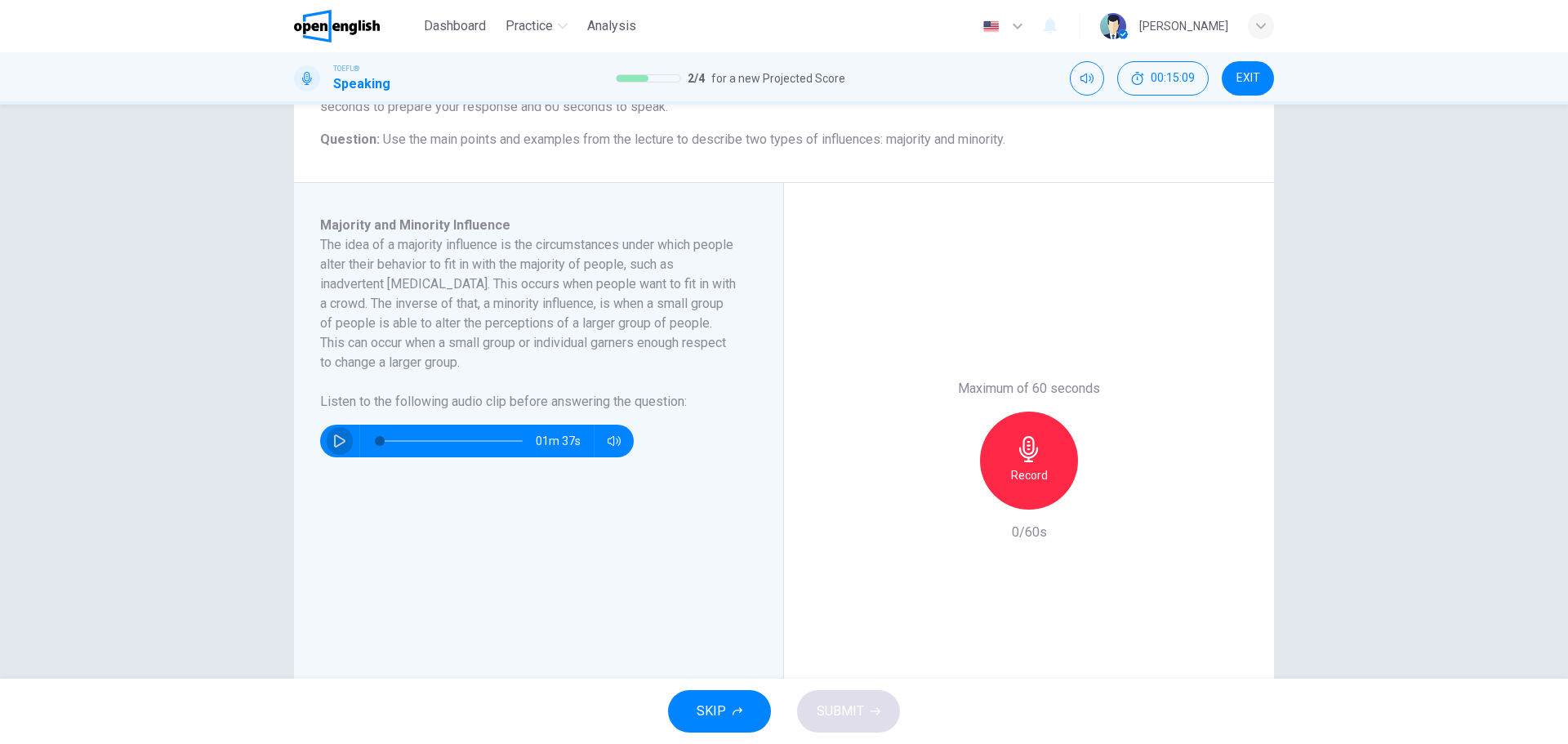
click at [333, 437] on icon "button" at bounding box center [340, 441] width 13 height 13
click at [17, 390] on div "Question 3 Question Type : Integrated 3 Directions : You will now read a short …" at bounding box center [784, 392] width 1568 height 574
type input "*"
click at [1051, 470] on div "Record" at bounding box center [1029, 460] width 98 height 98
click at [1026, 473] on h6 "Stop" at bounding box center [1029, 475] width 24 height 20
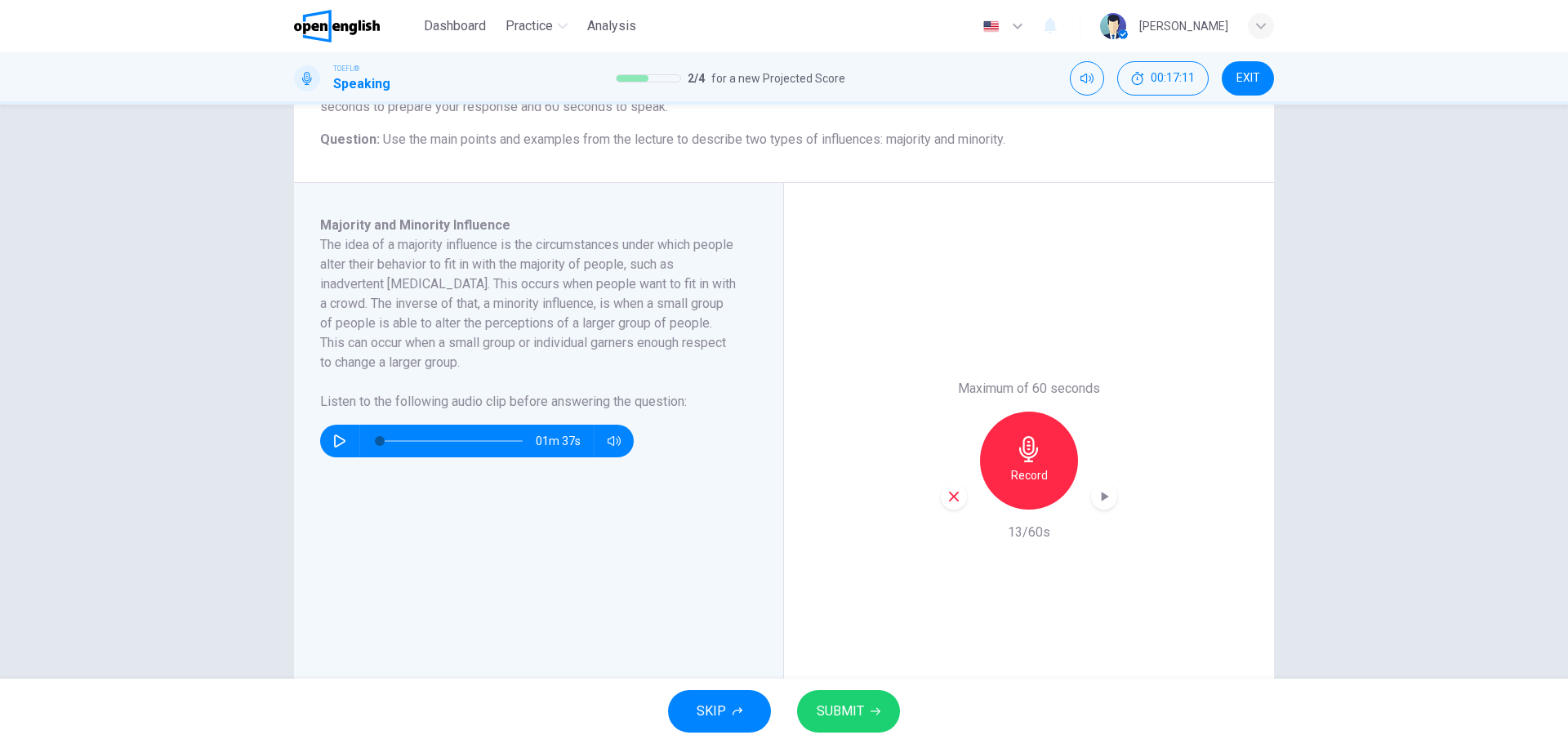
click at [947, 496] on icon "button" at bounding box center [954, 497] width 14 height 14
click at [1016, 478] on h6 "Record" at bounding box center [1029, 475] width 37 height 20
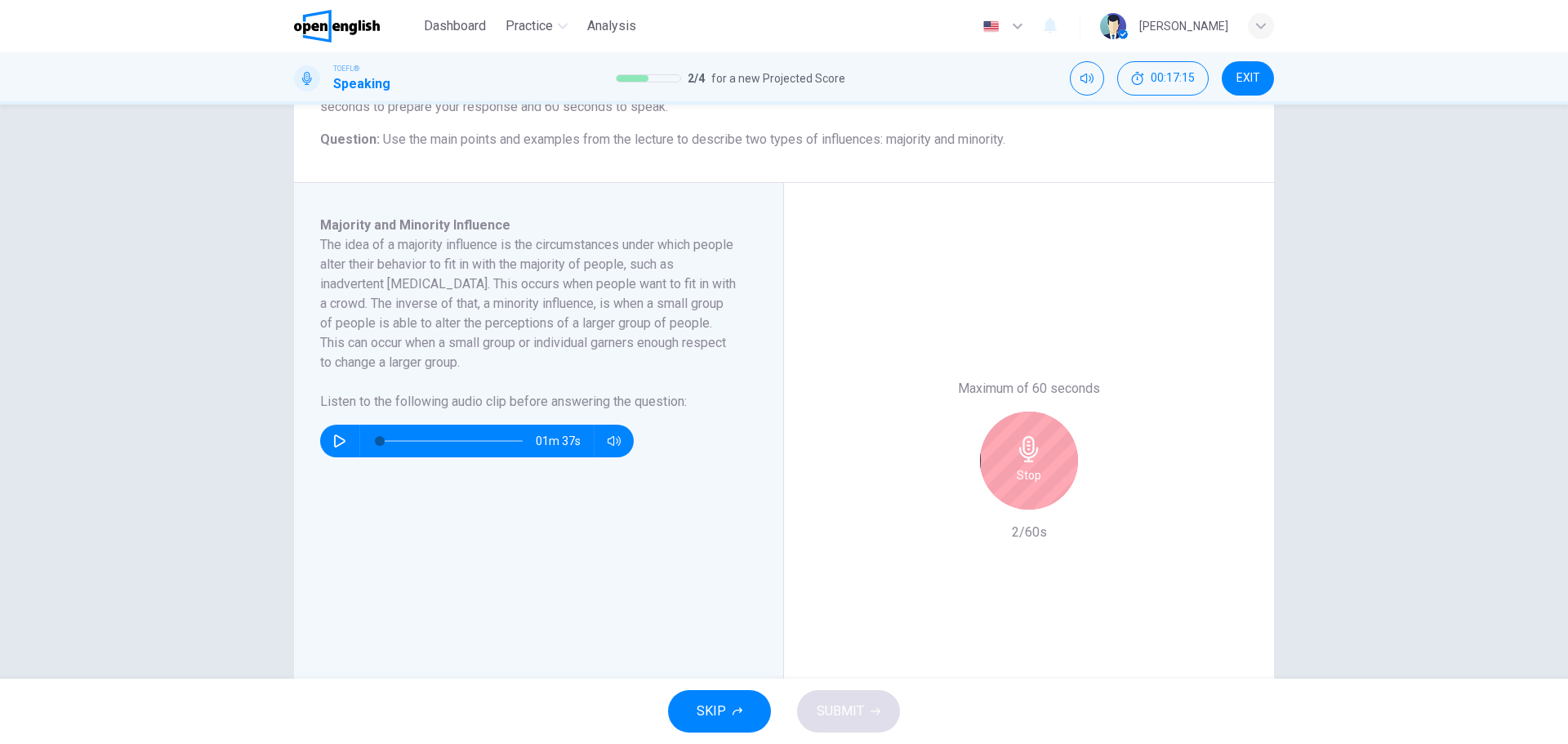
click at [1017, 474] on h6 "Stop" at bounding box center [1029, 475] width 24 height 20
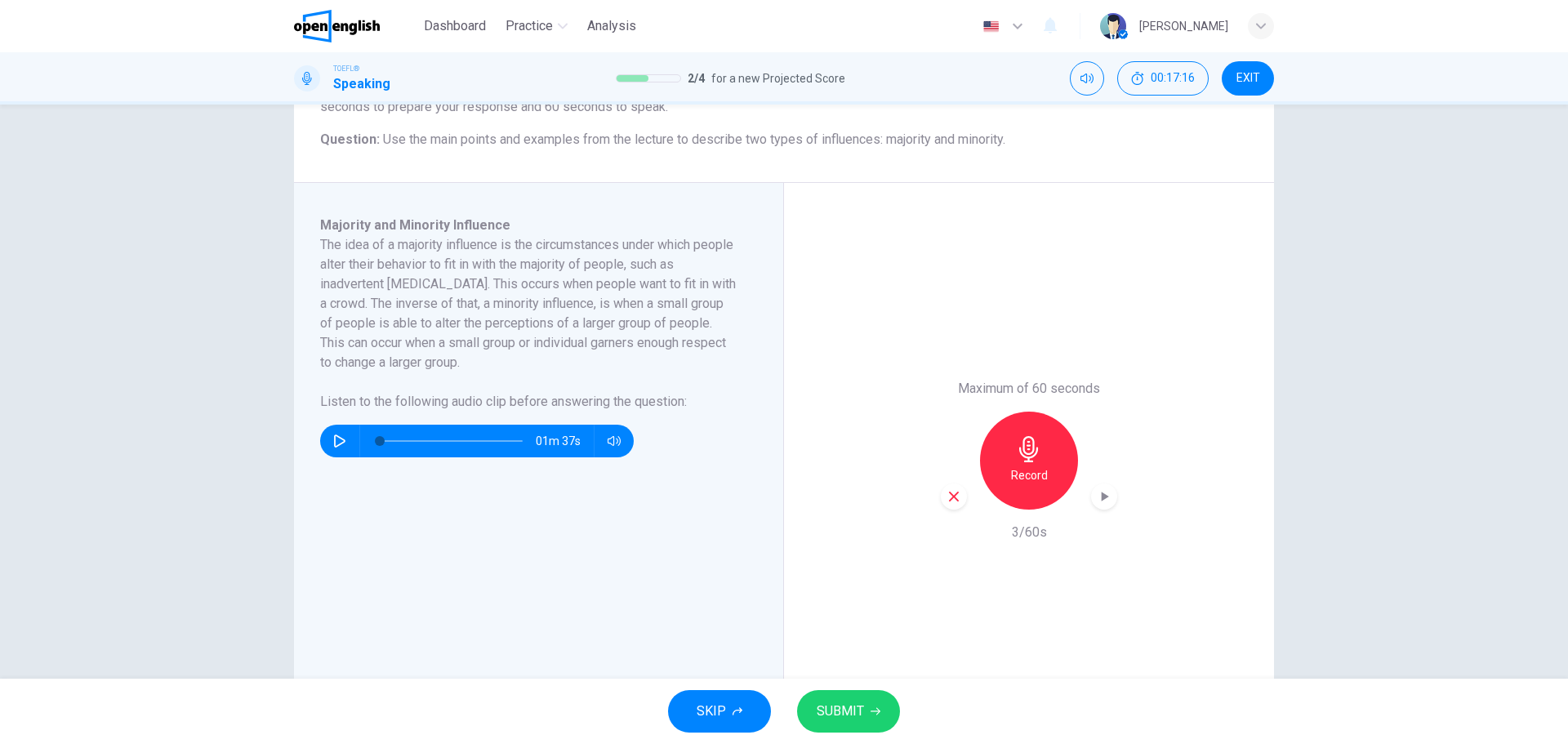
click at [959, 489] on div "button" at bounding box center [954, 496] width 26 height 26
click at [1013, 481] on h6 "Record" at bounding box center [1029, 475] width 37 height 20
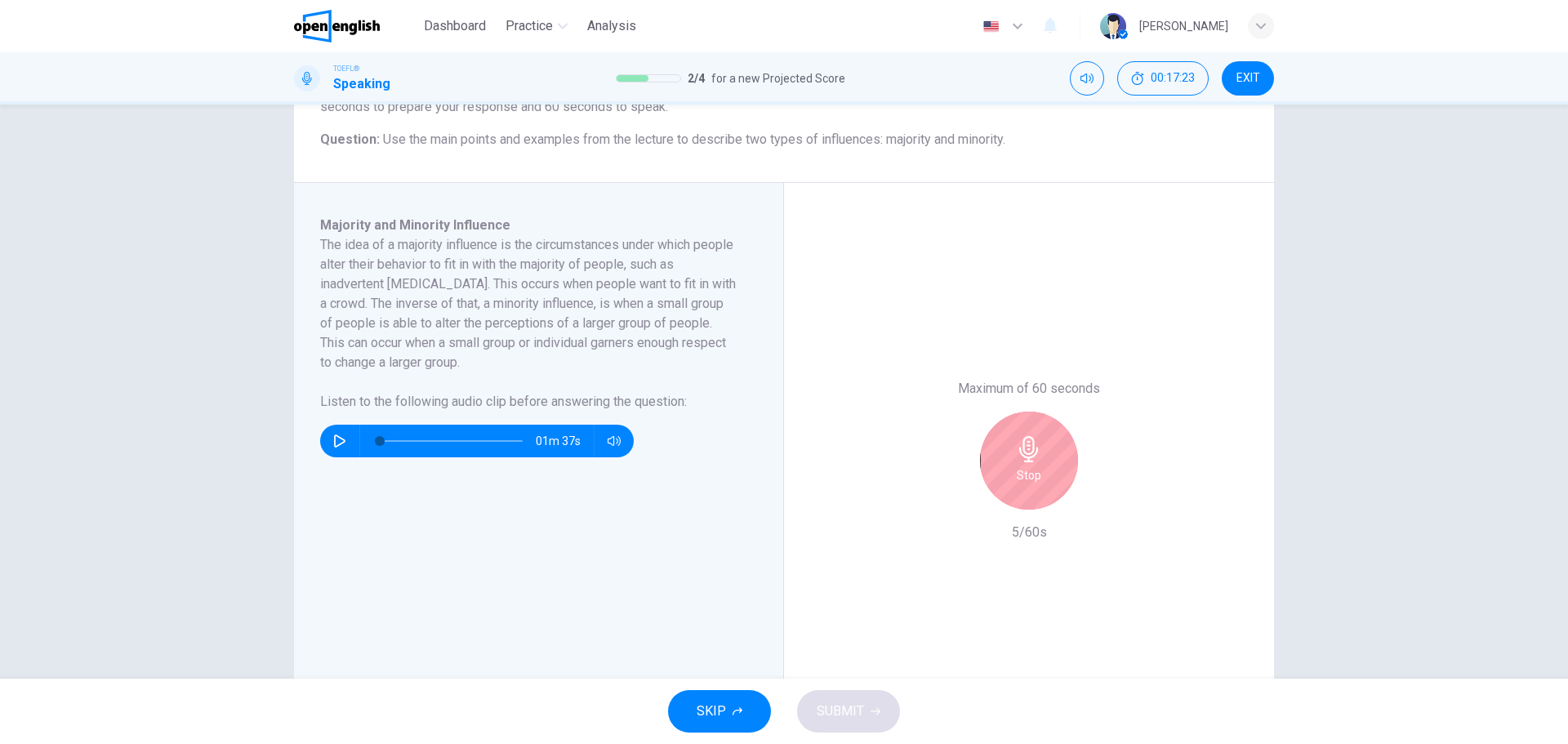
click at [990, 477] on div "Stop" at bounding box center [1029, 460] width 98 height 98
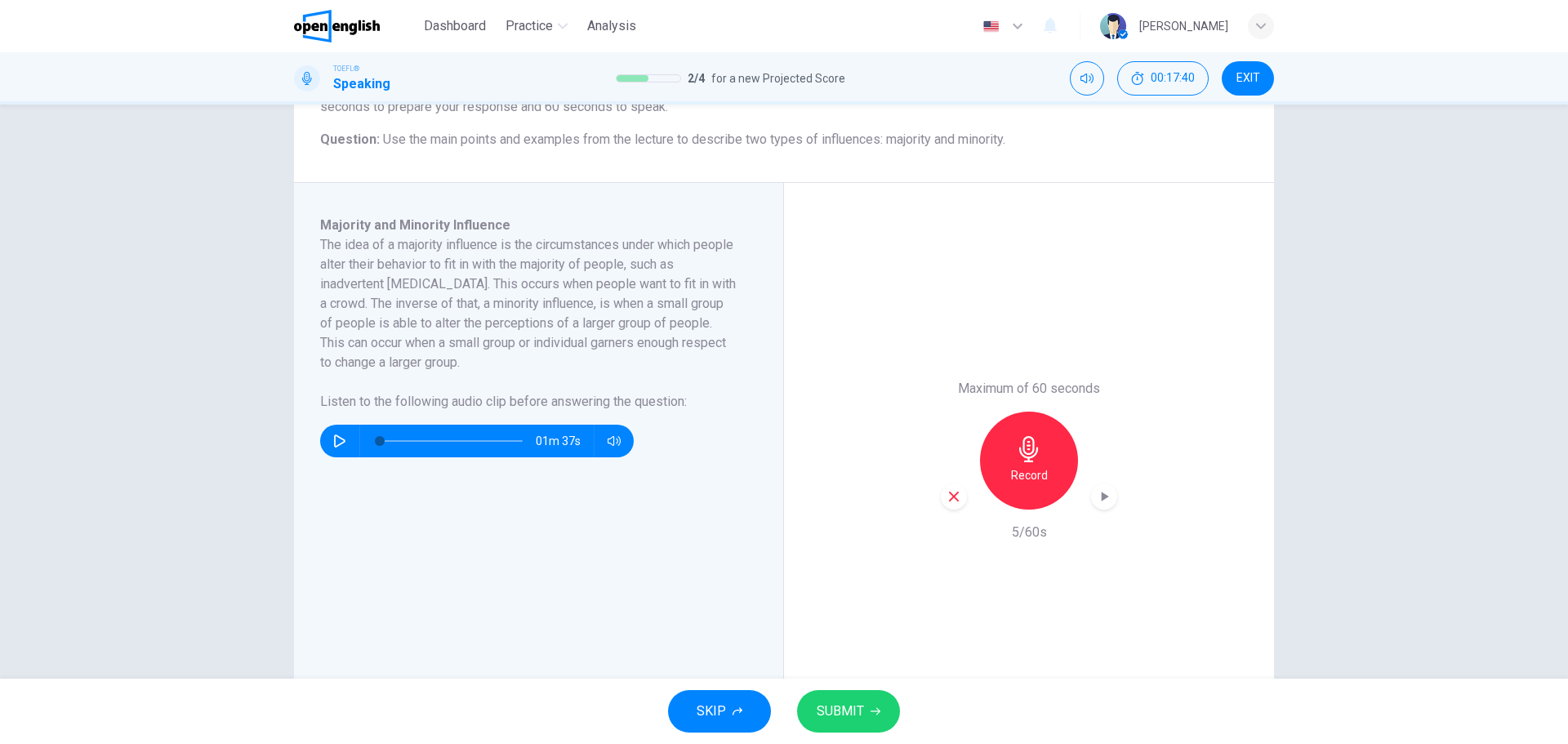
click at [950, 500] on icon "button" at bounding box center [954, 497] width 14 height 14
click at [1026, 464] on div "Record" at bounding box center [1029, 460] width 98 height 98
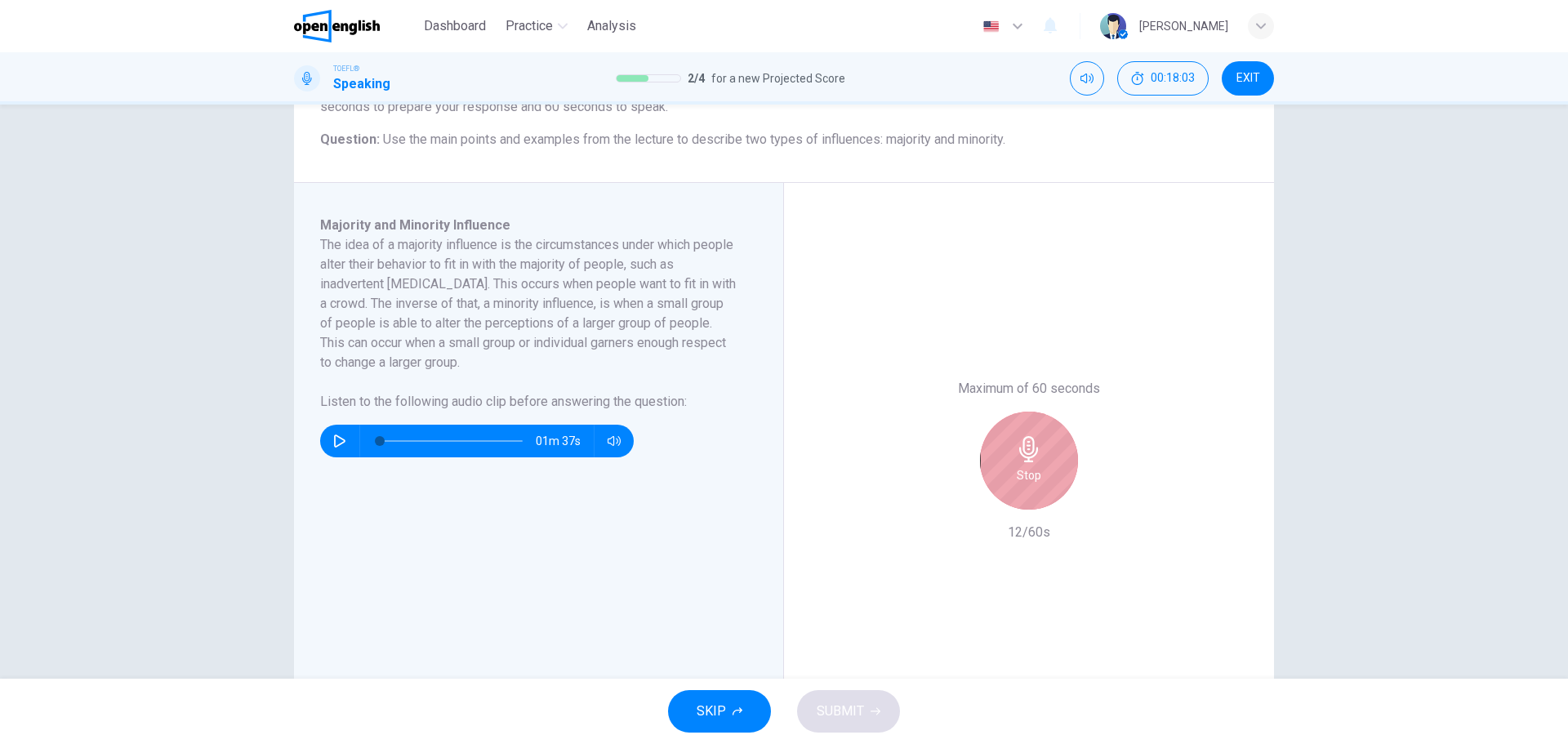
click at [1055, 472] on div "Stop" at bounding box center [1029, 460] width 98 height 98
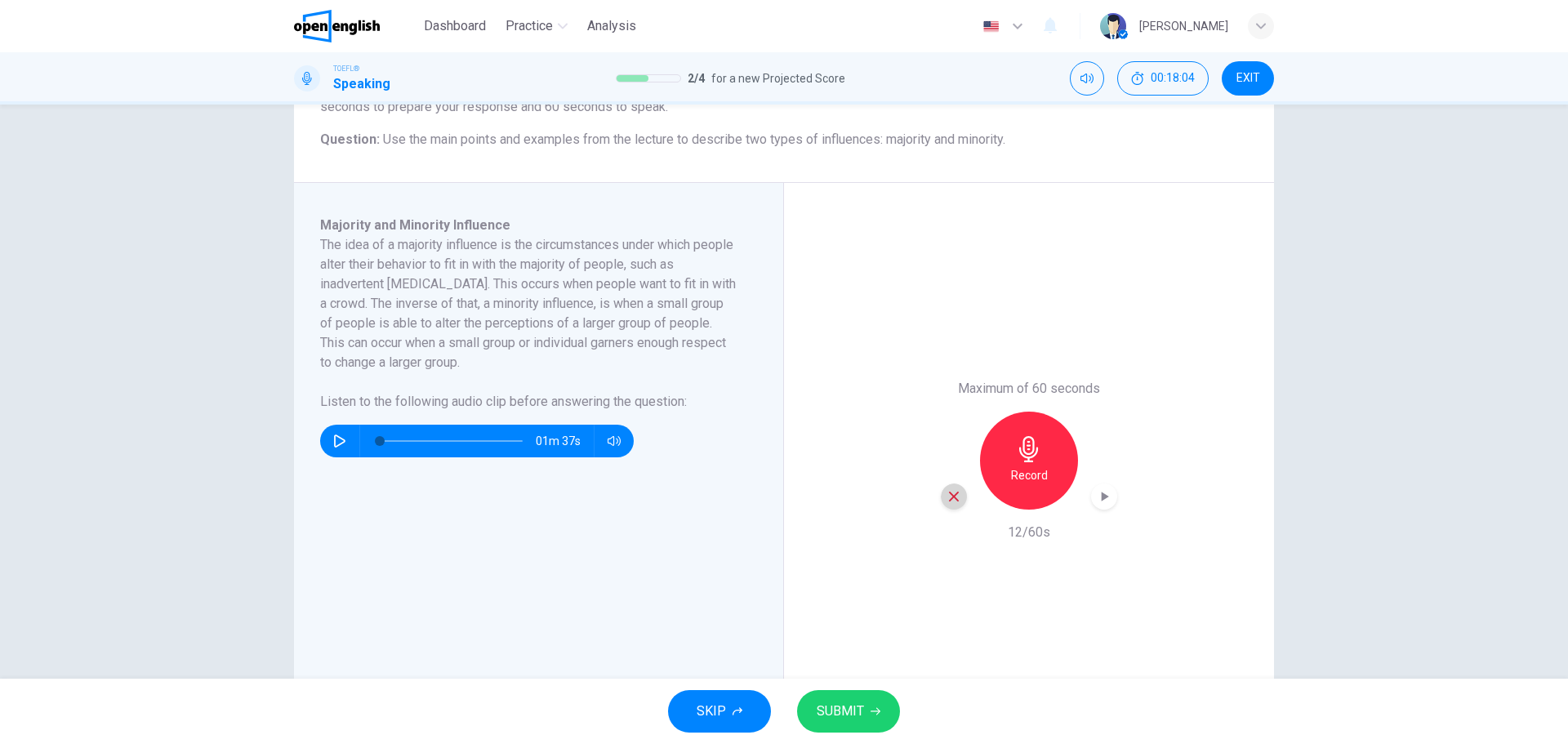
click at [958, 504] on div "button" at bounding box center [954, 496] width 26 height 26
click at [1444, 644] on div "Question 3 Question Type : Integrated 3 Directions : You will now read a short …" at bounding box center [784, 392] width 1568 height 574
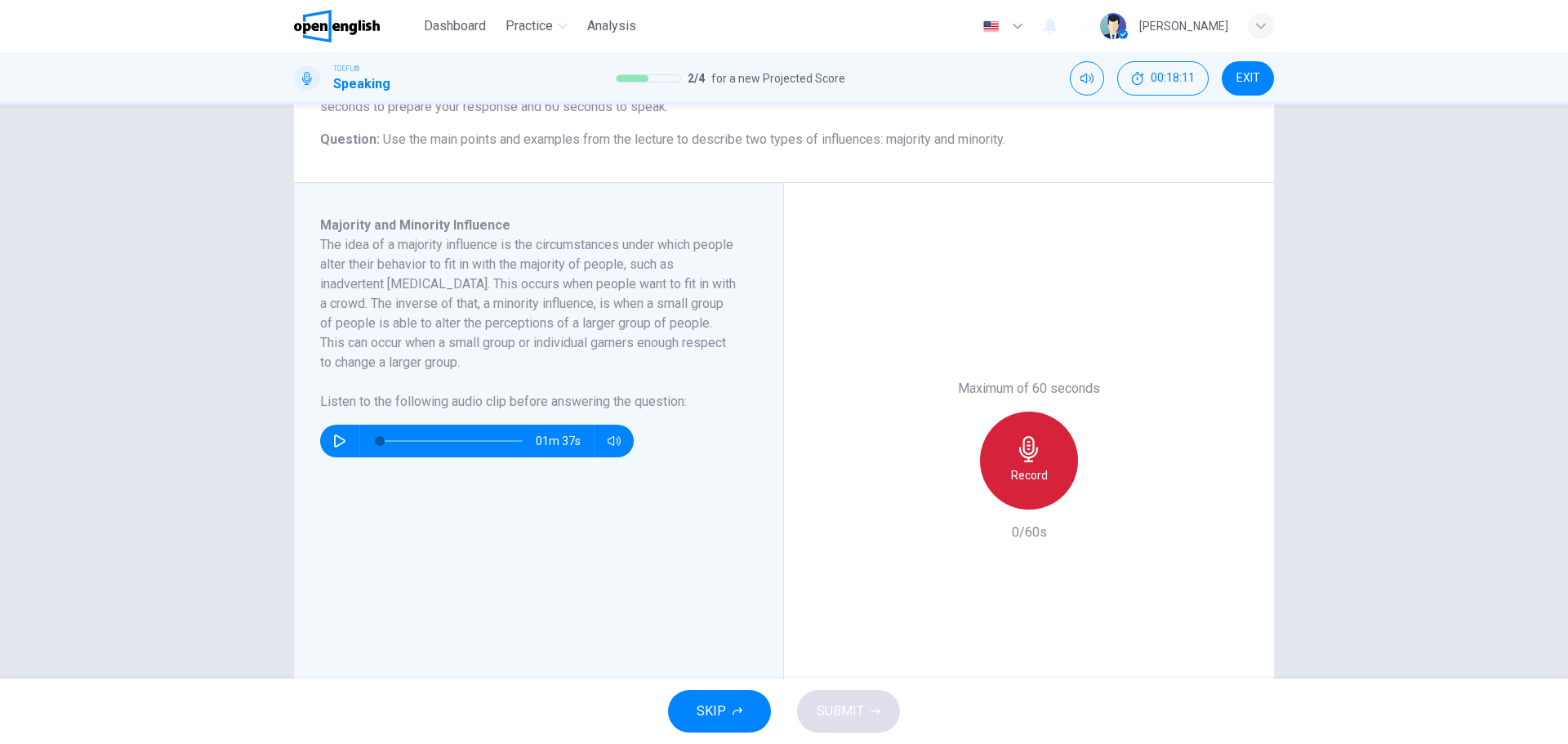
click at [1033, 469] on h6 "Record" at bounding box center [1029, 475] width 37 height 20
click at [1032, 452] on icon "button" at bounding box center [1028, 449] width 19 height 26
click at [959, 493] on div "button" at bounding box center [954, 496] width 26 height 26
click at [1034, 464] on div "Record" at bounding box center [1029, 460] width 98 height 98
click at [1059, 460] on div "Stop" at bounding box center [1029, 460] width 98 height 98
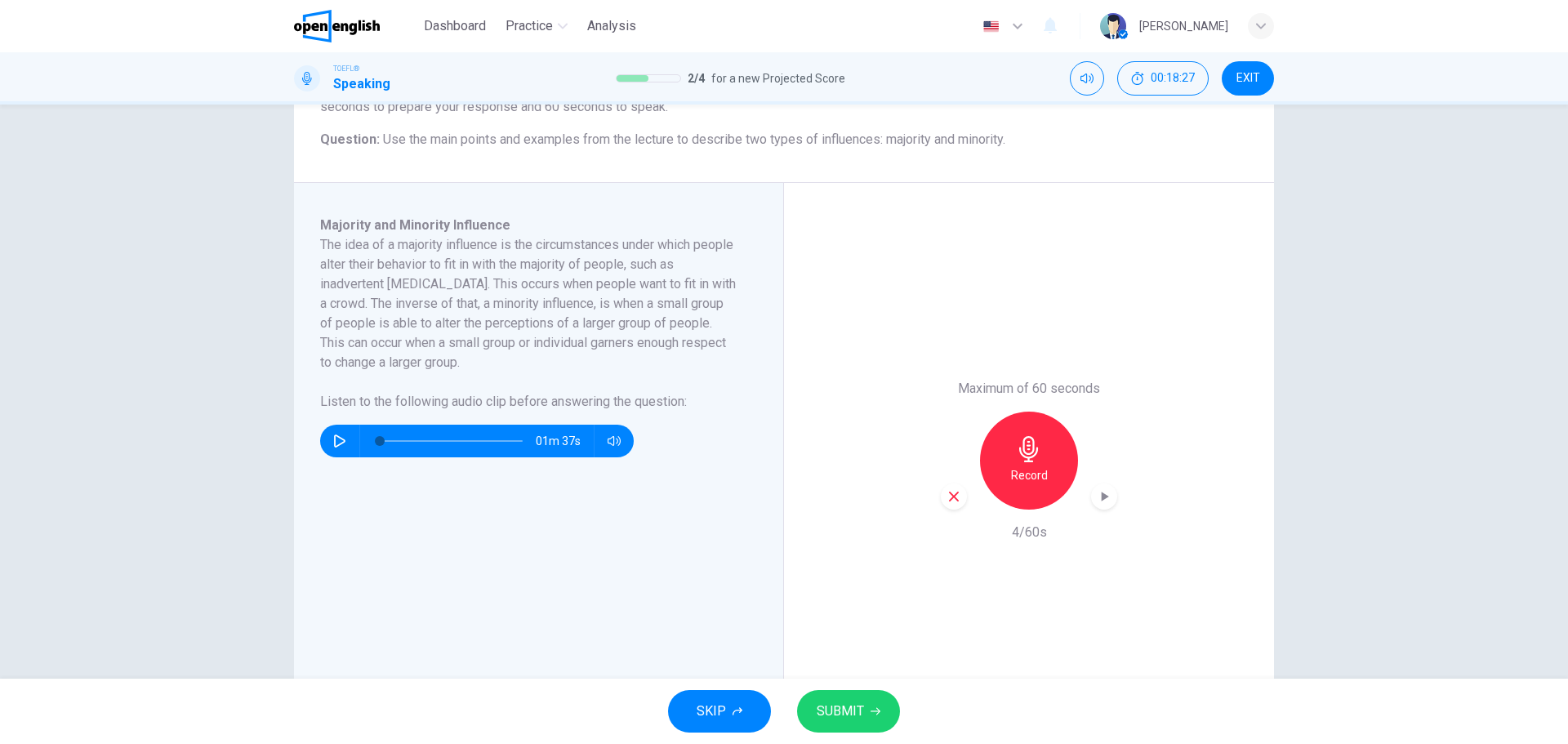
click at [952, 507] on div "button" at bounding box center [954, 496] width 26 height 26
click at [1011, 489] on div "Record" at bounding box center [1029, 460] width 98 height 98
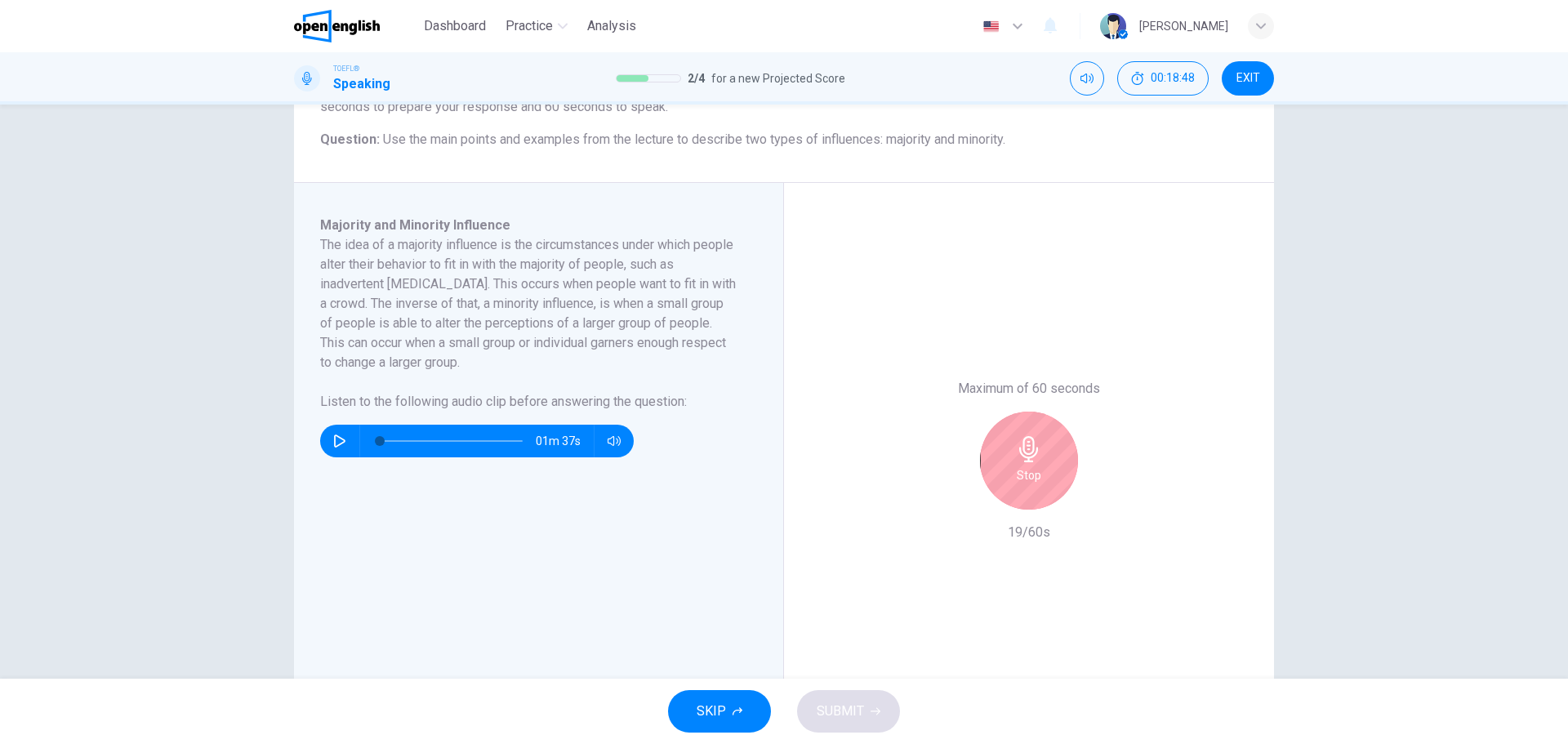
drag, startPoint x: 1042, startPoint y: 467, endPoint x: 1022, endPoint y: 467, distance: 20.0
click at [1041, 467] on div "Stop" at bounding box center [1029, 460] width 98 height 98
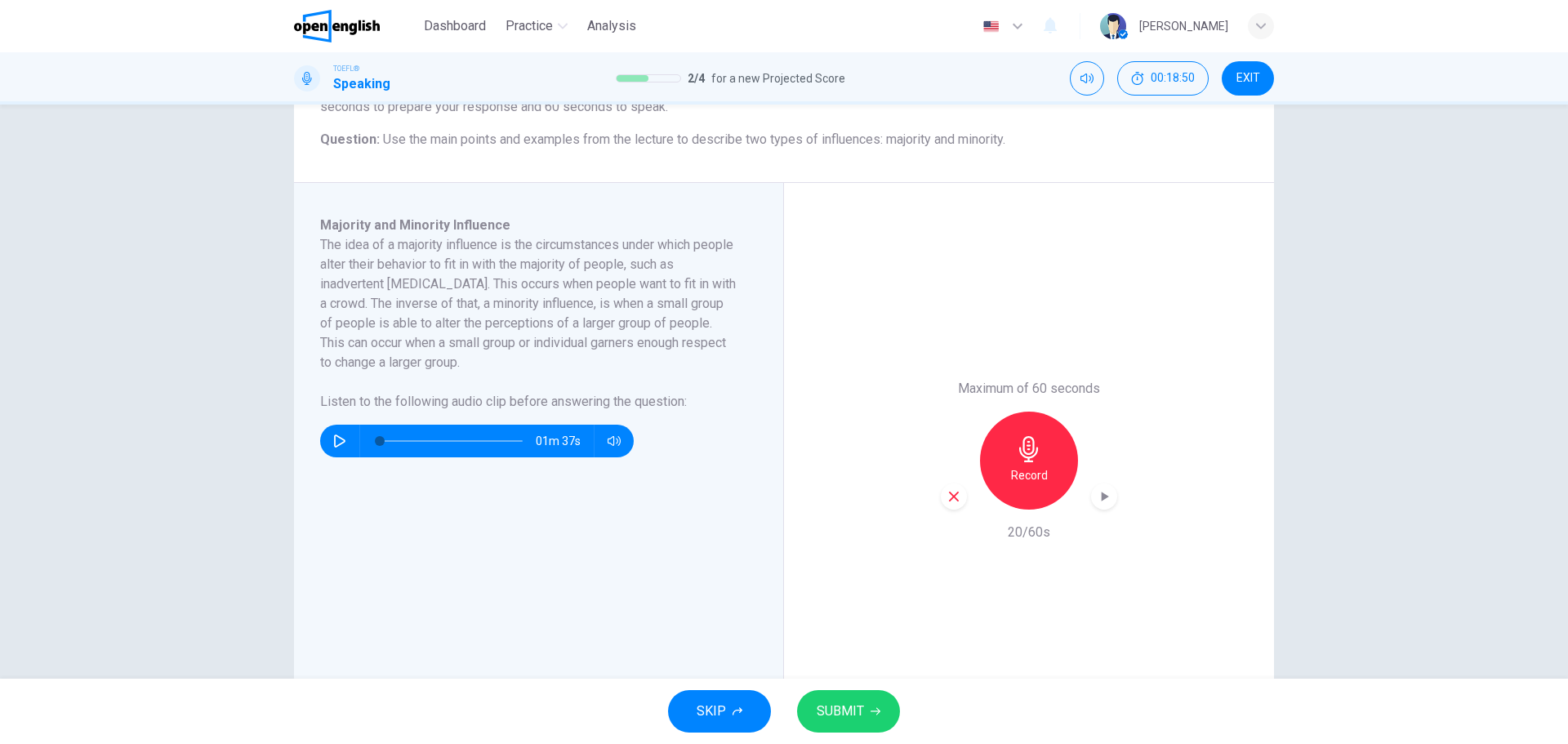
click at [933, 495] on div "Maximum of 60 seconds Record 20/60s" at bounding box center [1029, 460] width 490 height 555
click at [957, 506] on div "button" at bounding box center [954, 496] width 26 height 26
click at [1035, 470] on h6 "Record" at bounding box center [1029, 475] width 37 height 20
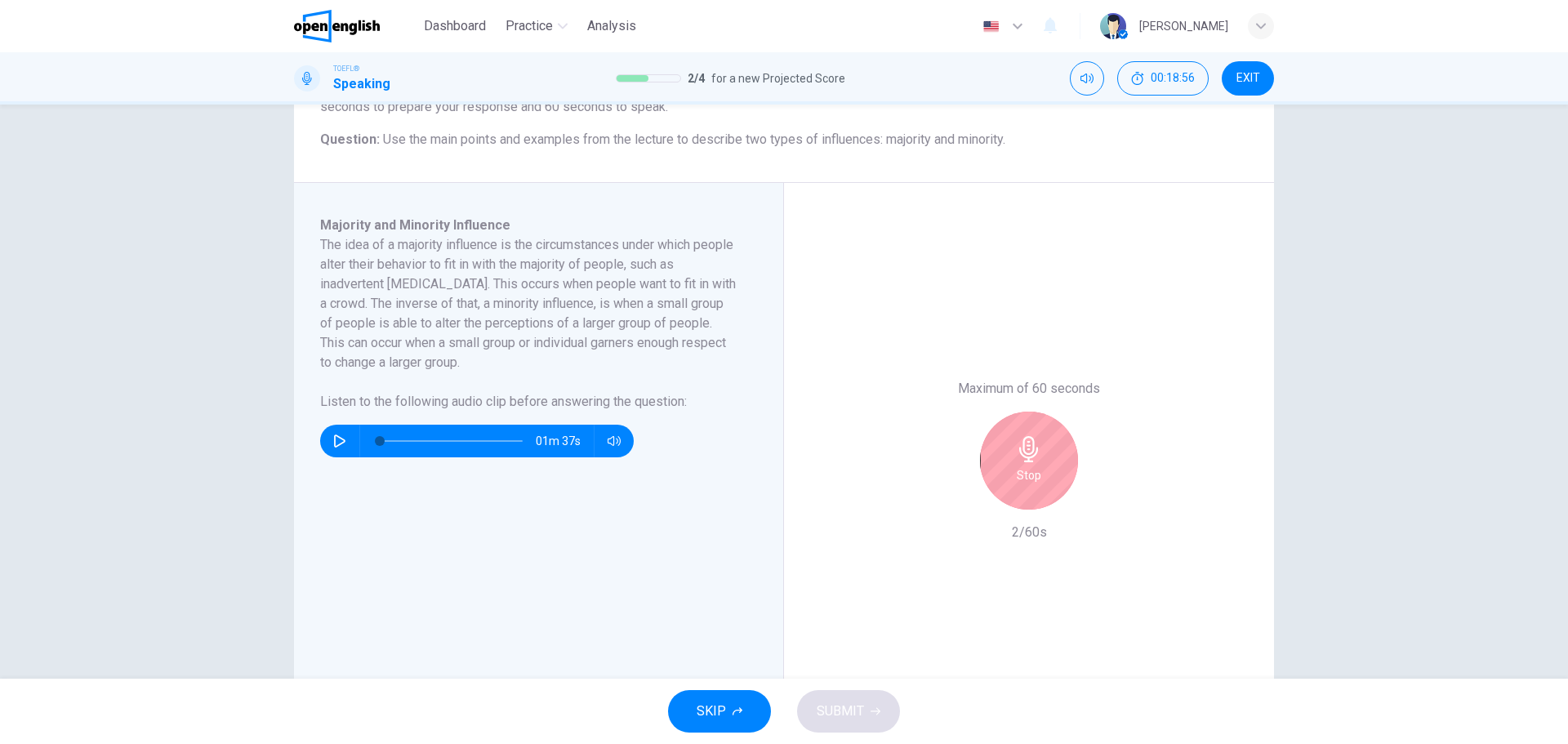
click at [1018, 446] on icon "button" at bounding box center [1029, 449] width 26 height 26
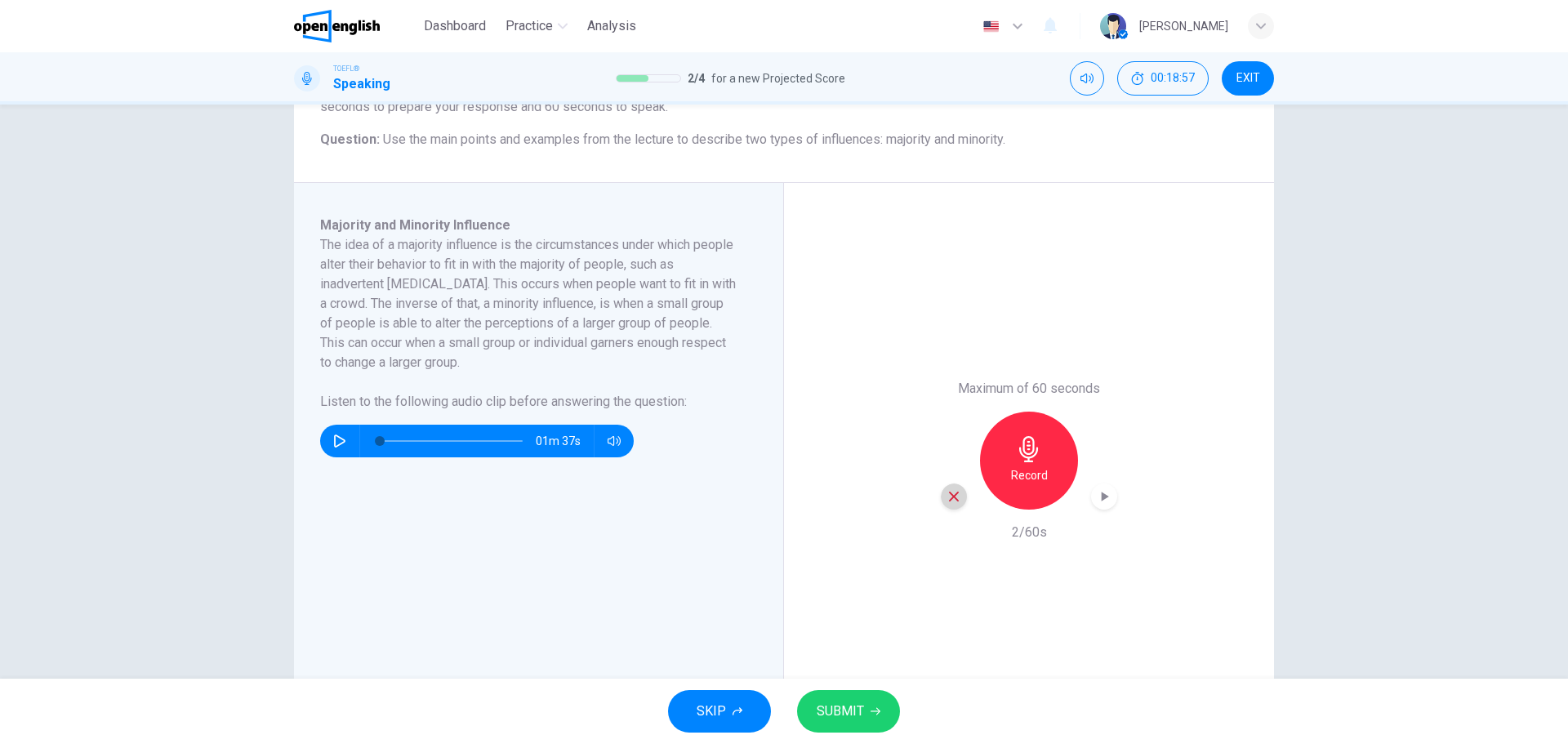
click at [954, 497] on icon "button" at bounding box center [954, 497] width 14 height 14
click at [1016, 484] on h6 "Record" at bounding box center [1029, 475] width 37 height 20
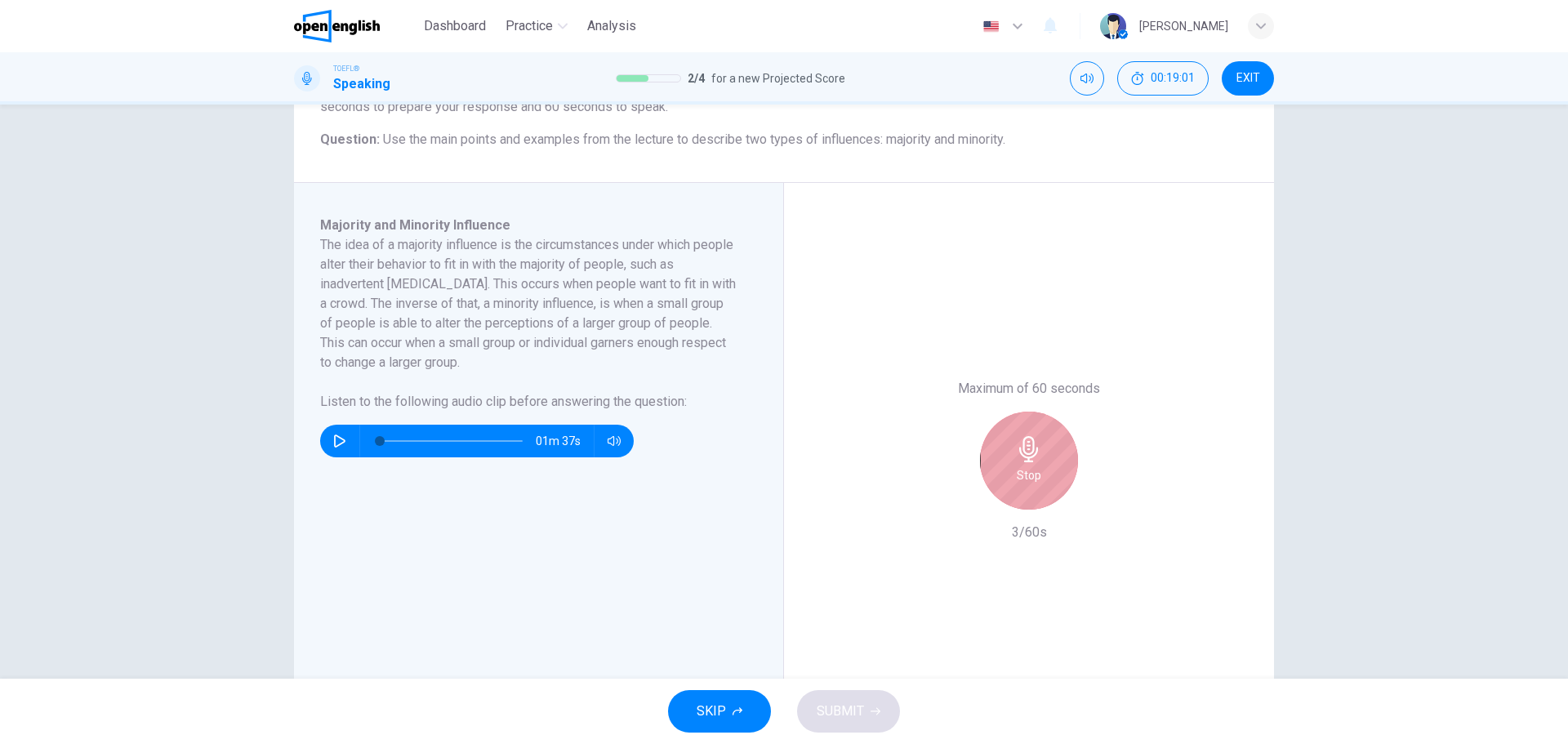
click at [1036, 481] on h6 "Stop" at bounding box center [1029, 475] width 24 height 20
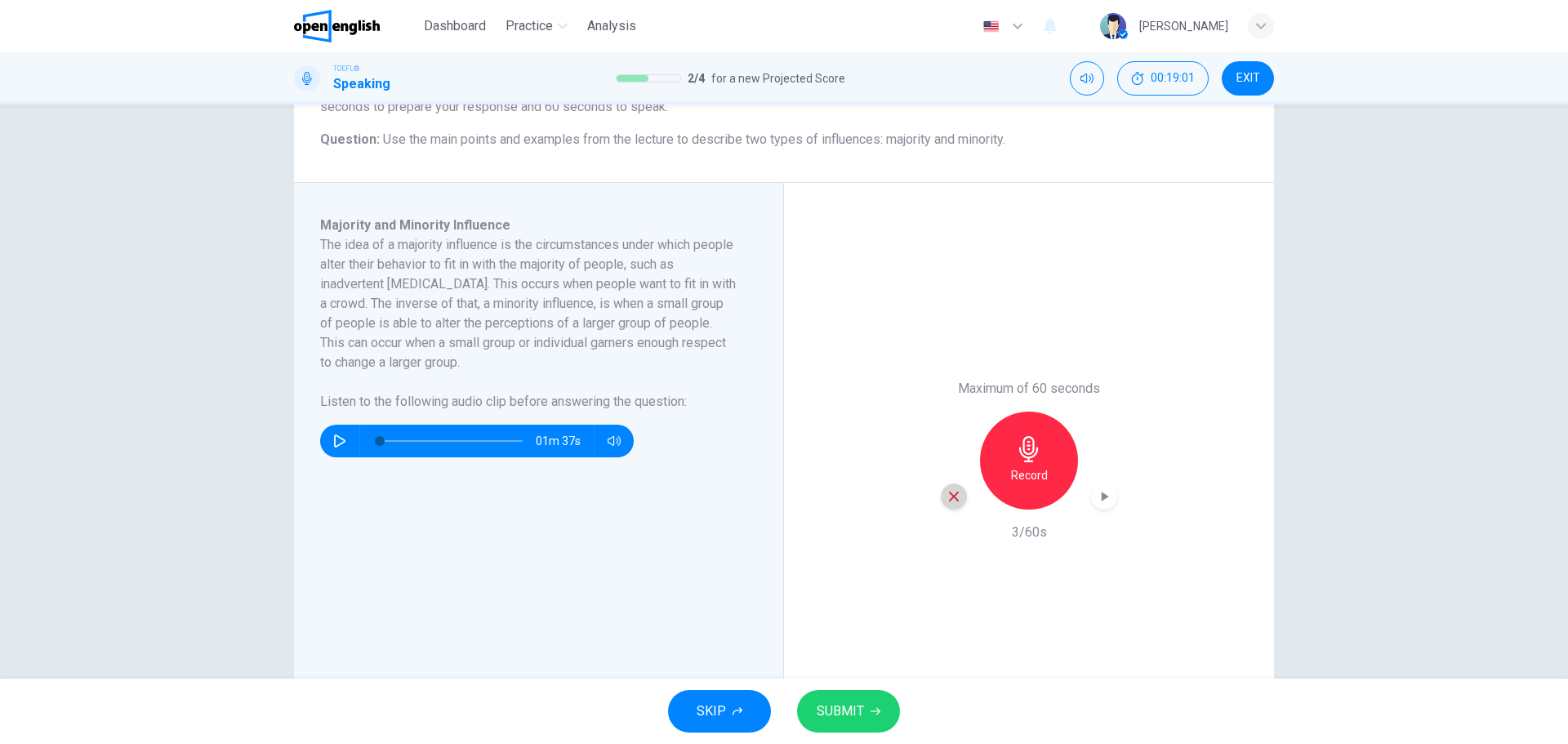
click at [958, 492] on div "button" at bounding box center [954, 496] width 26 height 26
click at [1041, 478] on h6 "Record" at bounding box center [1029, 475] width 37 height 20
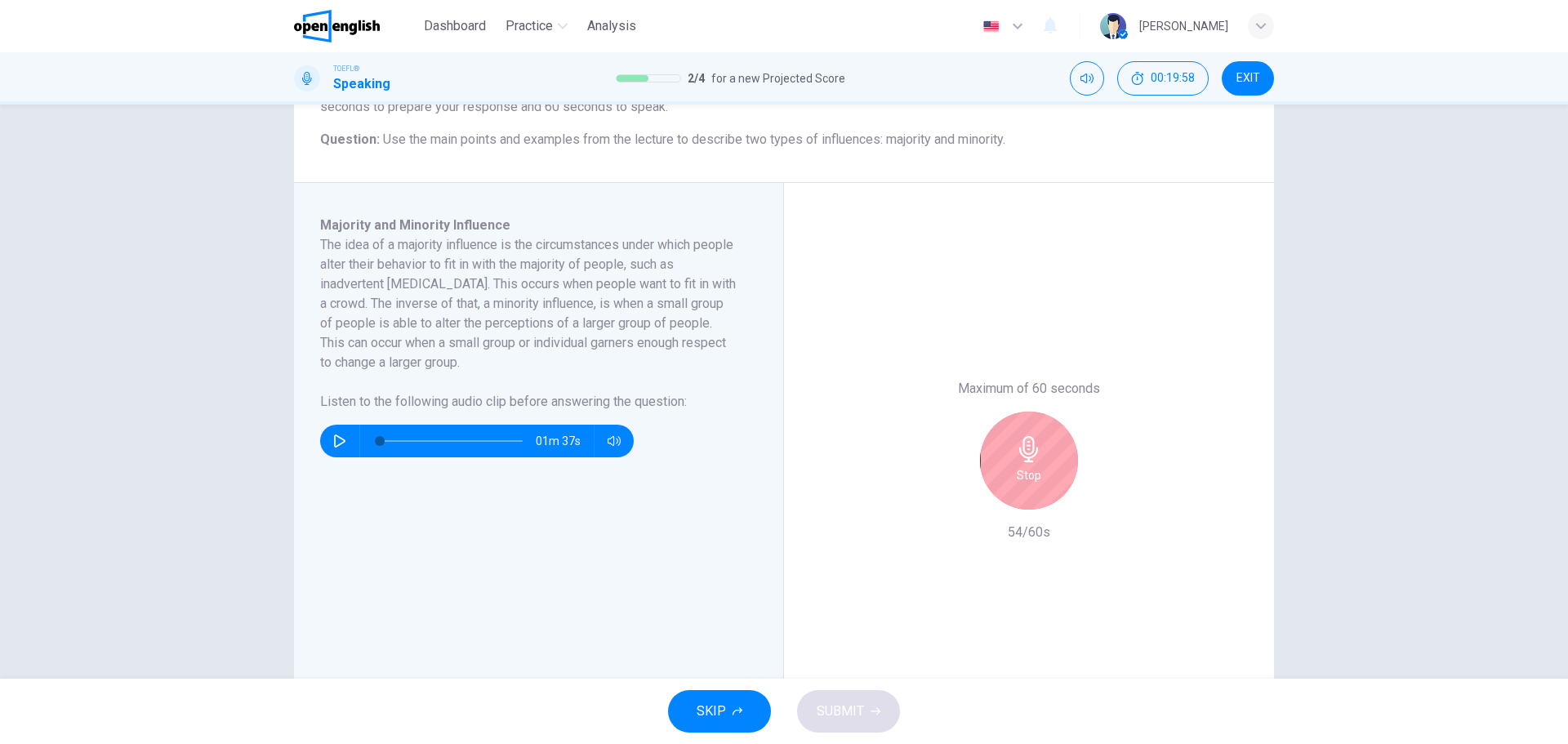
click at [1035, 456] on icon "button" at bounding box center [1029, 449] width 26 height 26
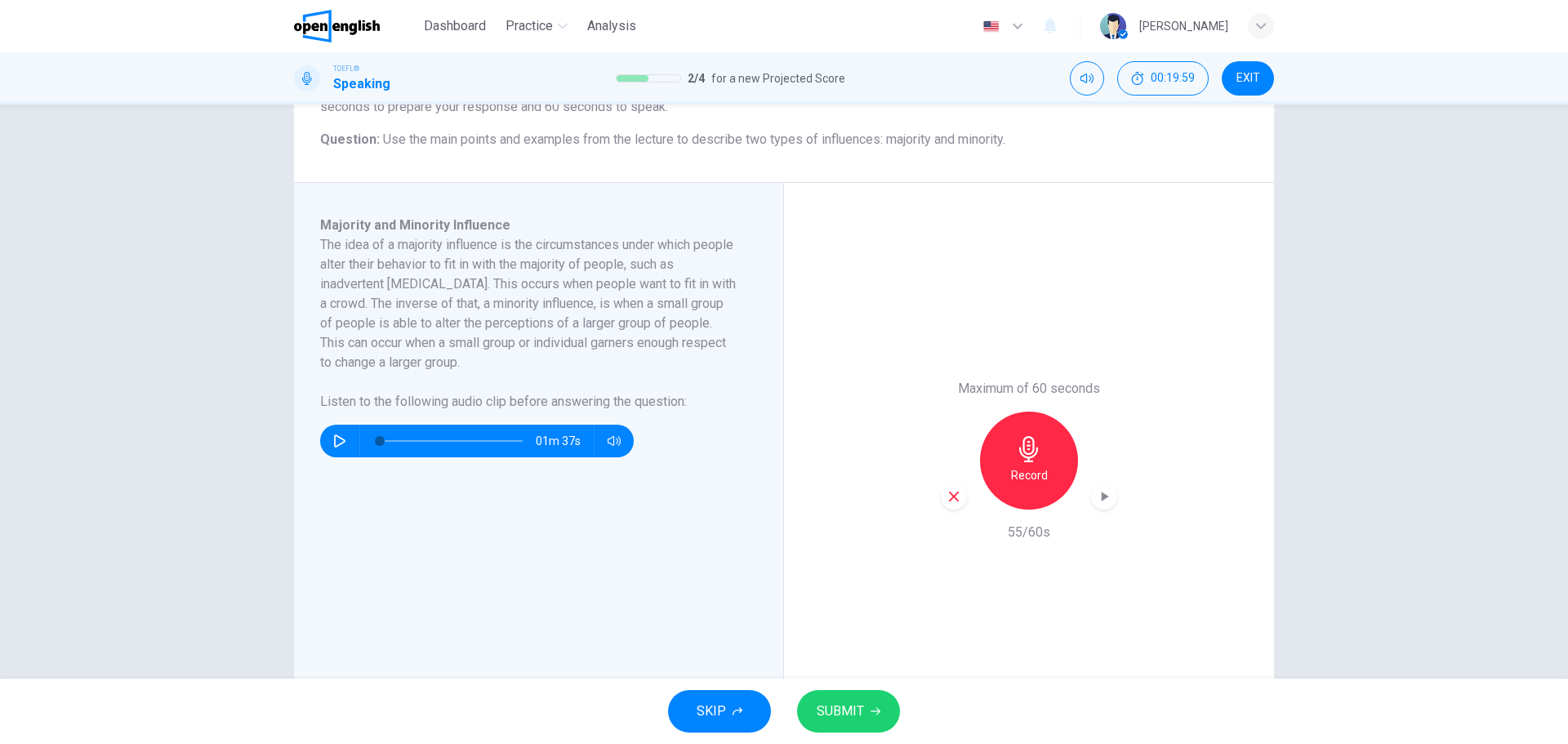
click at [835, 698] on button "SUBMIT" at bounding box center [848, 711] width 103 height 42
click at [7, 523] on div "Question 3 Question Type : Integrated 3 Directions : You will now read a short …" at bounding box center [784, 392] width 1568 height 574
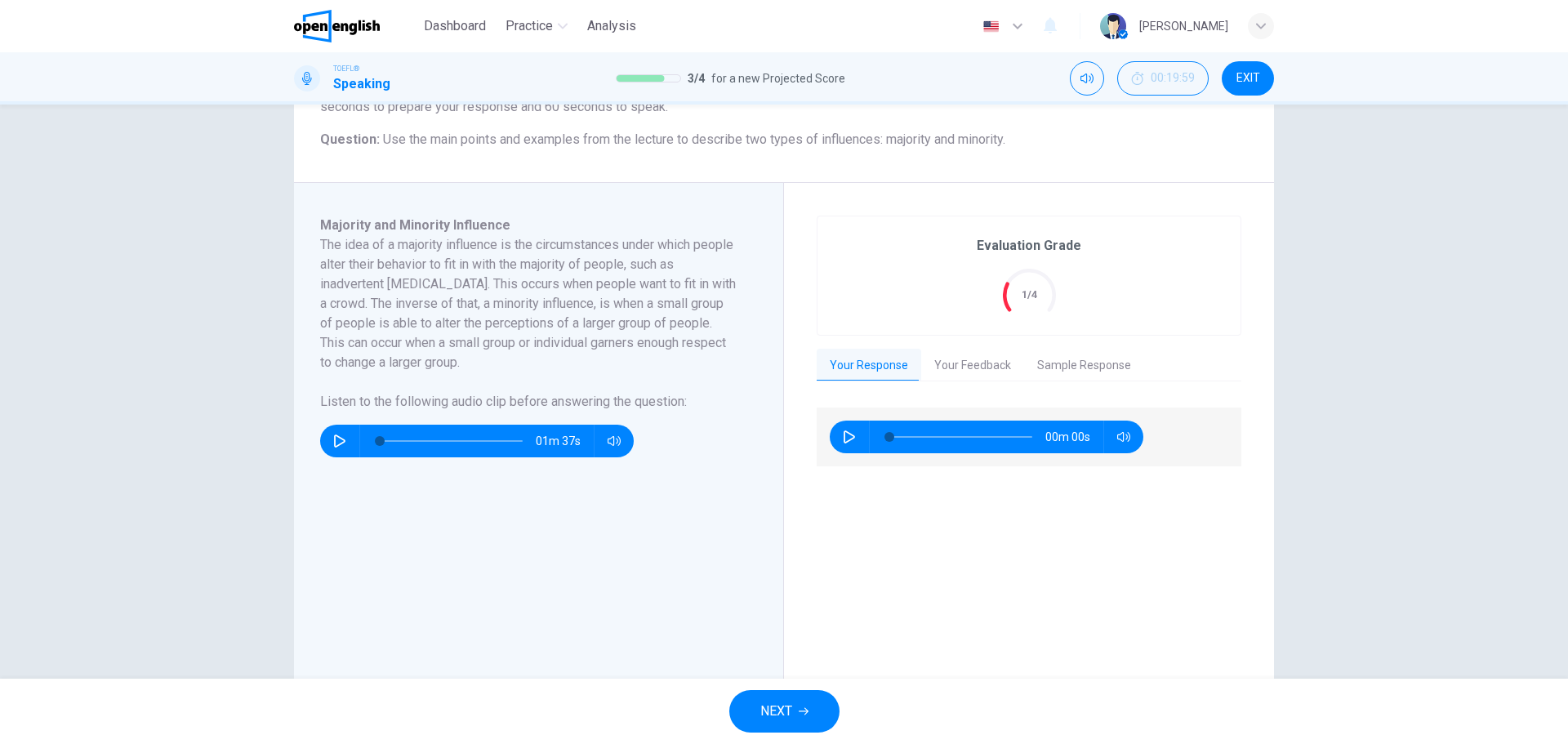
click at [115, 423] on div "Question 3 Question Type : Integrated 3 Directions : You will now read a short …" at bounding box center [784, 392] width 1568 height 574
click at [951, 368] on button "Your Feedback" at bounding box center [973, 366] width 103 height 34
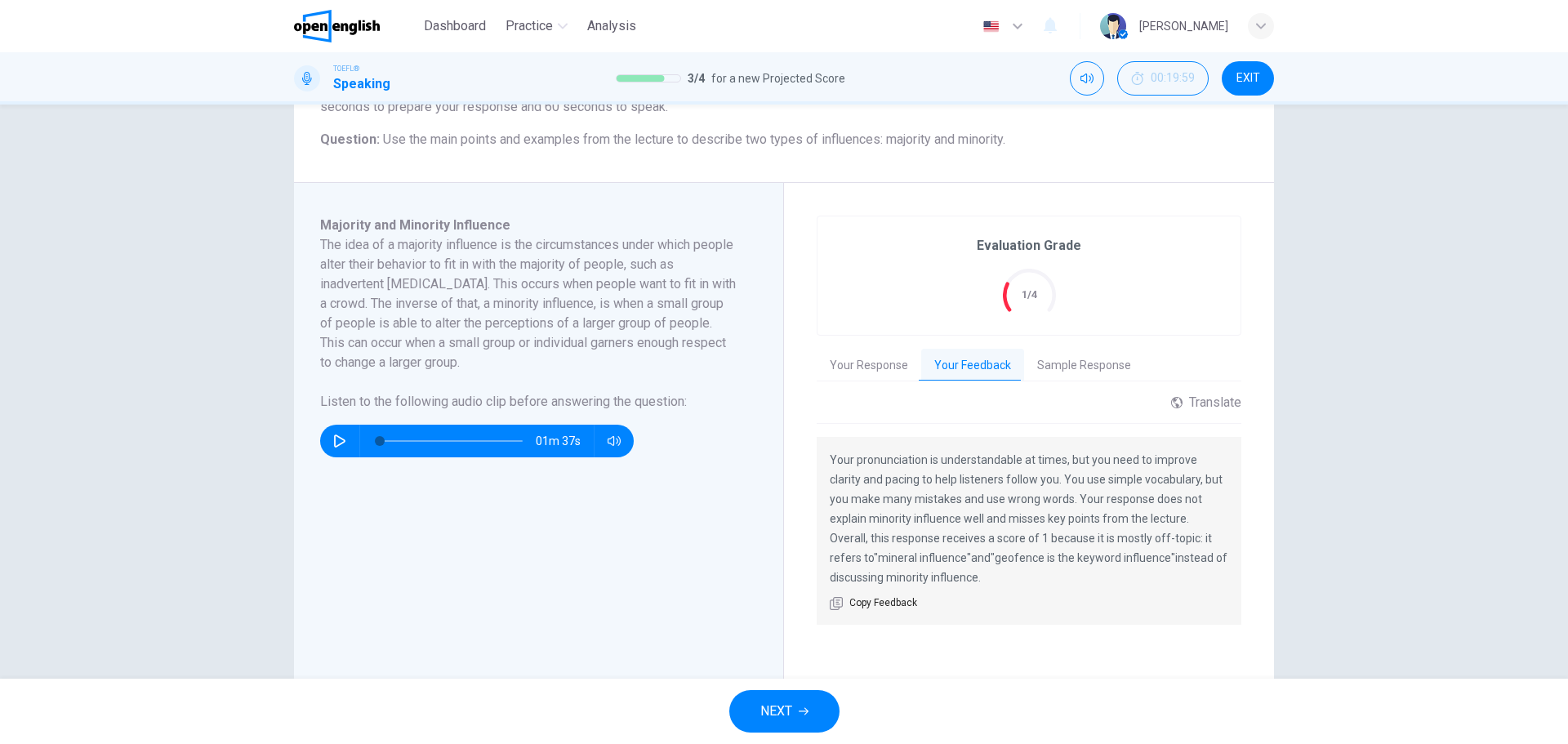
click at [870, 376] on button "Your Response" at bounding box center [869, 366] width 105 height 34
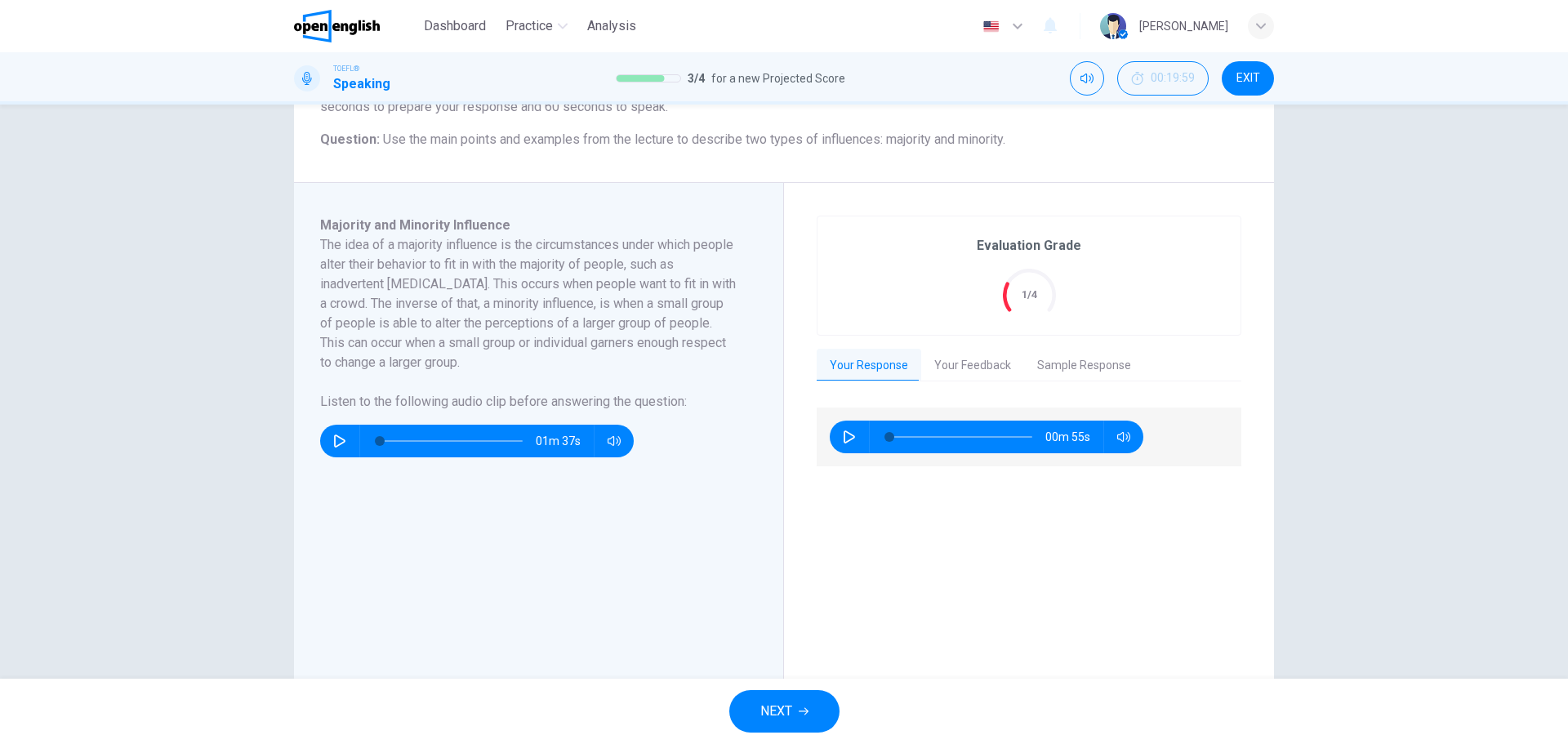
click at [854, 434] on button "button" at bounding box center [849, 437] width 26 height 33
click at [200, 525] on div "Question 3 Question Type : Integrated 3 Directions : You will now read a short …" at bounding box center [784, 392] width 1568 height 574
click at [115, 471] on div "Question 3 Question Type : Integrated 3 Directions : You will now read a short …" at bounding box center [784, 392] width 1568 height 574
type input "*"
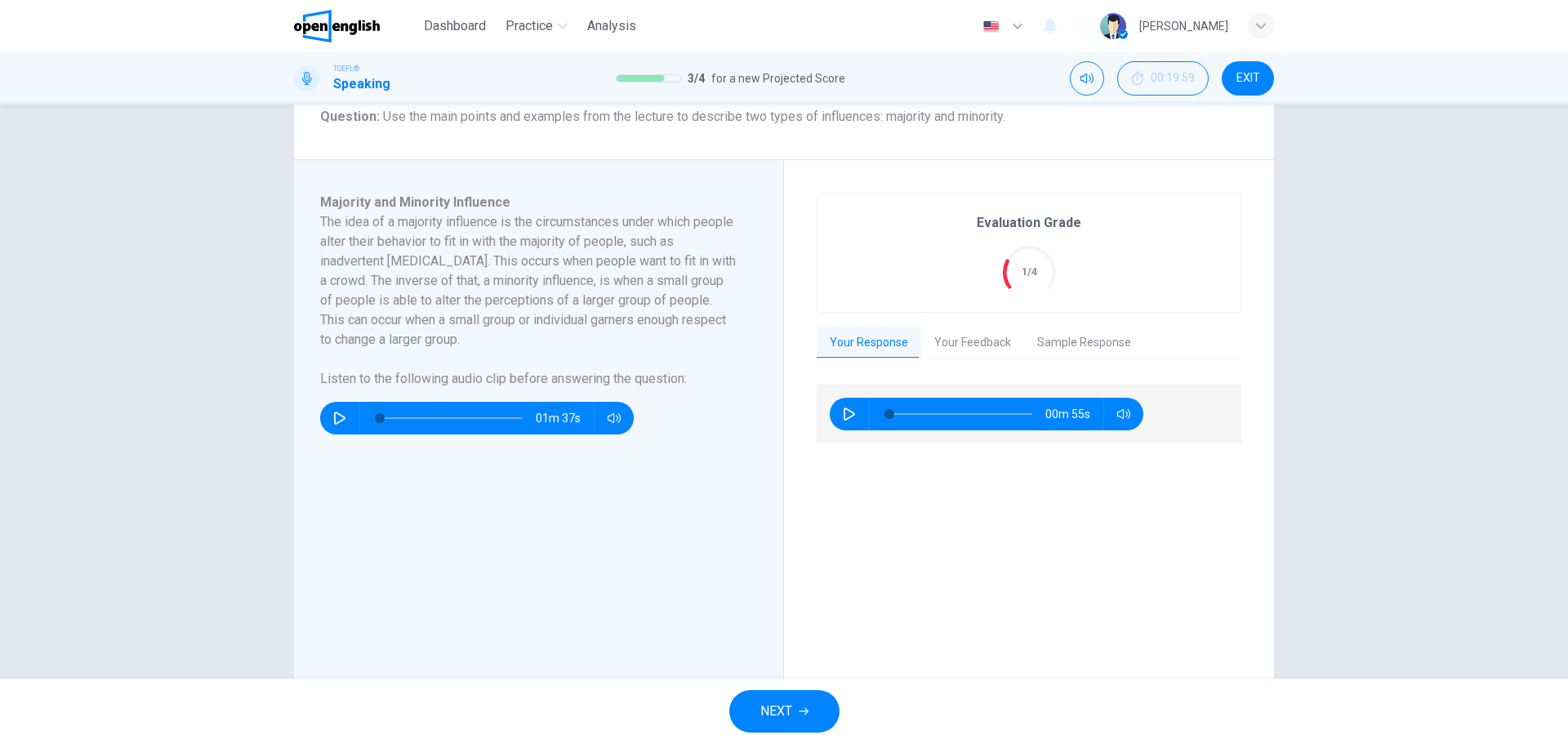
scroll to position [283, 0]
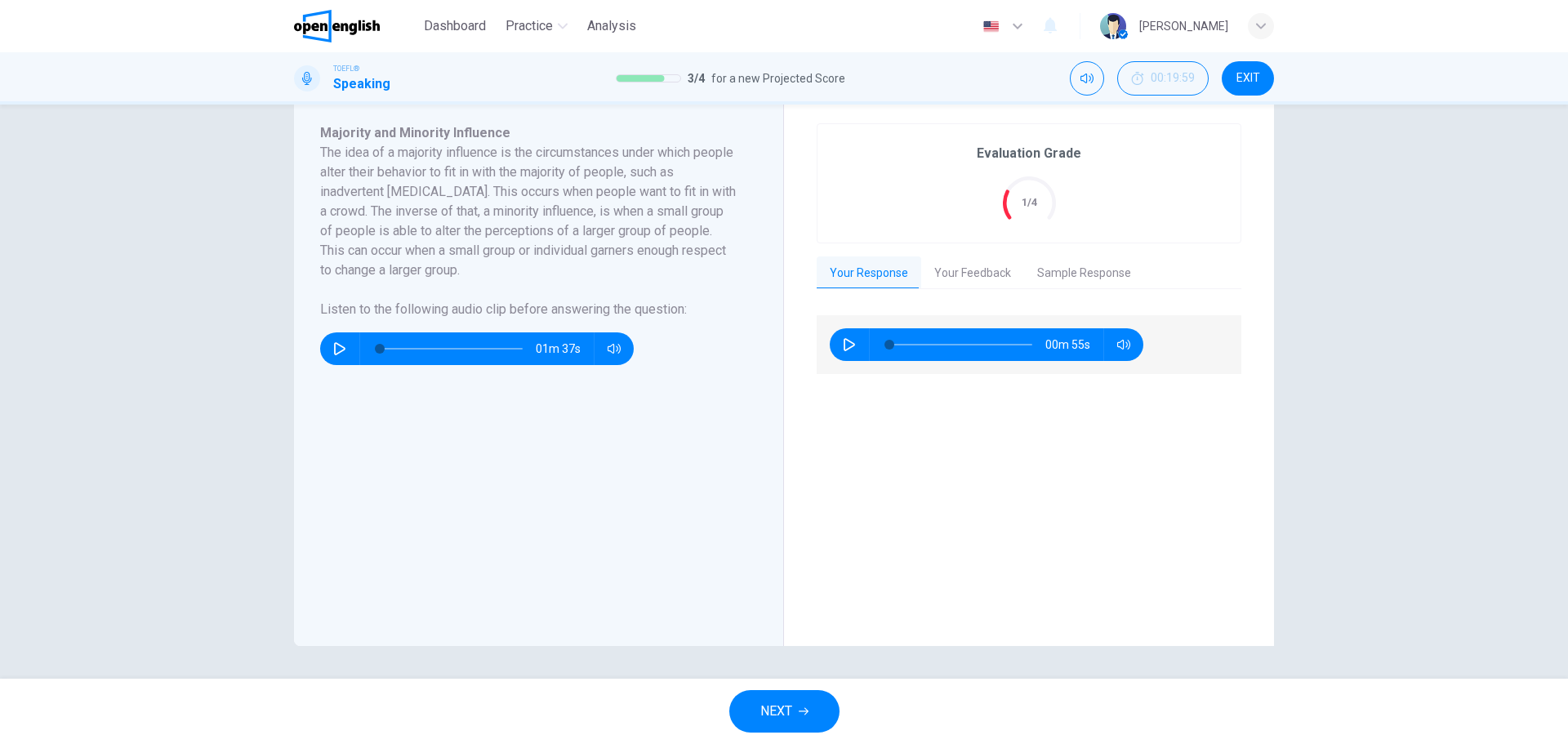
drag, startPoint x: 182, startPoint y: 408, endPoint x: 285, endPoint y: 430, distance: 105.3
click at [191, 407] on div "Question 3 Question Type : Integrated 3 Directions : You will now read a short …" at bounding box center [784, 392] width 1568 height 574
click at [804, 730] on button "NEXT" at bounding box center [784, 711] width 110 height 42
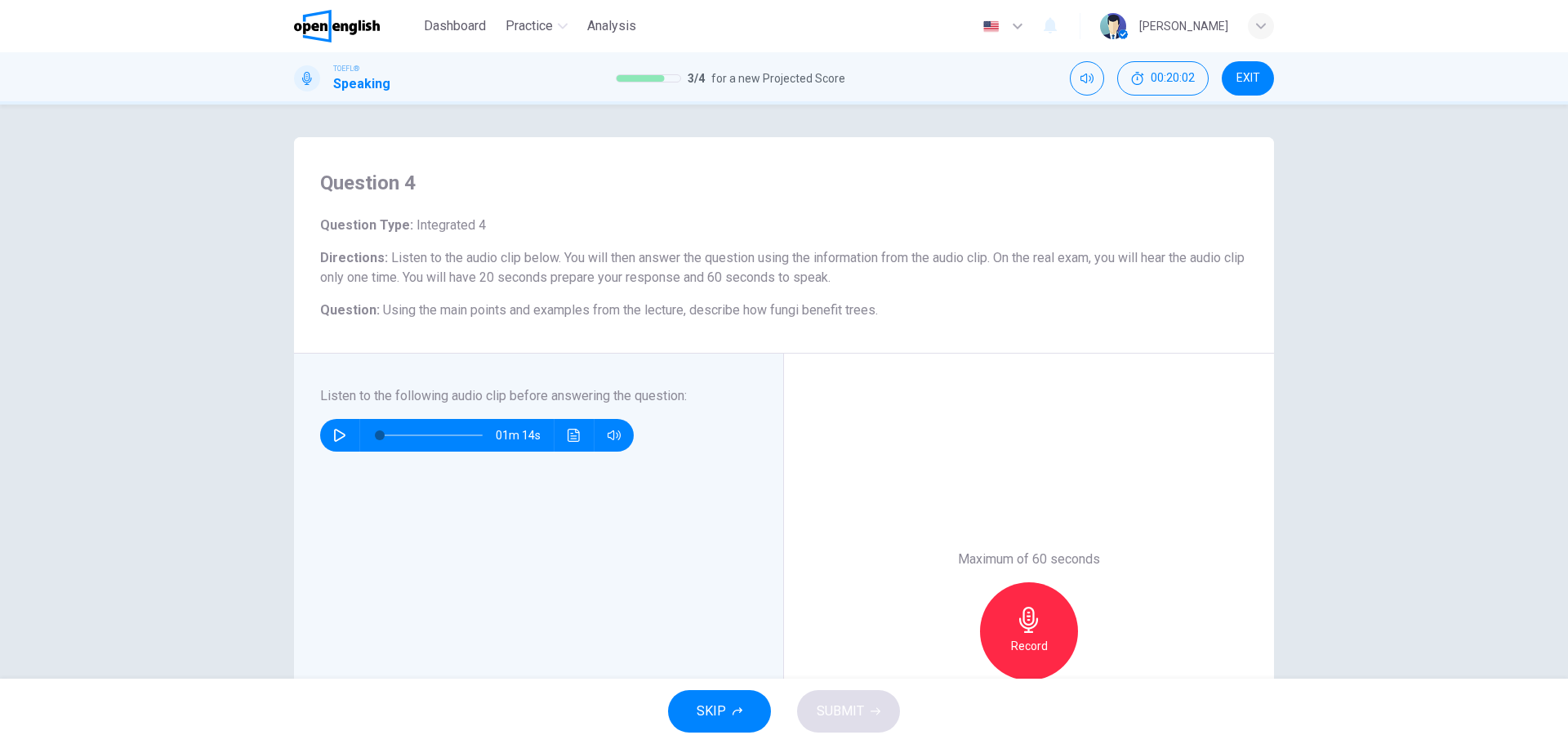
click at [0, 326] on div "Question 4 Question Type : Integrated 4 Directions : Listen to the audio clip b…" at bounding box center [784, 392] width 1568 height 574
click at [336, 432] on icon "button" at bounding box center [340, 435] width 12 height 13
type input "*"
click at [29, 460] on div "Question 4 Question Type : Integrated 4 Directions : Listen to the audio clip b…" at bounding box center [784, 392] width 1568 height 574
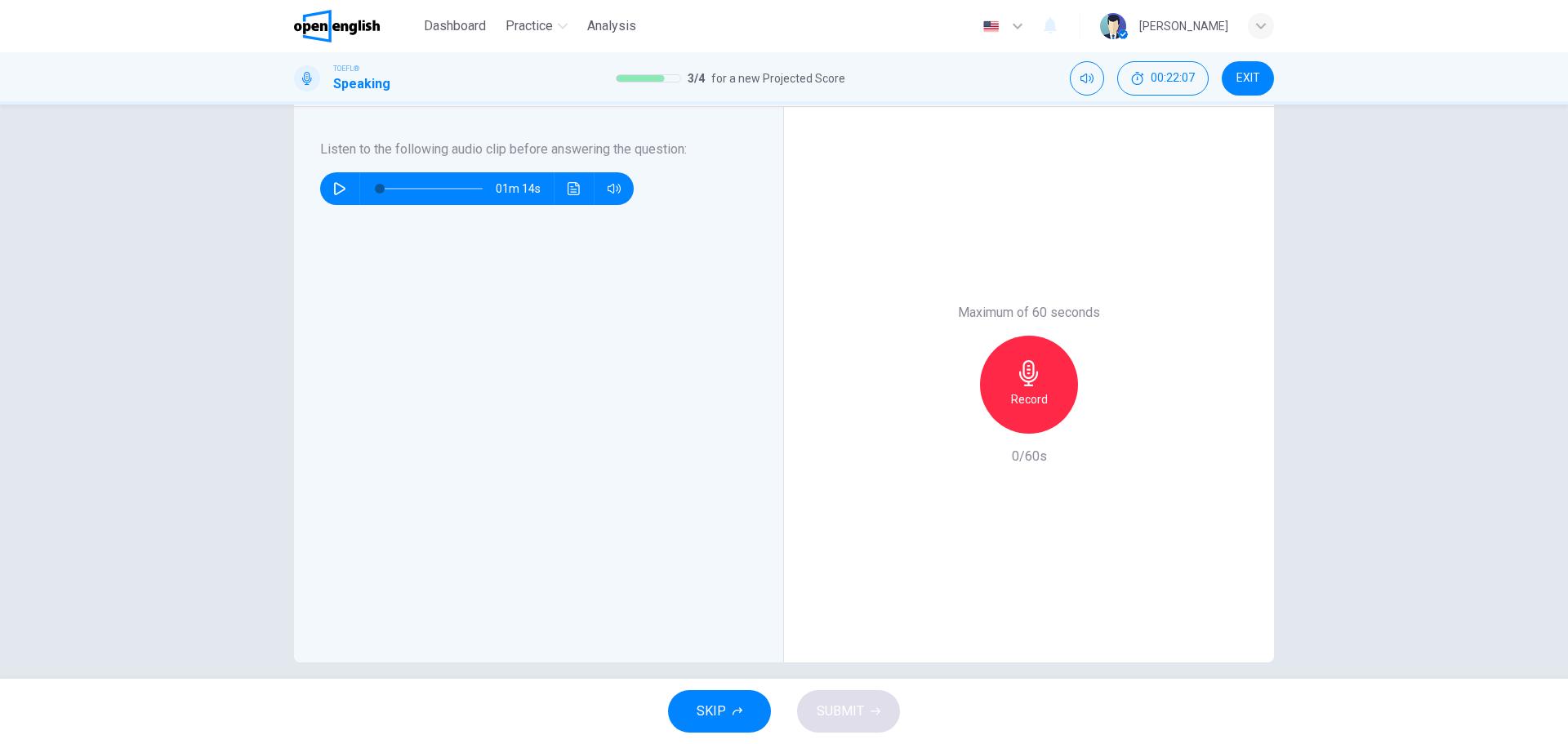
scroll to position [263, 0]
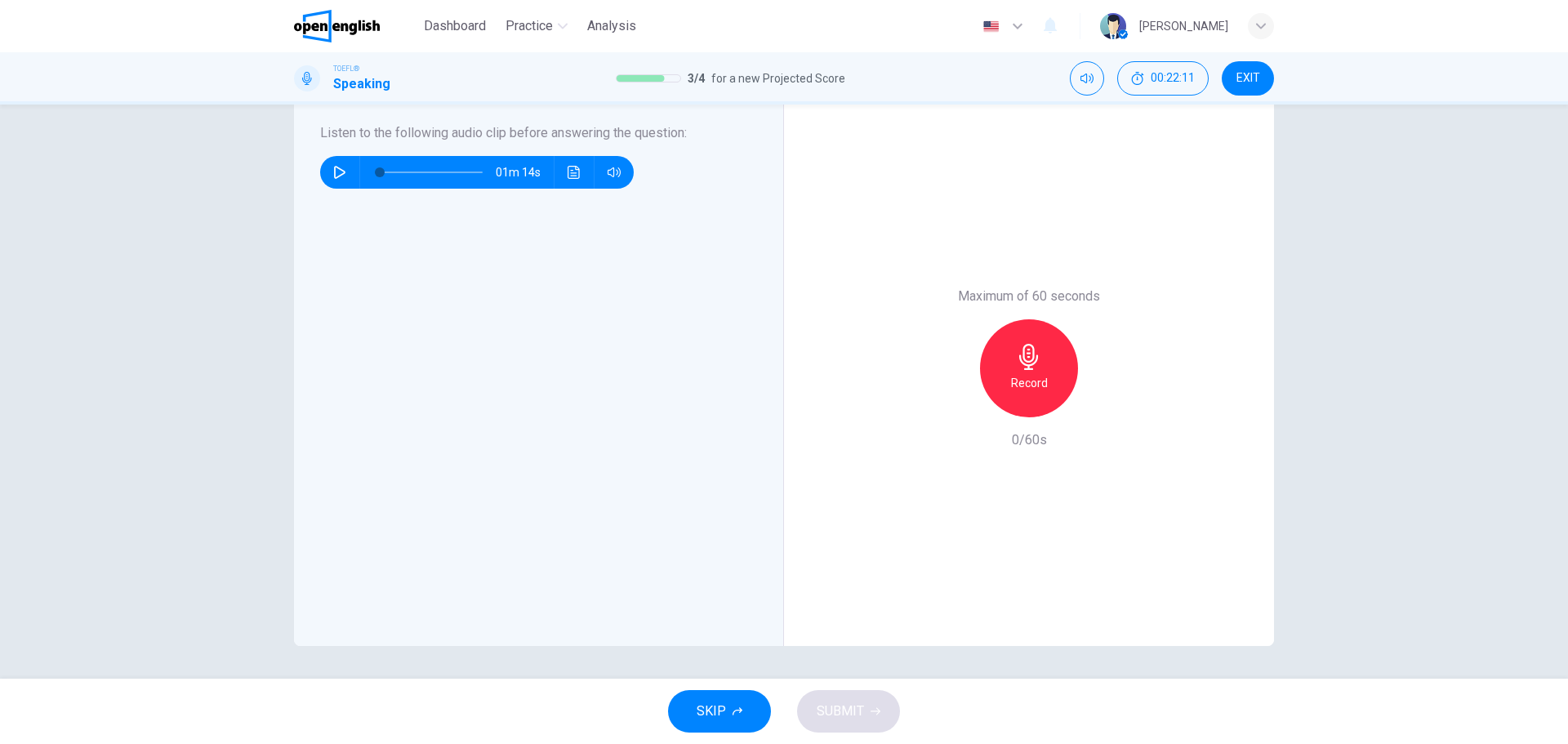
click at [1006, 368] on div "Record" at bounding box center [1029, 368] width 98 height 98
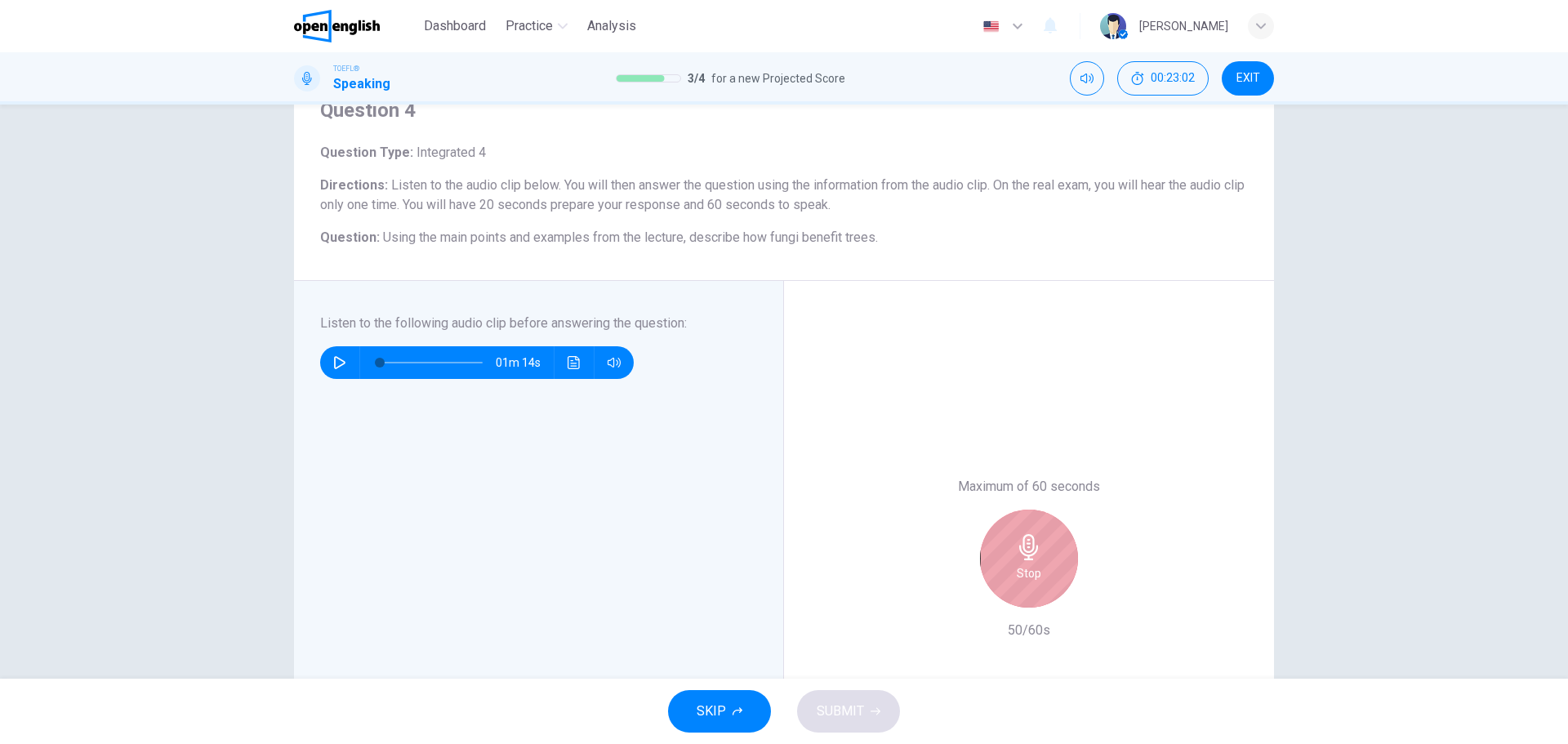
click at [1038, 575] on div "Stop" at bounding box center [1029, 558] width 98 height 98
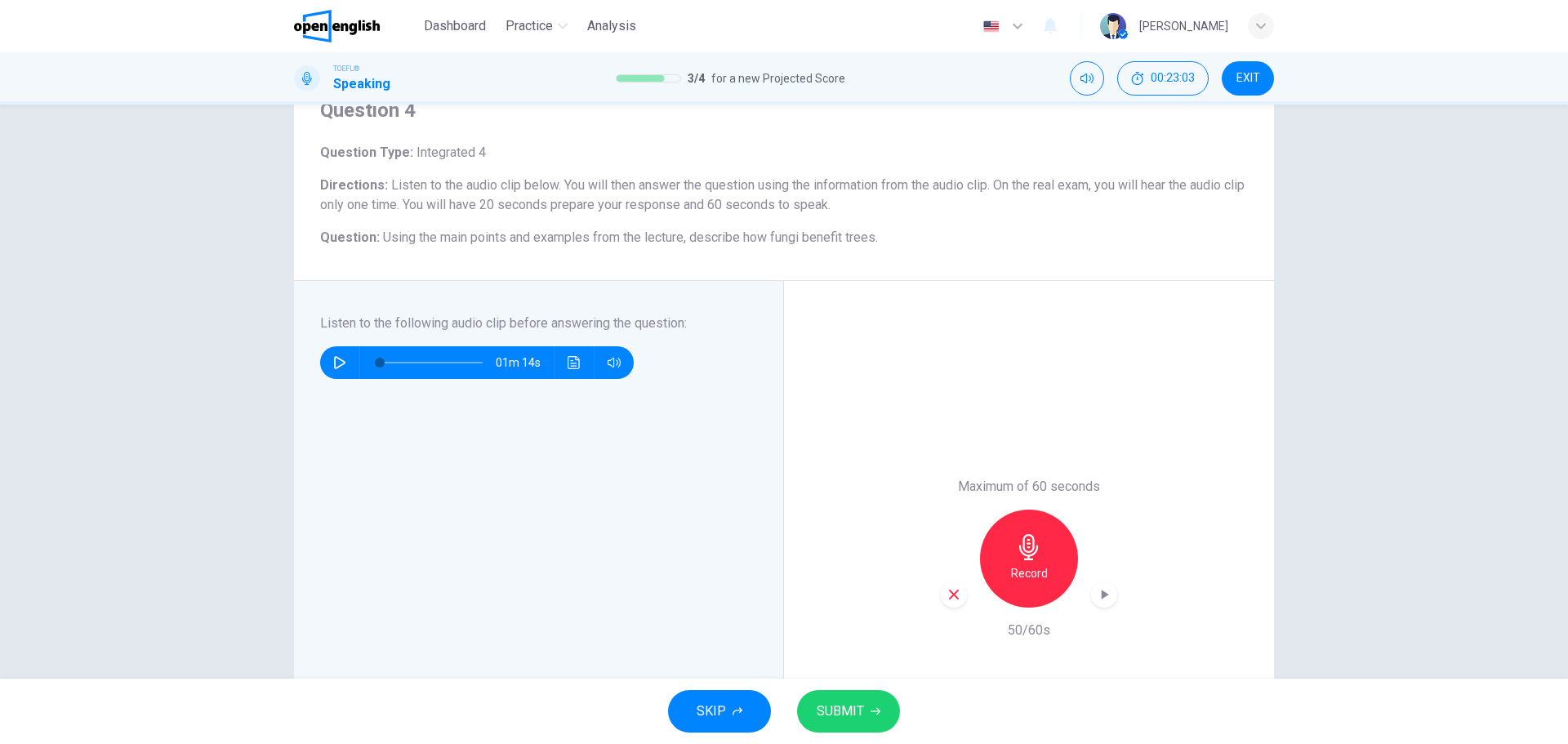
click at [887, 711] on button "SUBMIT" at bounding box center [848, 711] width 103 height 42
click at [152, 456] on div "Question 4 Question Type : Integrated 4 Directions : Listen to the audio clip b…" at bounding box center [784, 392] width 1568 height 574
click at [176, 302] on div "Question 4 Question Type : Integrated 4 Directions : Listen to the audio clip b…" at bounding box center [784, 392] width 1568 height 574
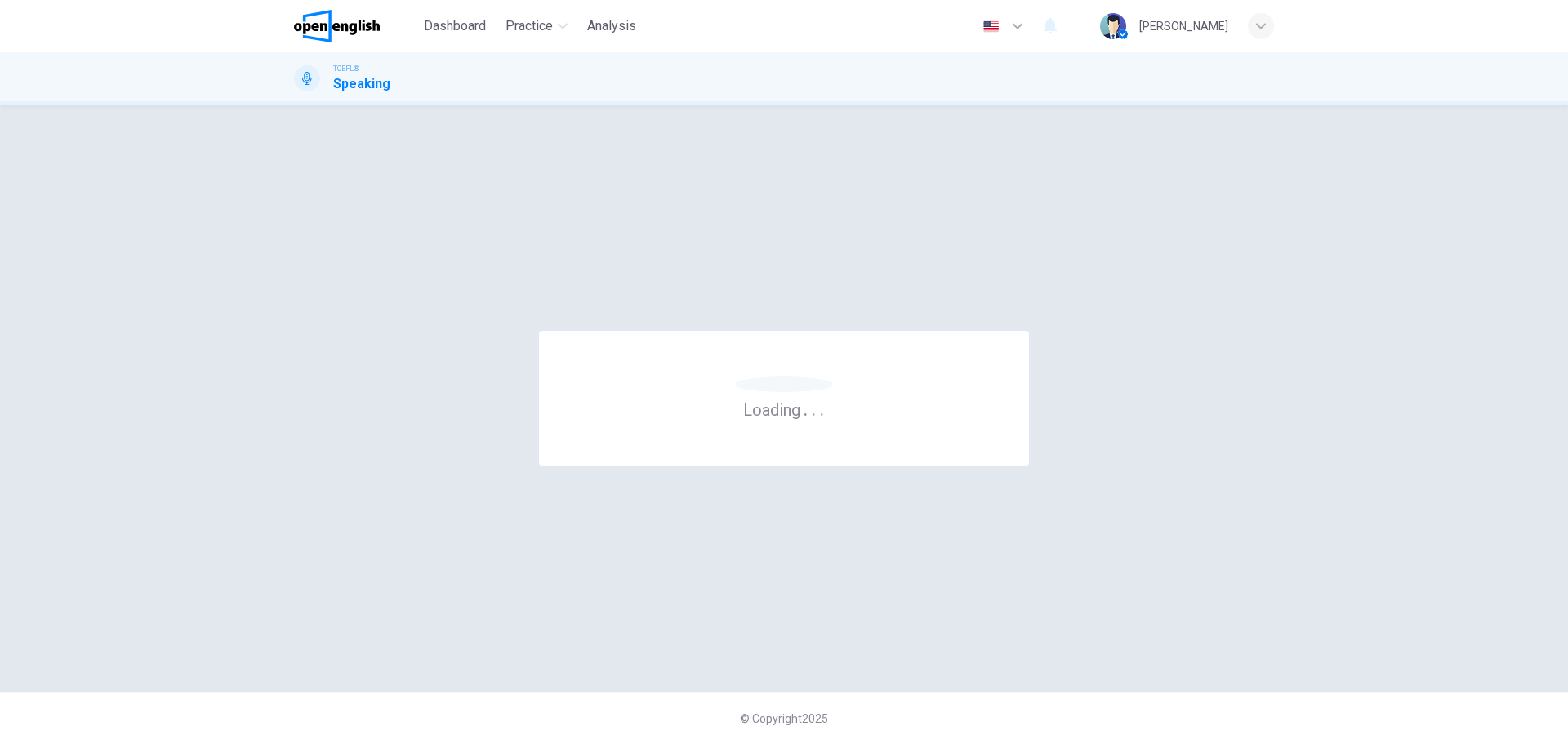
scroll to position [0, 0]
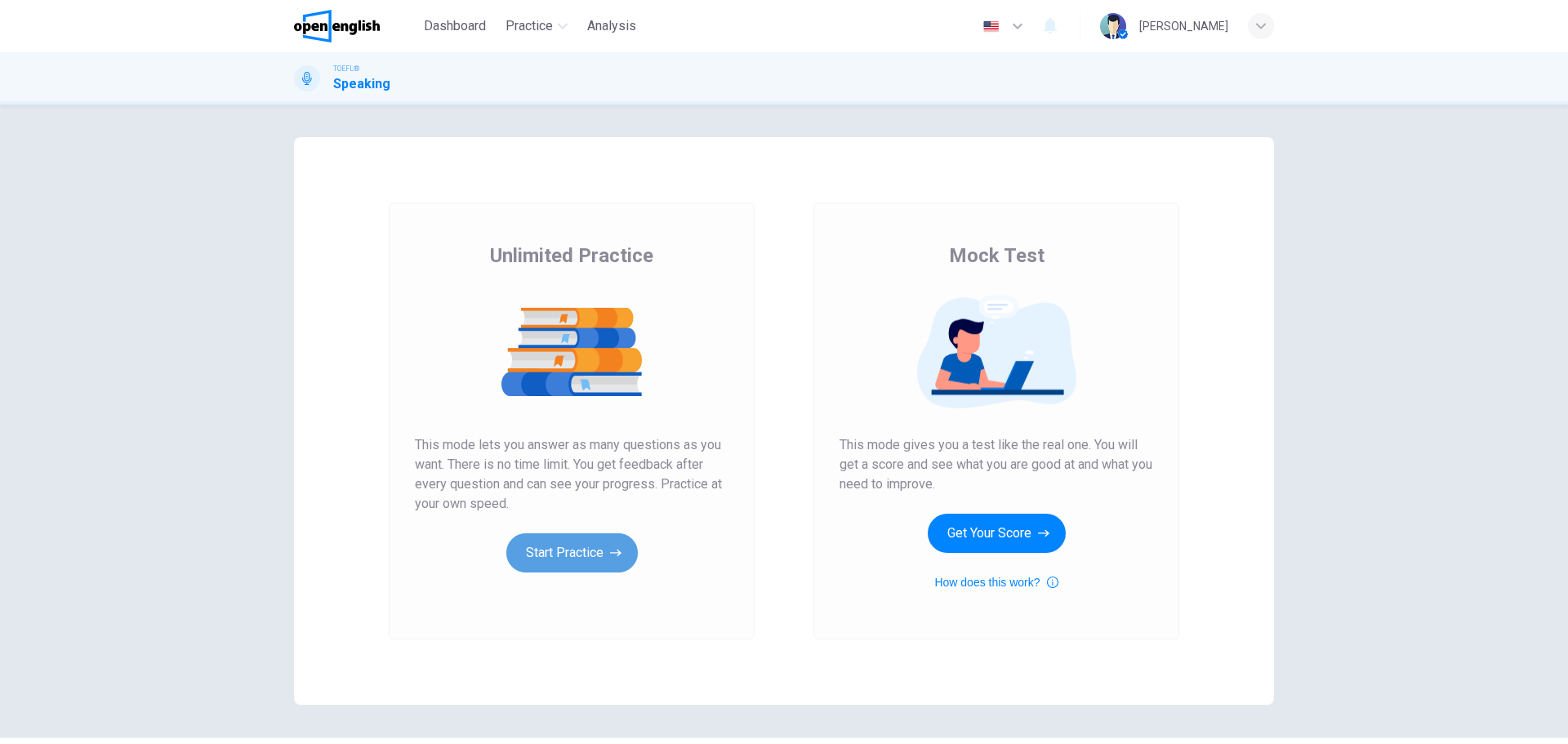
click at [560, 556] on button "Start Practice" at bounding box center [573, 552] width 132 height 39
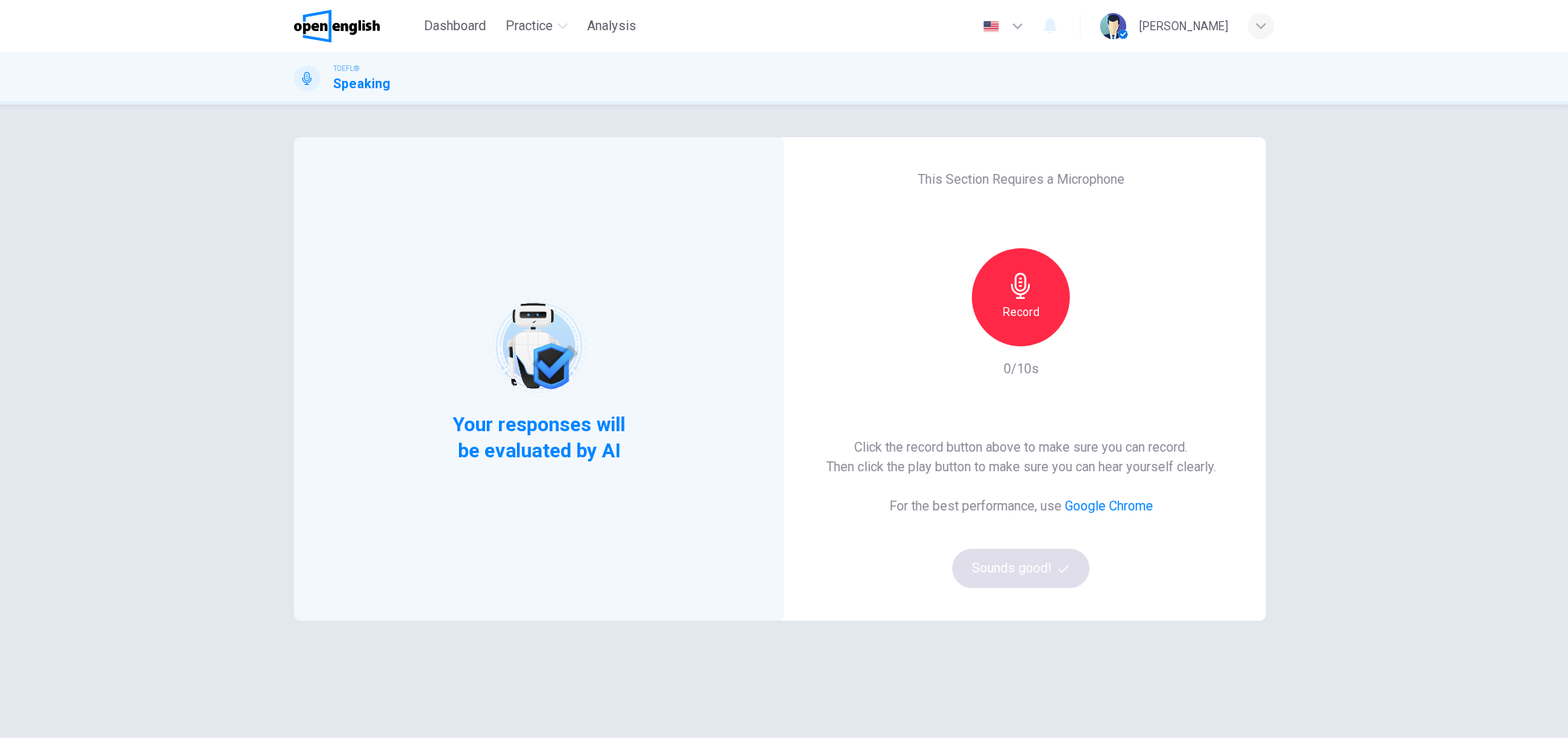
click at [994, 307] on div "Record" at bounding box center [1021, 297] width 98 height 98
click at [1018, 309] on h6 "Stop" at bounding box center [1021, 312] width 24 height 20
click at [1094, 337] on icon "button" at bounding box center [1097, 332] width 7 height 10
drag, startPoint x: 86, startPoint y: 405, endPoint x: 117, endPoint y: 401, distance: 31.3
click at [89, 405] on div "Your responses will be evaluated by AI This Section Requires a Microphone Recor…" at bounding box center [784, 424] width 1568 height 639
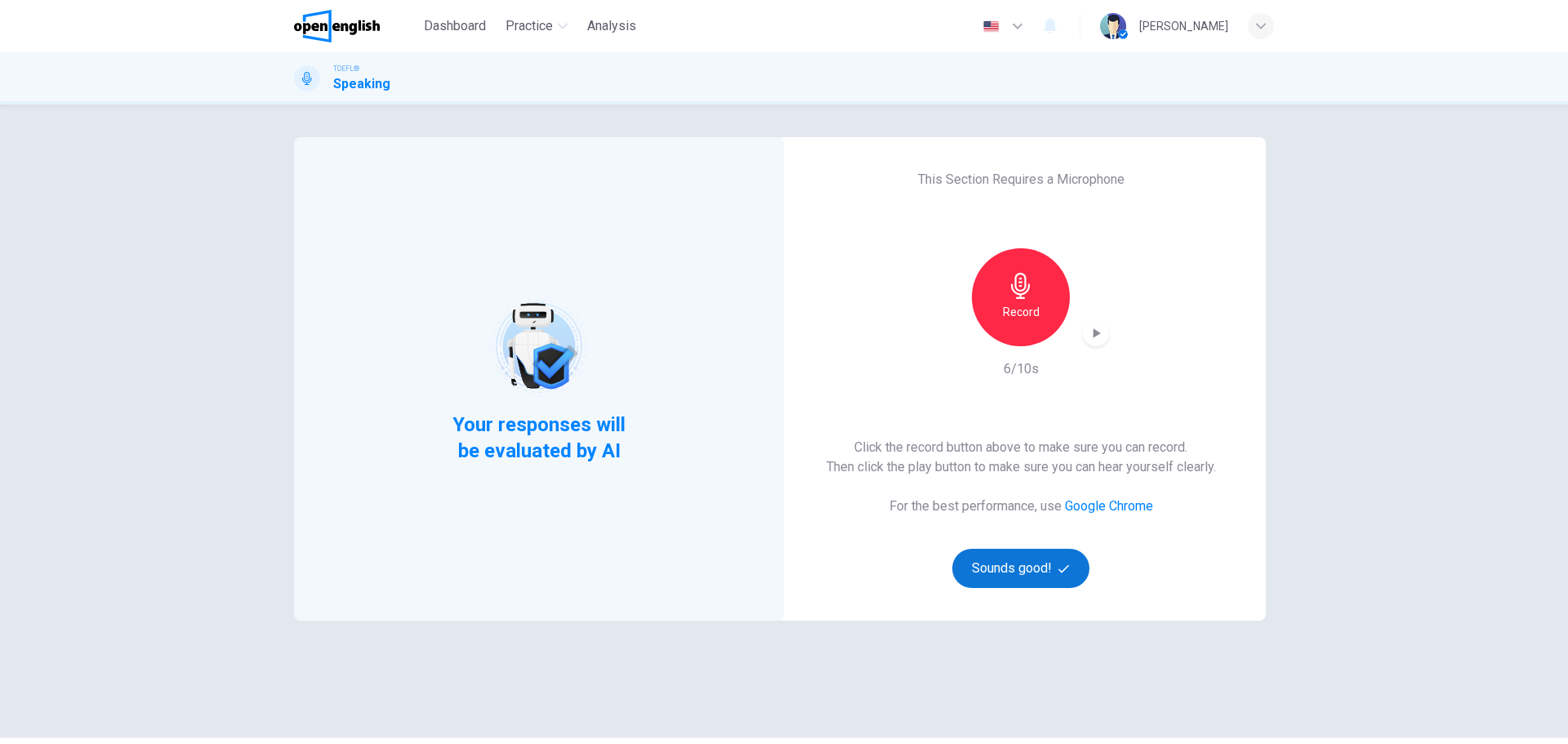
click at [1022, 572] on button "Sounds good!" at bounding box center [1021, 568] width 137 height 39
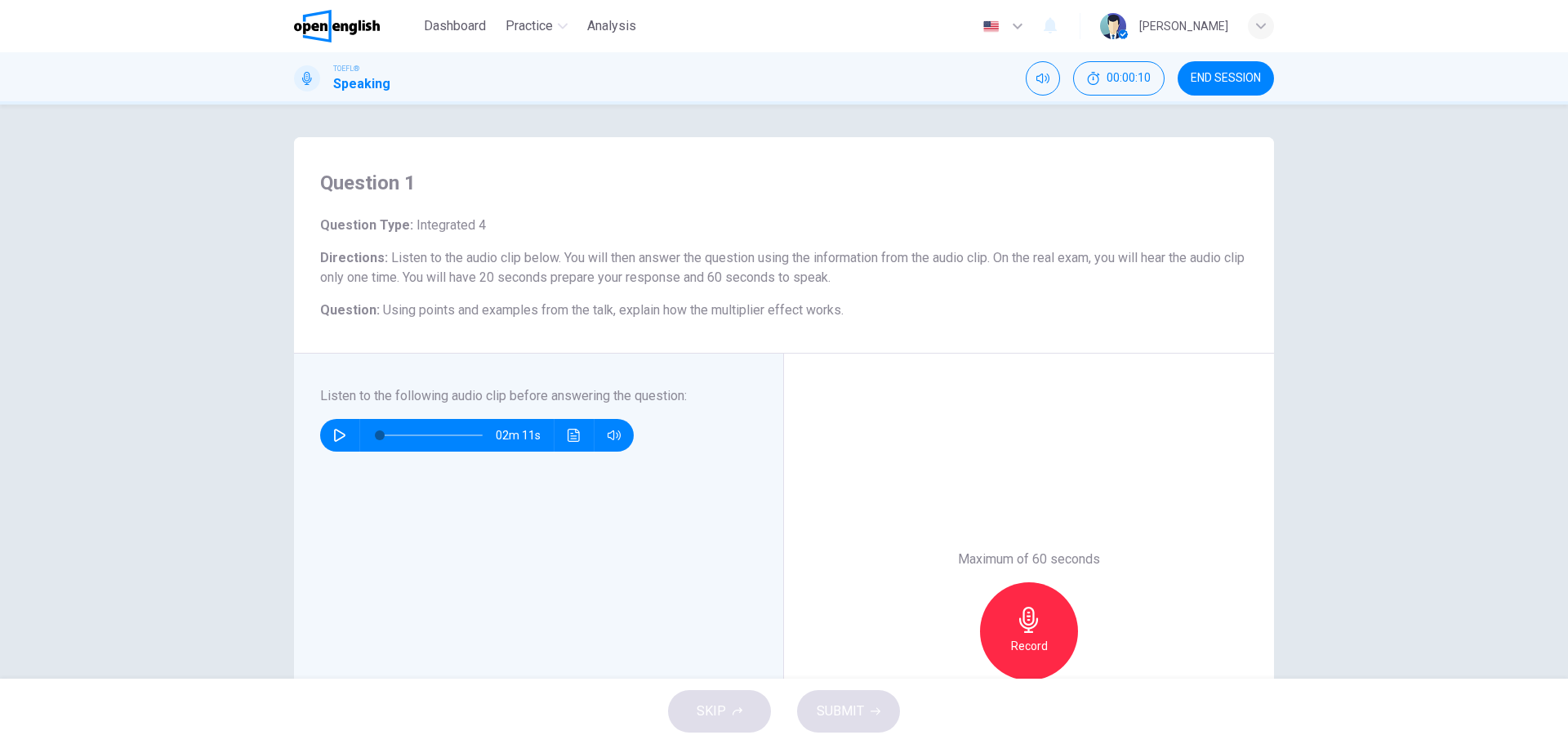
click at [98, 447] on div "Question 1 Question Type : Integrated 4 Directions : Listen to the audio clip b…" at bounding box center [784, 392] width 1568 height 574
click at [0, 535] on div "Question 1 Question Type : Integrated 4 Directions : Listen to the audio clip b…" at bounding box center [784, 392] width 1568 height 574
click at [331, 442] on button "button" at bounding box center [340, 435] width 26 height 33
type input "*"
click at [1019, 622] on icon "button" at bounding box center [1029, 619] width 26 height 26
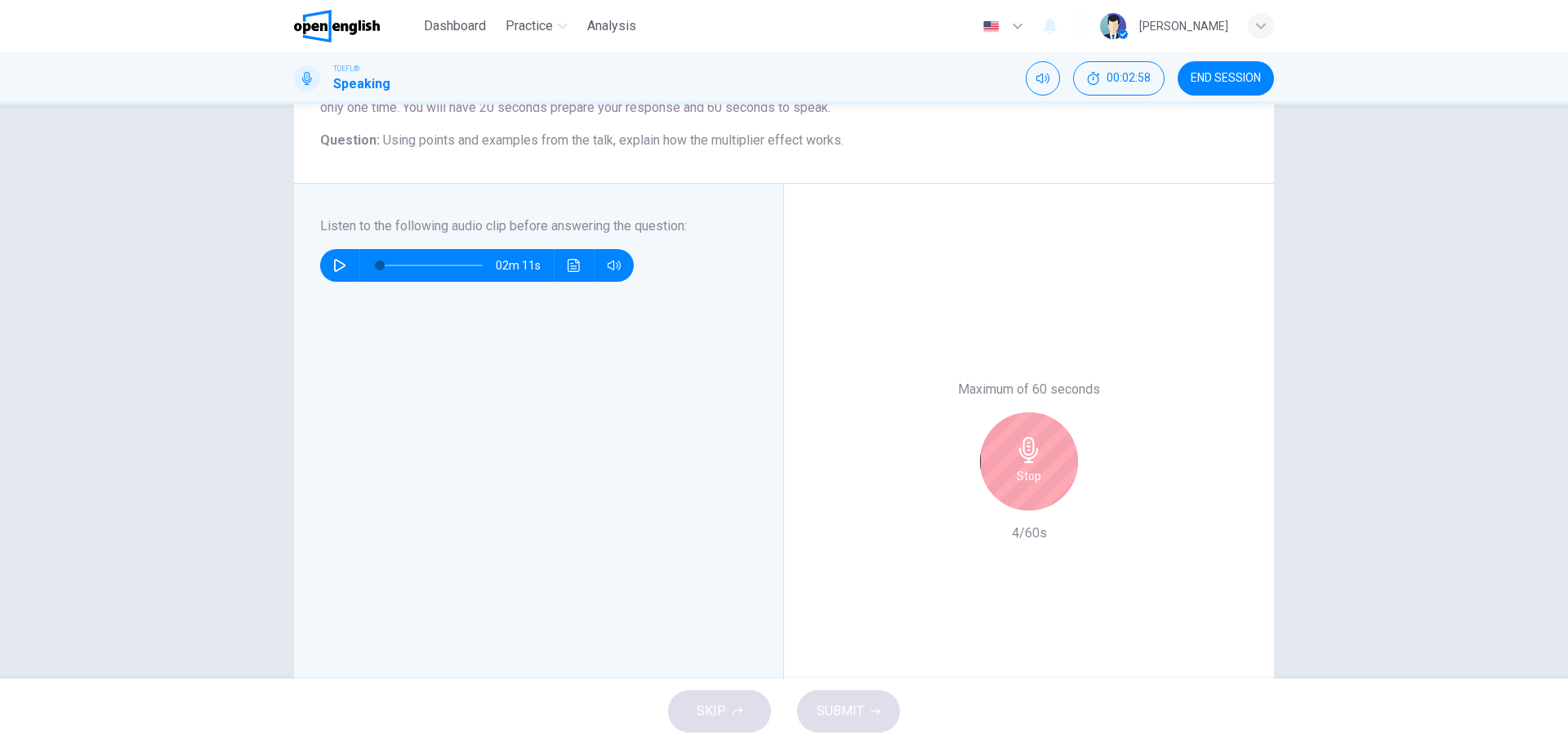
scroll to position [191, 0]
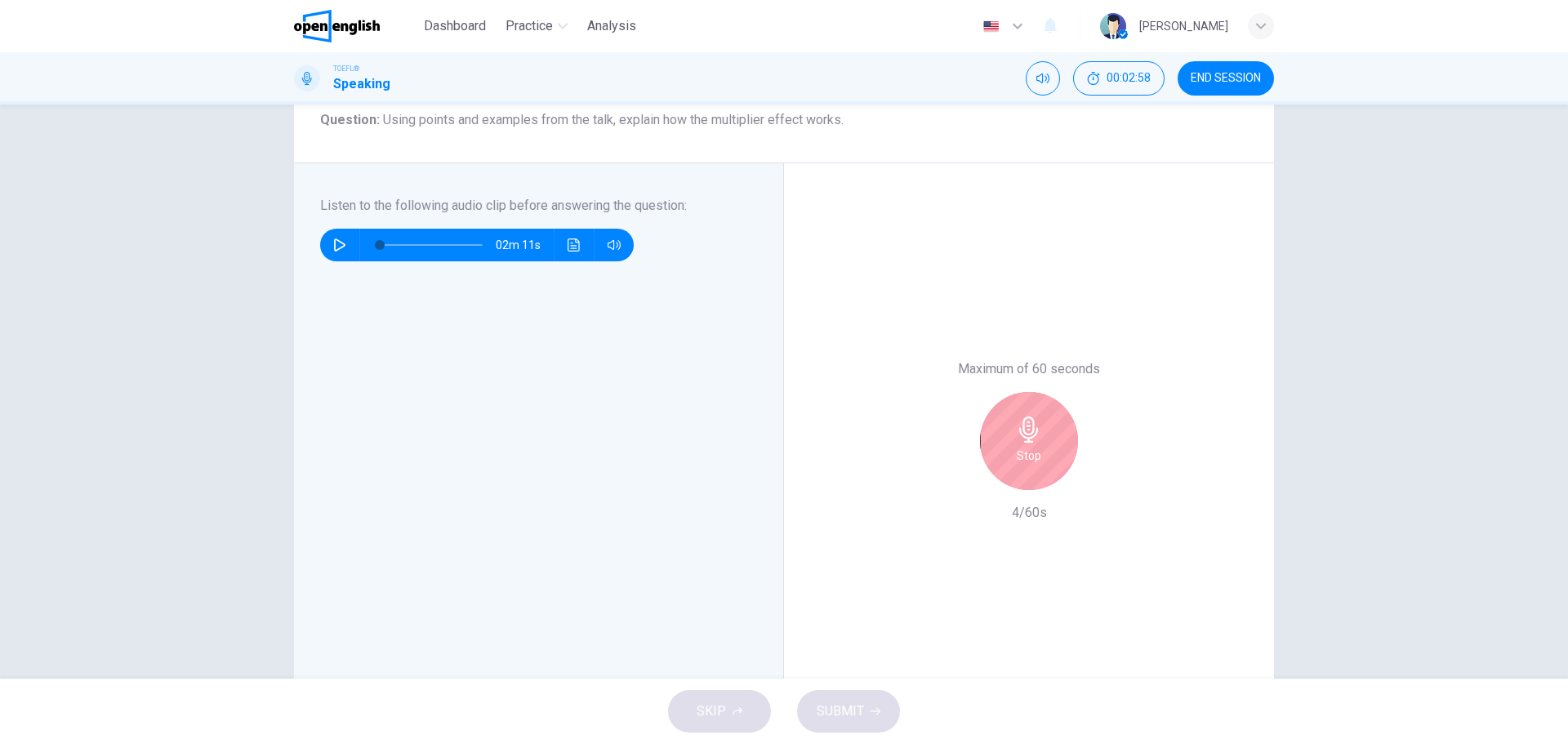
click at [1031, 450] on h6 "Stop" at bounding box center [1029, 456] width 24 height 20
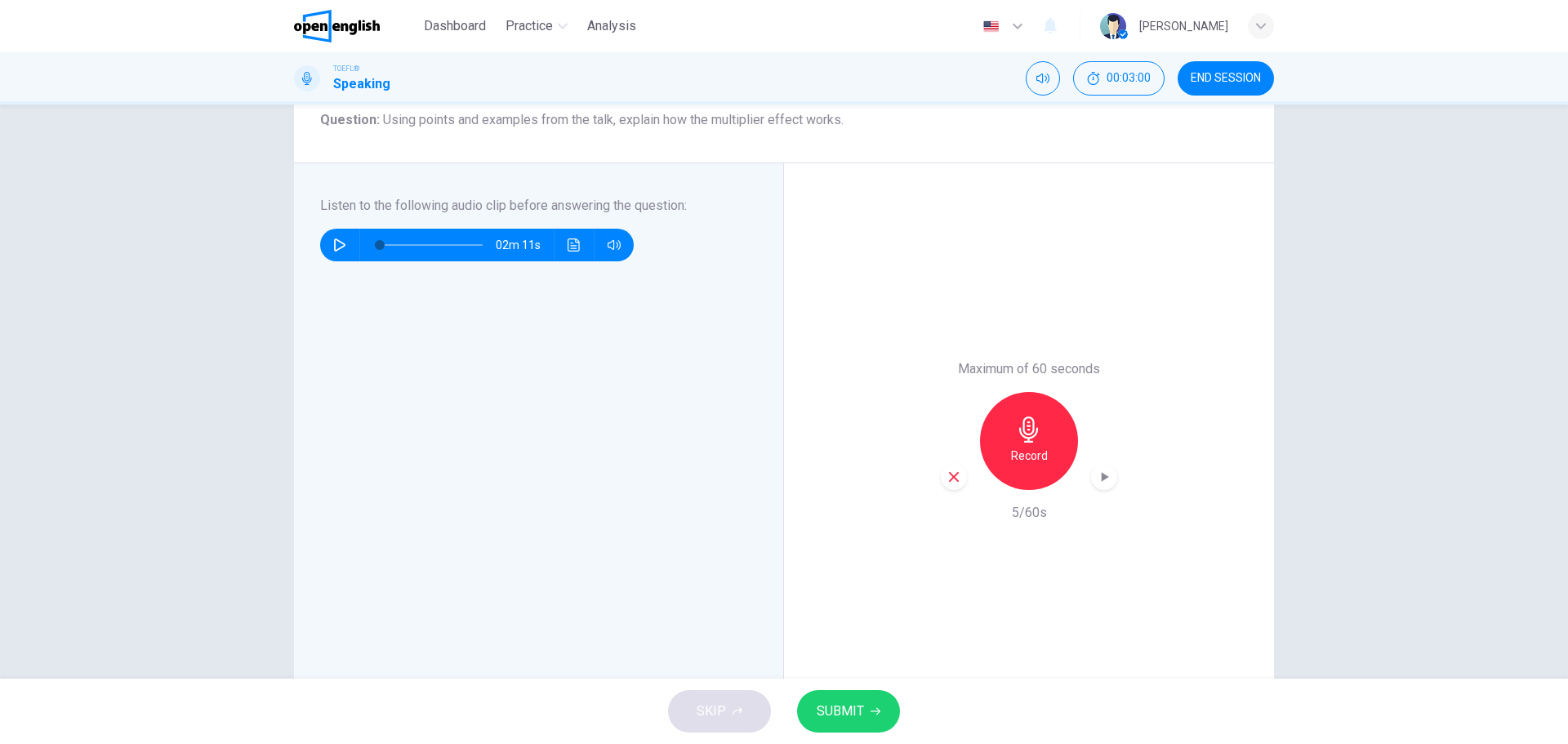
click at [947, 471] on icon "button" at bounding box center [954, 477] width 14 height 14
click at [1054, 443] on div "Record" at bounding box center [1029, 441] width 98 height 98
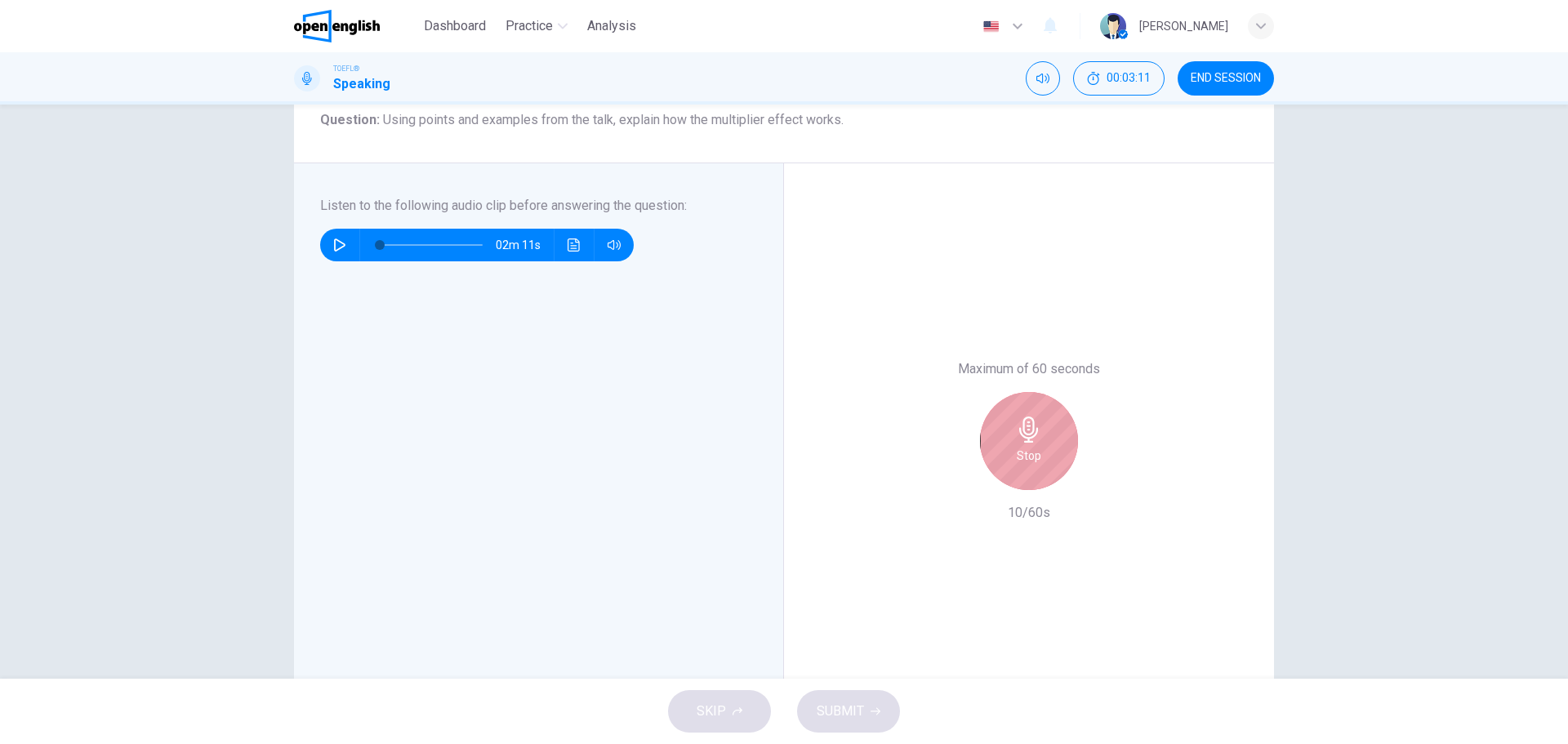
click at [1055, 460] on div "Stop" at bounding box center [1029, 441] width 98 height 98
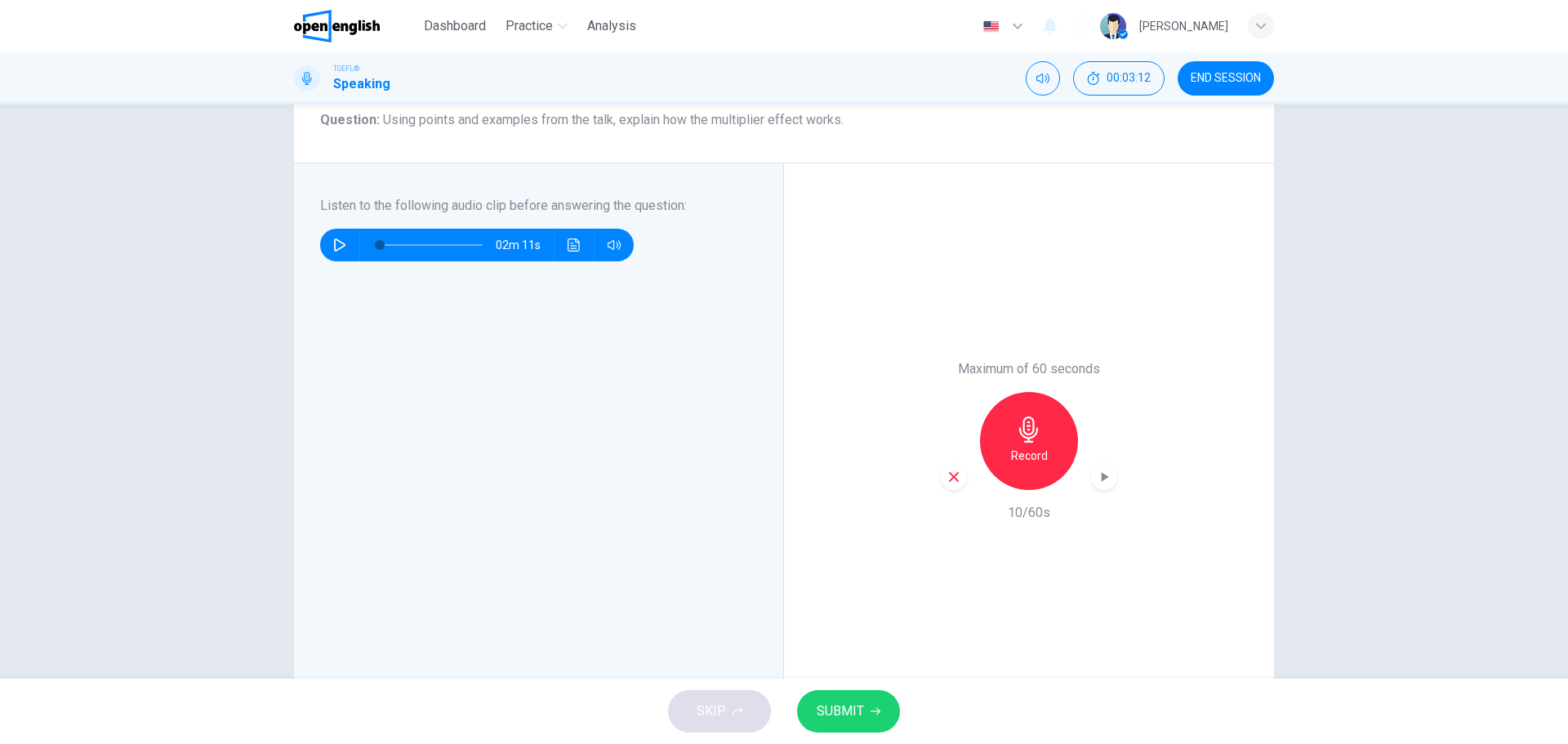
click at [953, 476] on icon "button" at bounding box center [954, 477] width 14 height 14
click at [1511, 591] on div "Question 1 Question Type : Integrated 4 Directions : Listen to the audio clip b…" at bounding box center [784, 392] width 1568 height 574
click at [1035, 466] on div "Record" at bounding box center [1029, 441] width 98 height 98
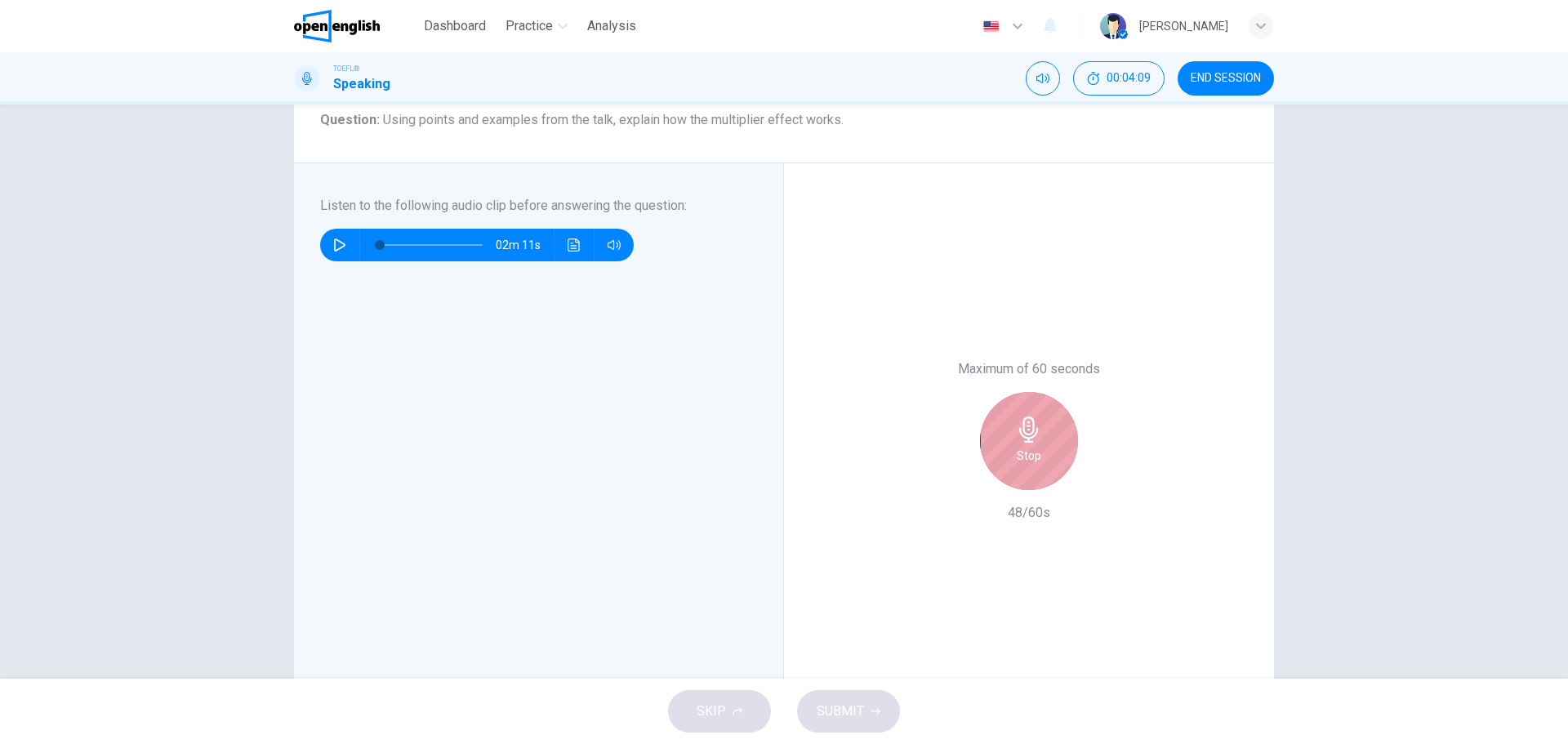
click at [1022, 438] on icon "button" at bounding box center [1028, 429] width 19 height 26
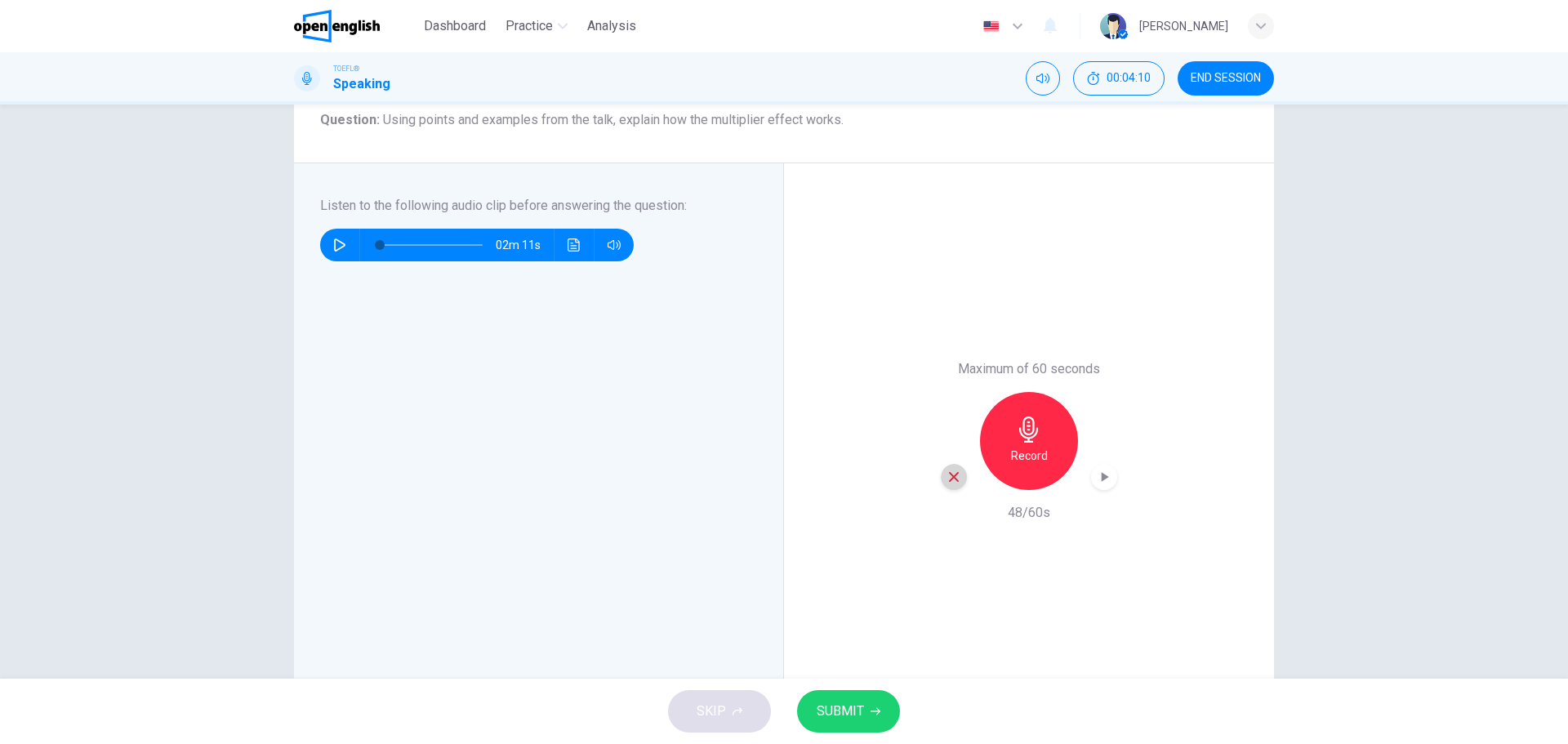
click at [950, 478] on icon "button" at bounding box center [954, 477] width 10 height 10
drag, startPoint x: 246, startPoint y: 616, endPoint x: 312, endPoint y: 626, distance: 66.8
click at [251, 617] on div "Question 1 Question Type : Integrated 4 Directions : Listen to the audio clip b…" at bounding box center [784, 392] width 1568 height 574
click at [44, 369] on div "Question 1 Question Type : Integrated 4 Directions : Listen to the audio clip b…" at bounding box center [784, 392] width 1568 height 574
click at [1027, 447] on h6 "Record" at bounding box center [1029, 456] width 37 height 20
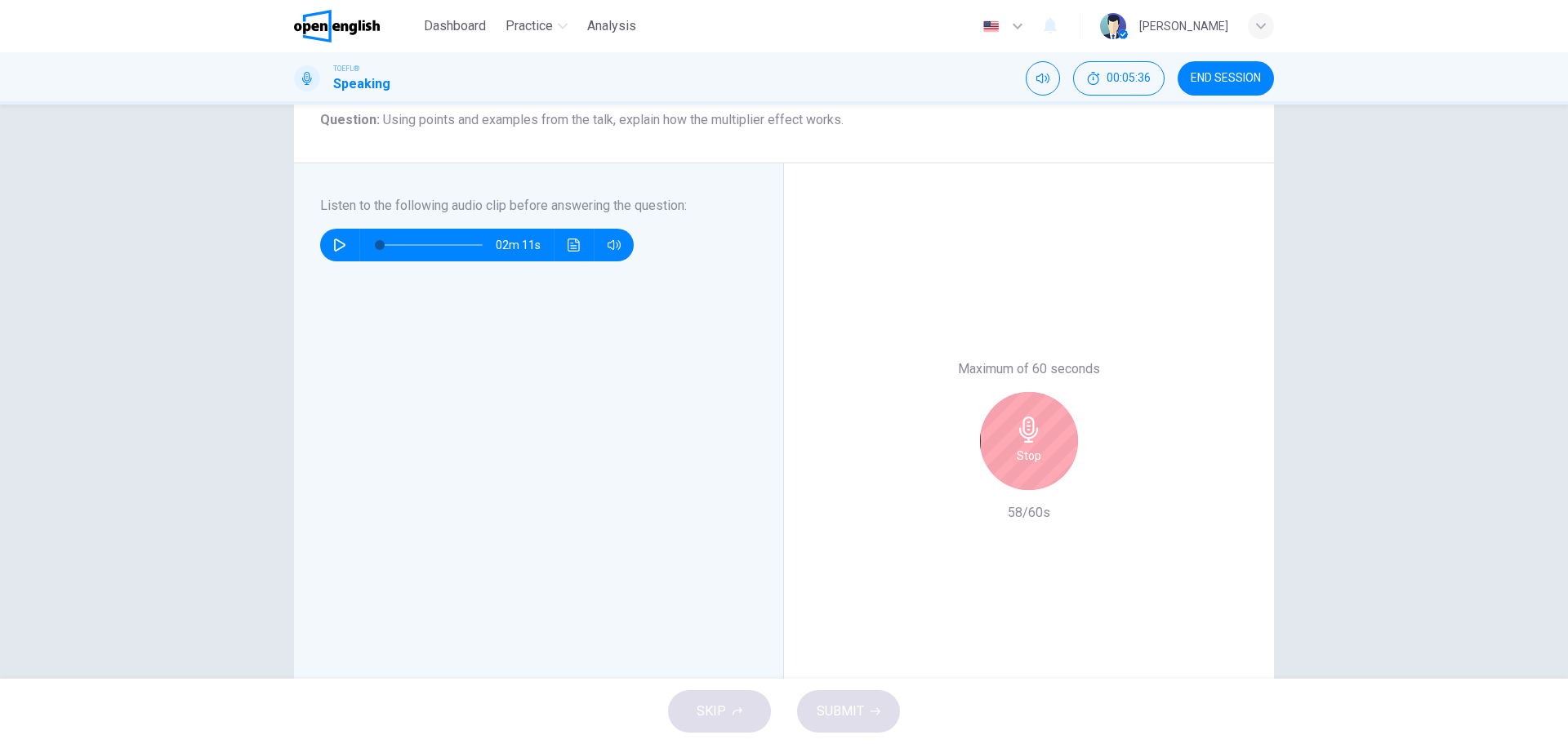
click at [1006, 448] on div "Stop" at bounding box center [1029, 441] width 98 height 98
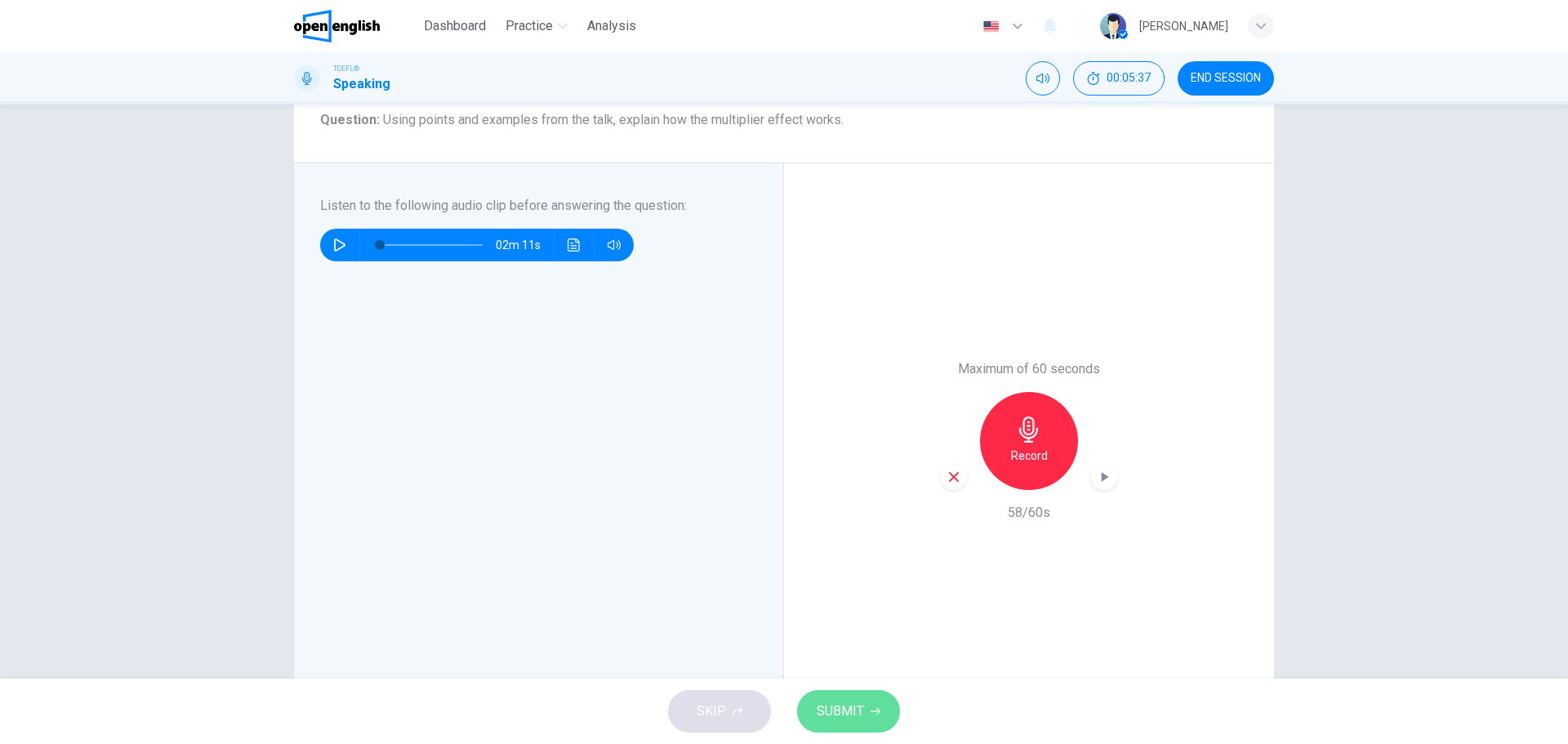
click at [854, 714] on span "SUBMIT" at bounding box center [840, 711] width 47 height 23
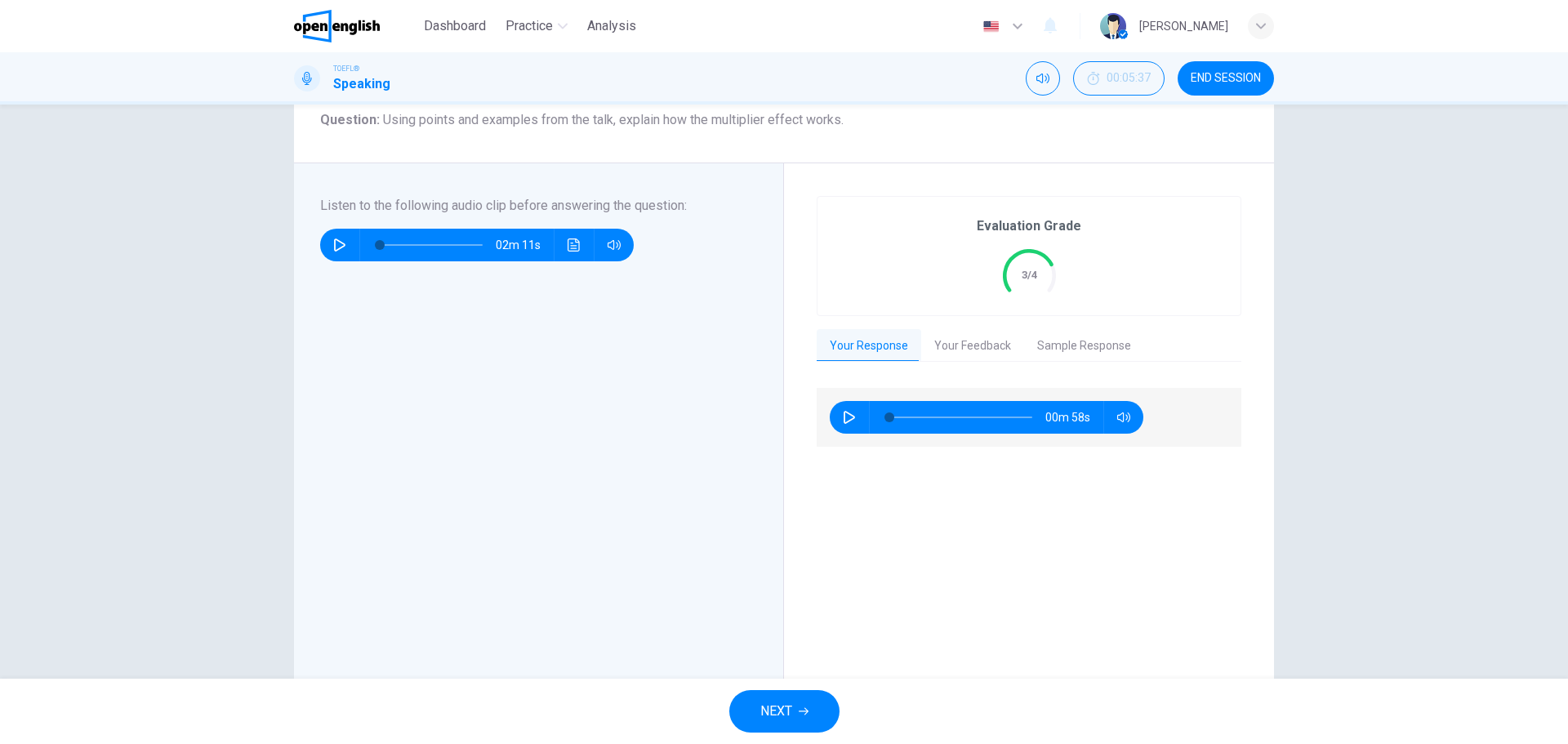
click at [105, 318] on div "Question 1 Question Type : Integrated 4 Directions : Listen to the audio clip b…" at bounding box center [784, 392] width 1568 height 574
click at [958, 348] on button "Your Feedback" at bounding box center [973, 346] width 103 height 34
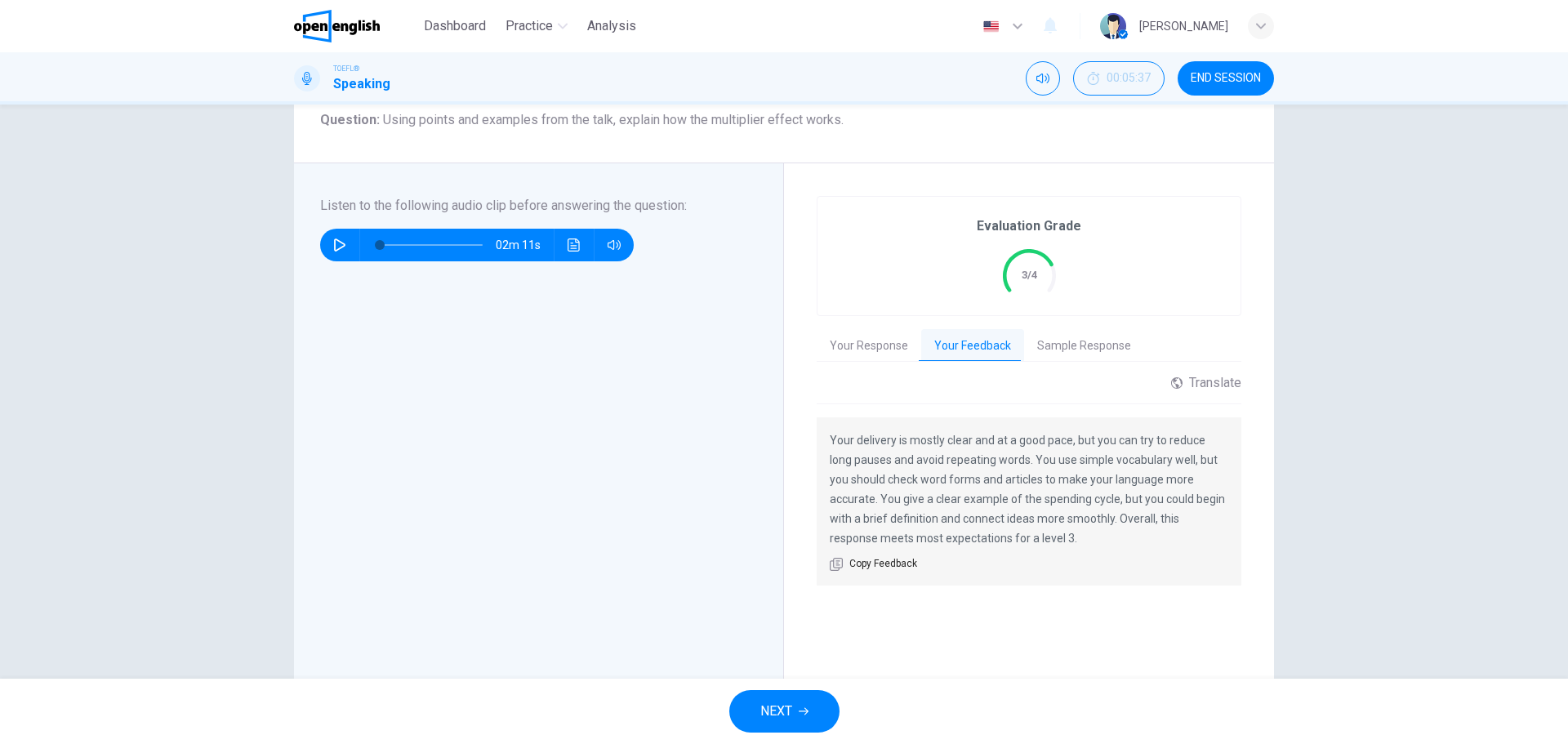
drag, startPoint x: 839, startPoint y: 512, endPoint x: 1206, endPoint y: 527, distance: 367.3
click at [1206, 527] on p "Your delivery is mostly clear and at a good pace, but you can try to reduce lon…" at bounding box center [1029, 488] width 398 height 117
click at [93, 360] on div "Question 1 Question Type : Integrated 4 Directions : Listen to the audio clip b…" at bounding box center [784, 392] width 1568 height 574
click at [777, 698] on button "NEXT" at bounding box center [784, 711] width 110 height 42
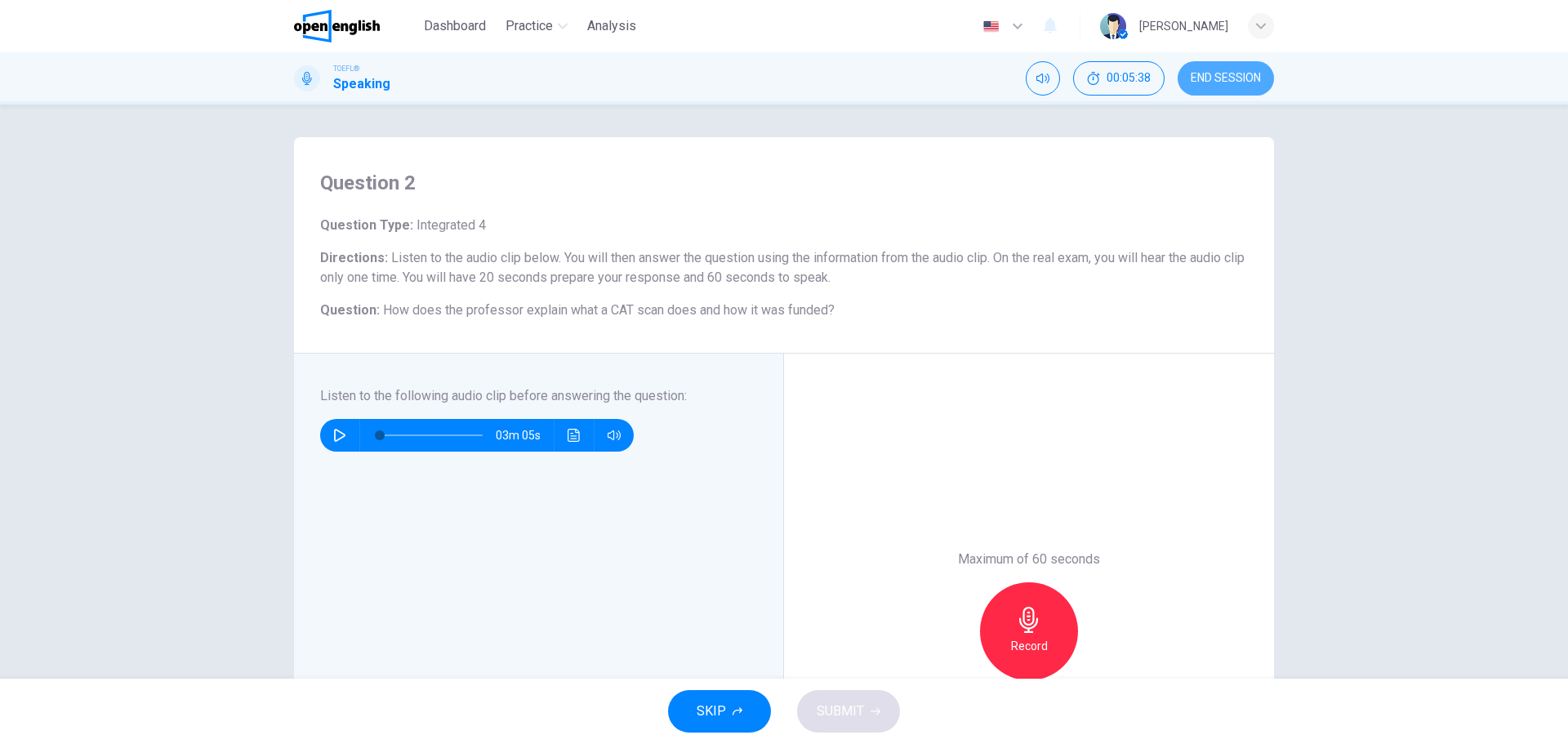
drag, startPoint x: 1231, startPoint y: 79, endPoint x: 838, endPoint y: 77, distance: 393.0
click at [1231, 79] on span "END SESSION" at bounding box center [1226, 79] width 70 height 13
